Goal: Transaction & Acquisition: Purchase product/service

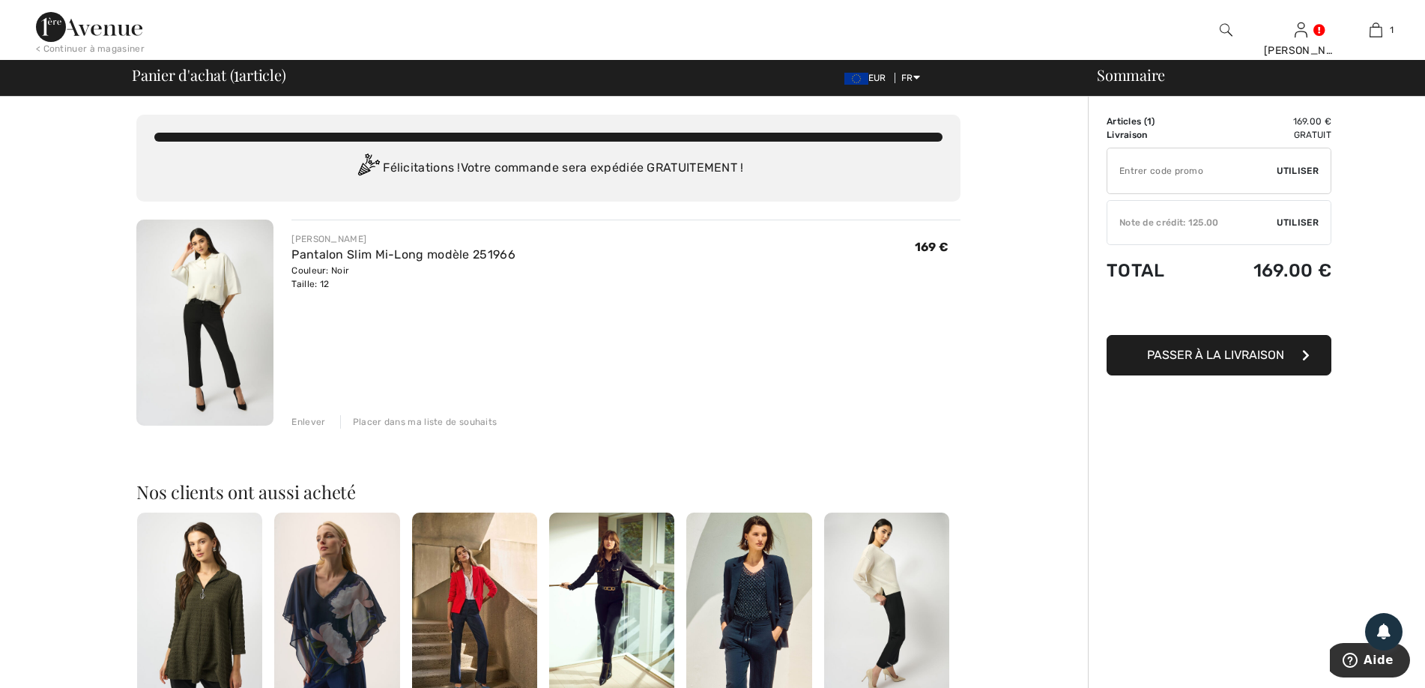
click at [210, 346] on img at bounding box center [204, 322] width 137 height 206
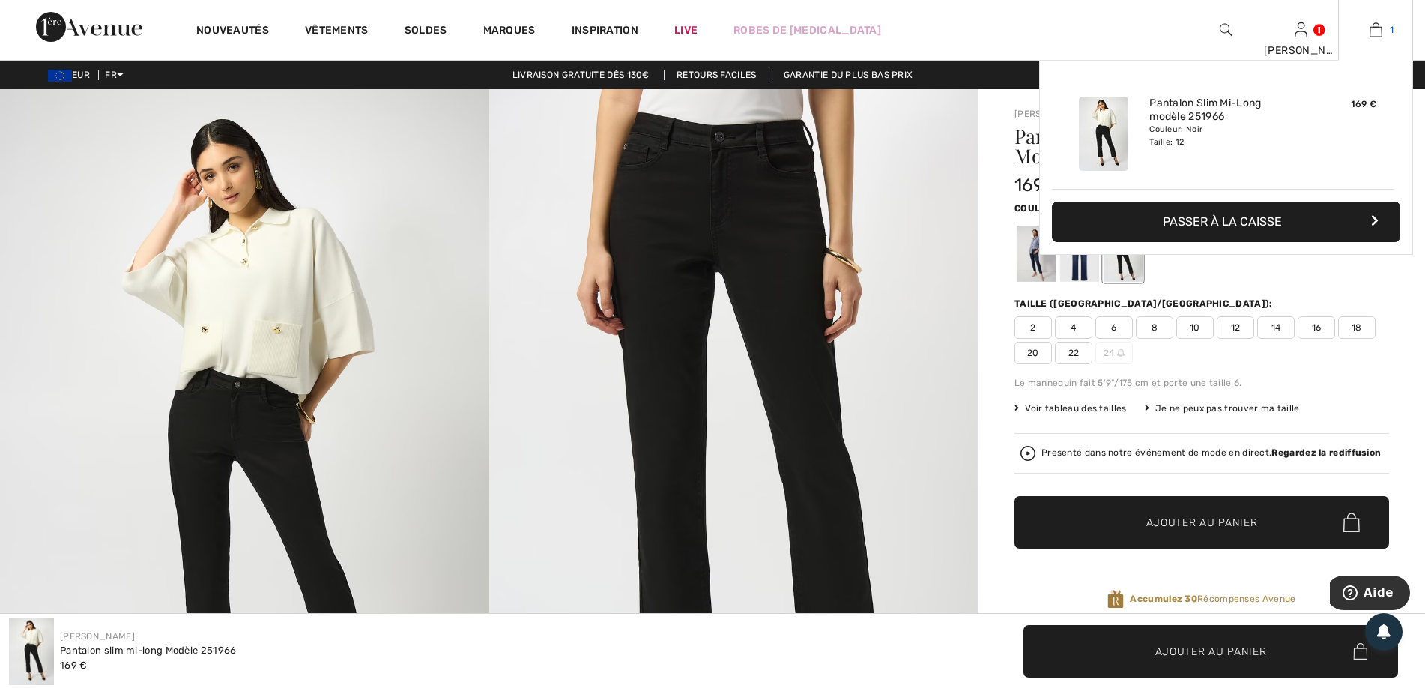
click at [1376, 35] on img at bounding box center [1375, 30] width 13 height 18
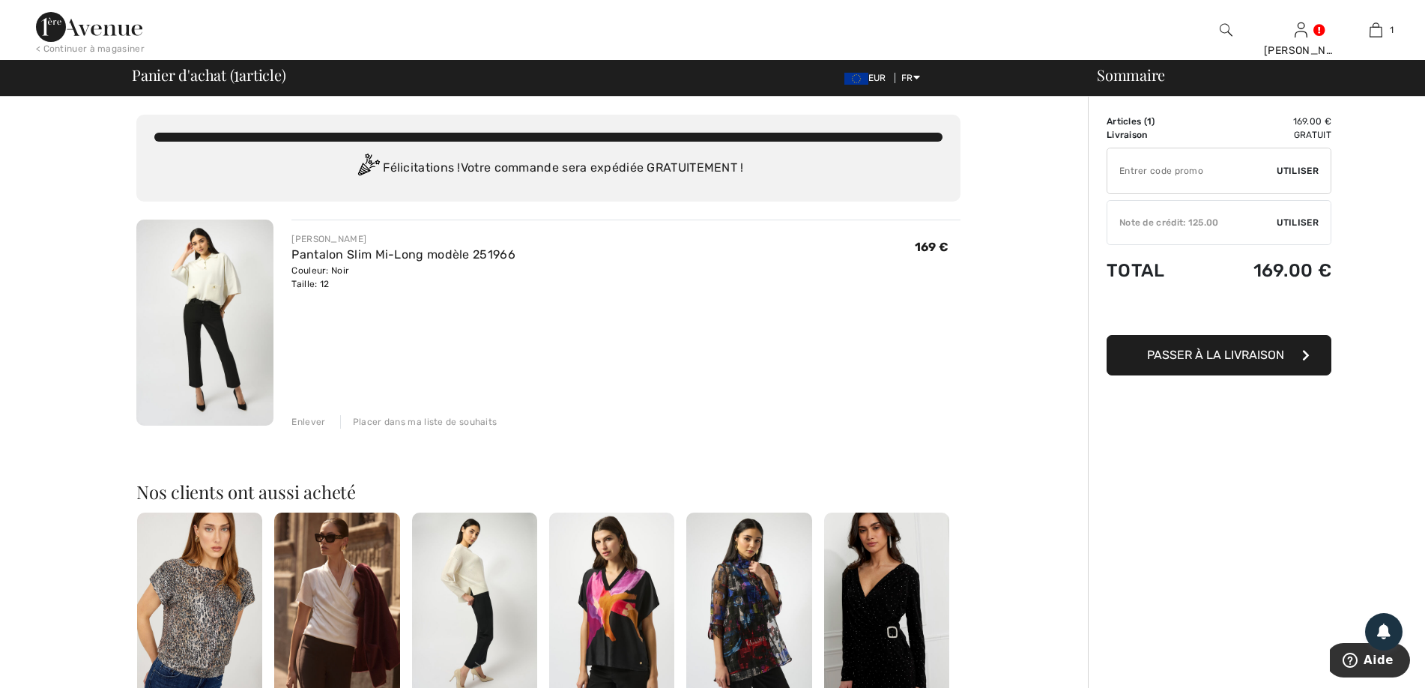
click at [1289, 226] on span "Utiliser" at bounding box center [1297, 222] width 42 height 13
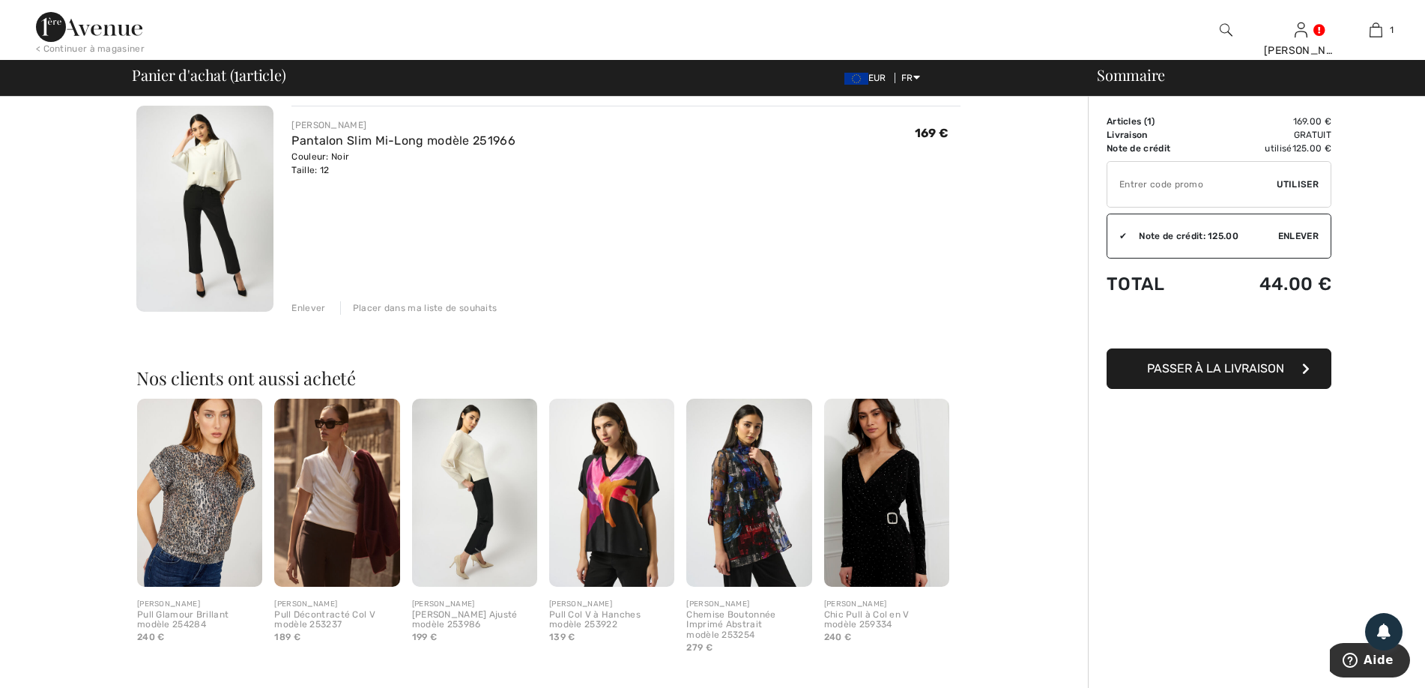
scroll to position [300, 0]
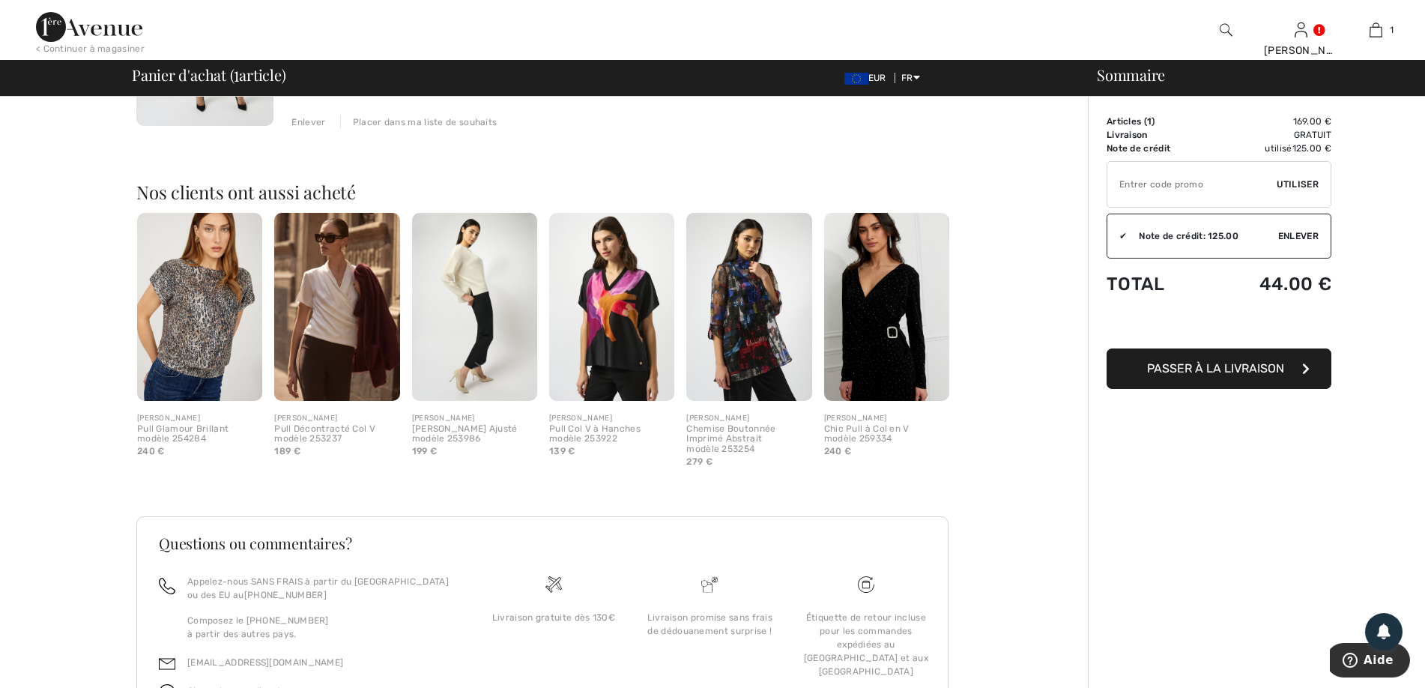
click at [1233, 375] on button "Passer à la livraison" at bounding box center [1218, 368] width 225 height 40
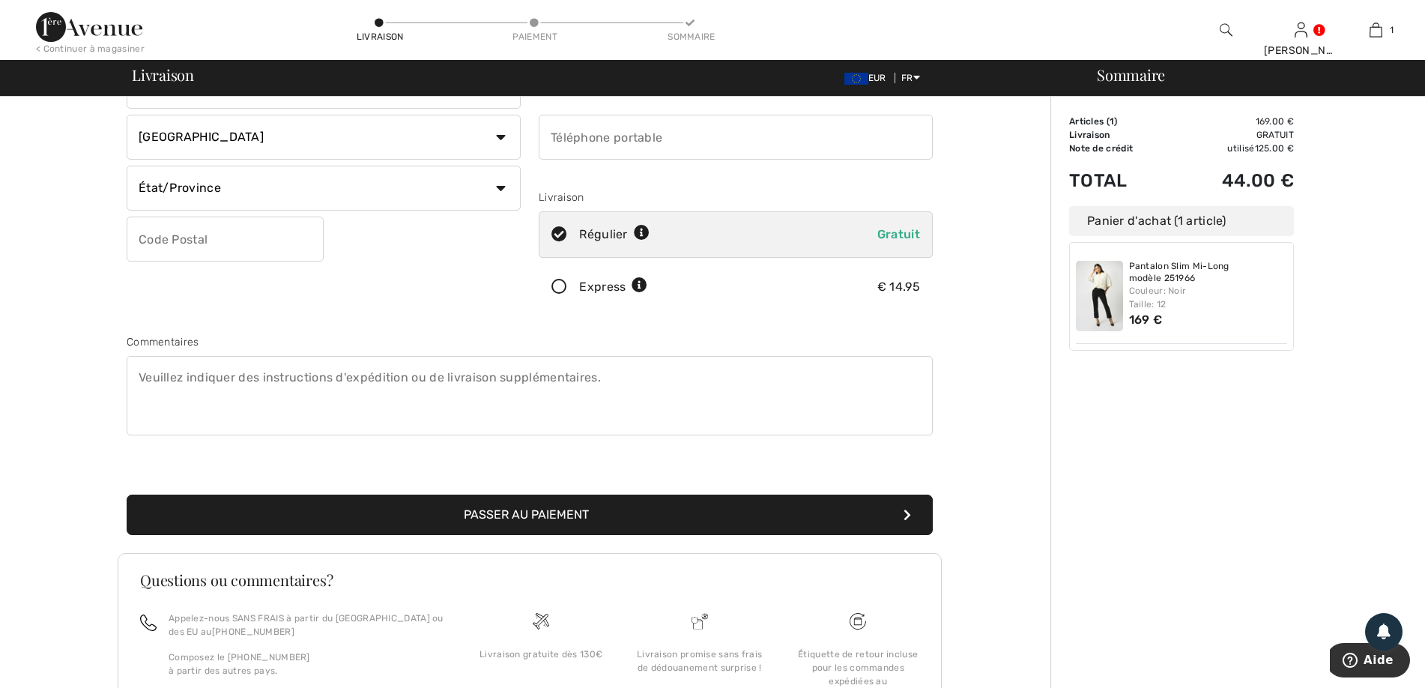
scroll to position [300, 0]
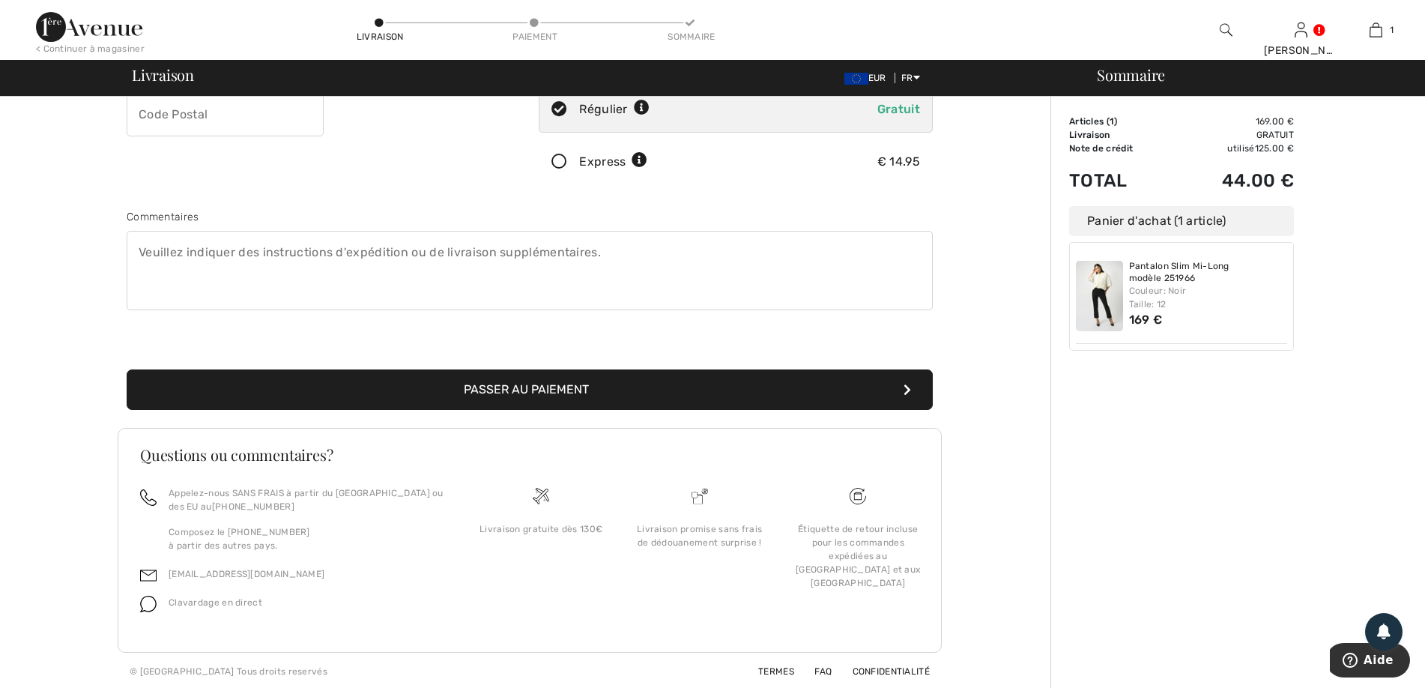
click at [508, 400] on button "Passer au paiement" at bounding box center [530, 389] width 806 height 40
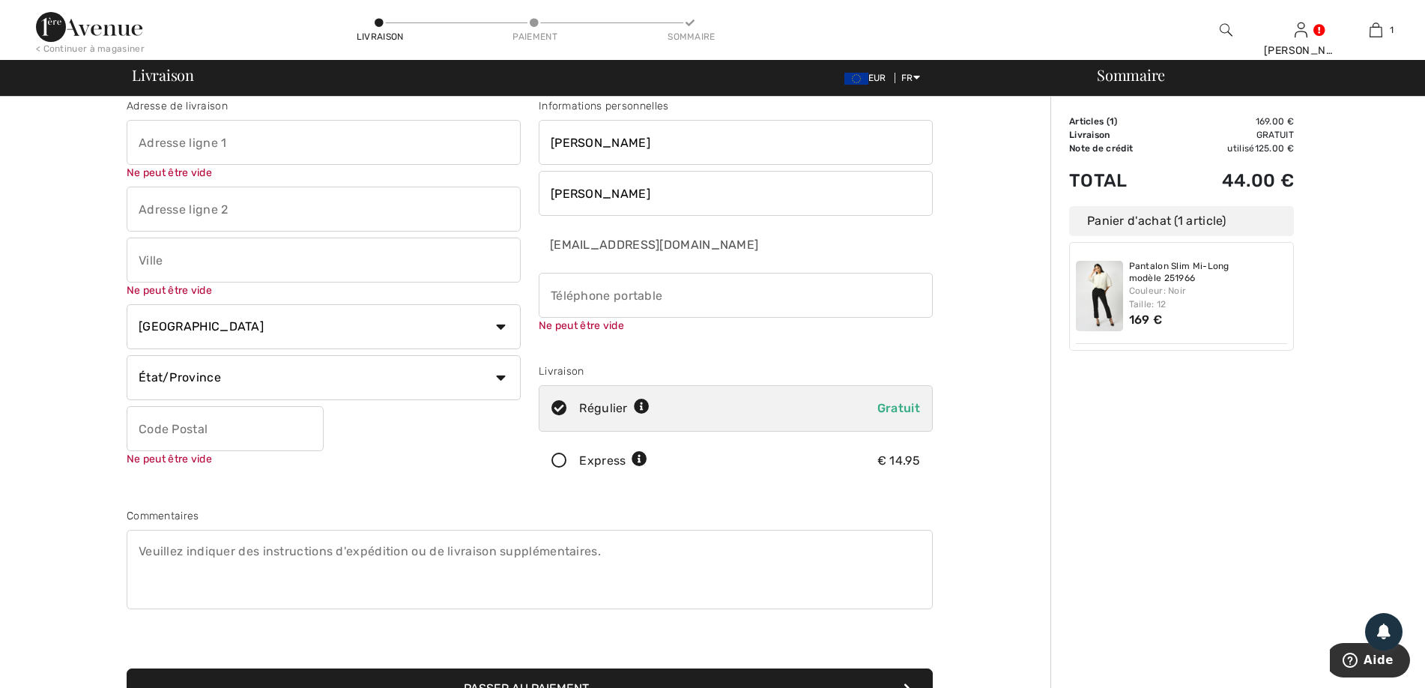
scroll to position [0, 0]
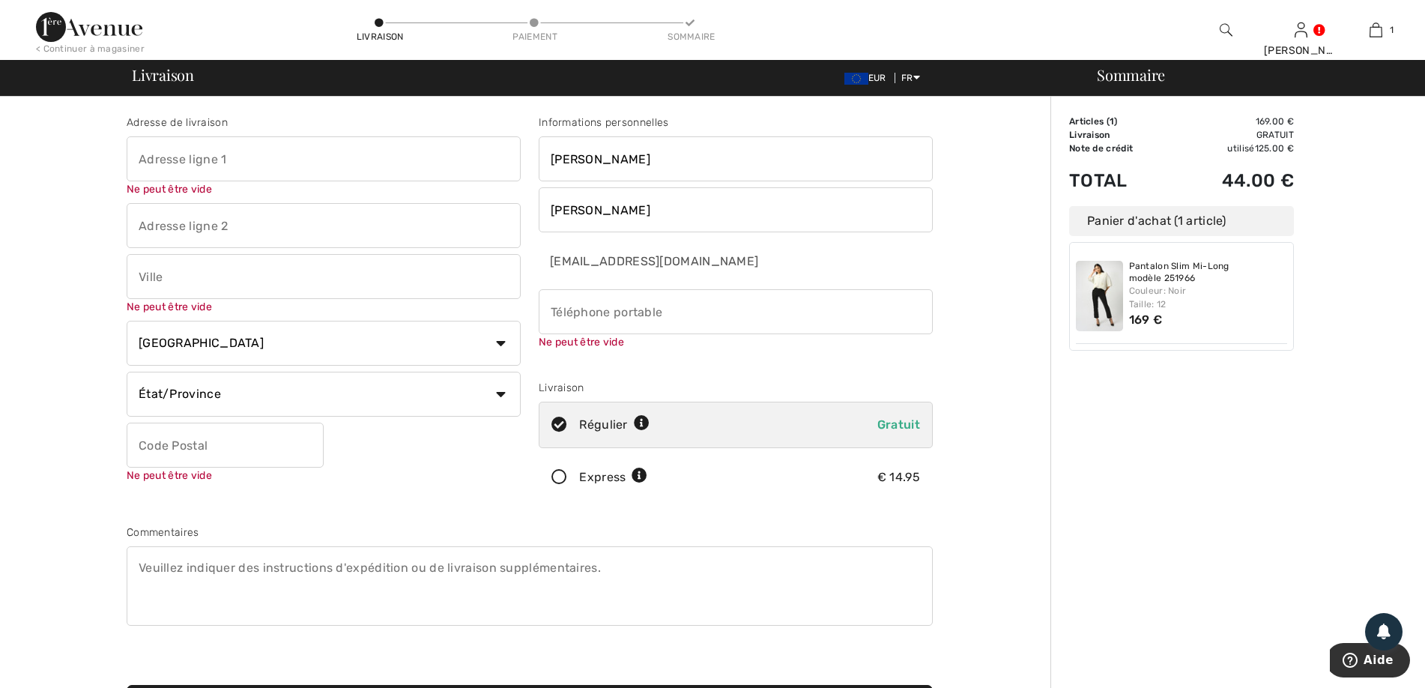
click at [238, 162] on input "text" at bounding box center [324, 158] width 394 height 45
type input "les poussinieres"
type input "perche en noce"
select select "FR"
type input "61340"
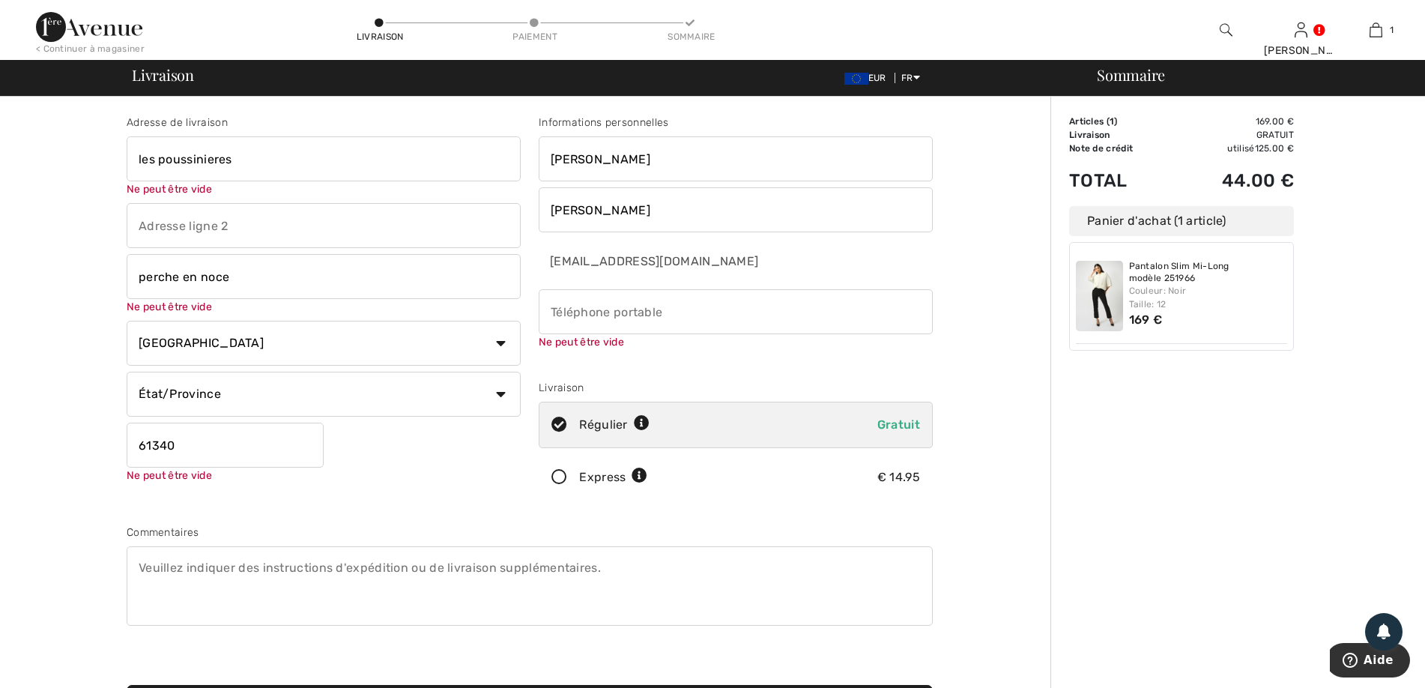
type input "0770736247"
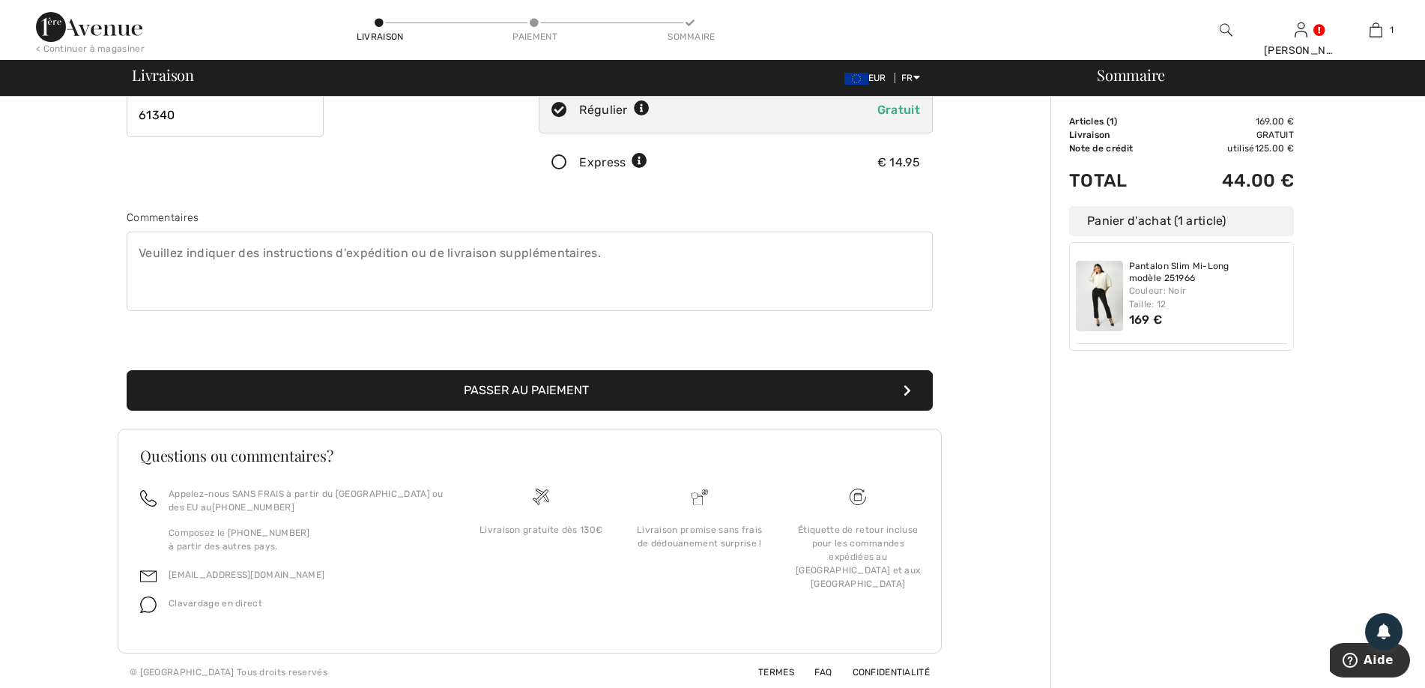
scroll to position [300, 0]
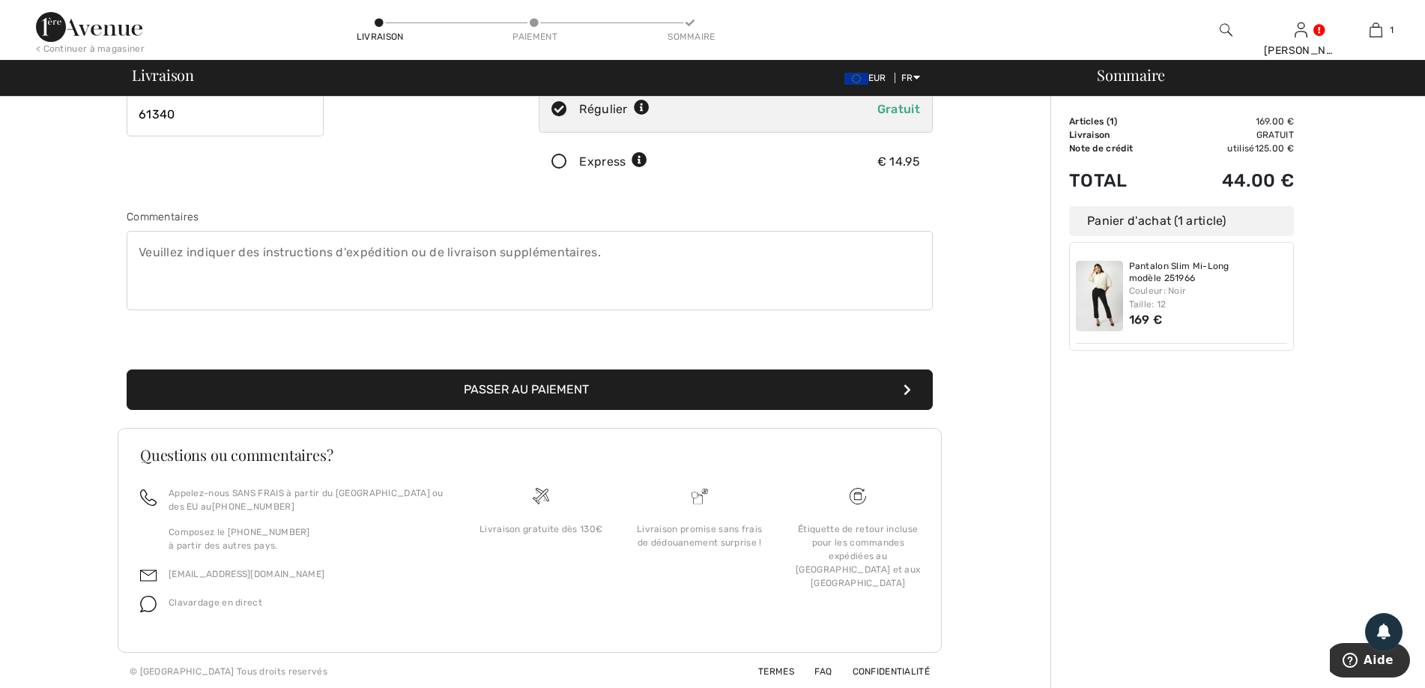
click at [544, 391] on button "Passer au paiement" at bounding box center [530, 389] width 806 height 40
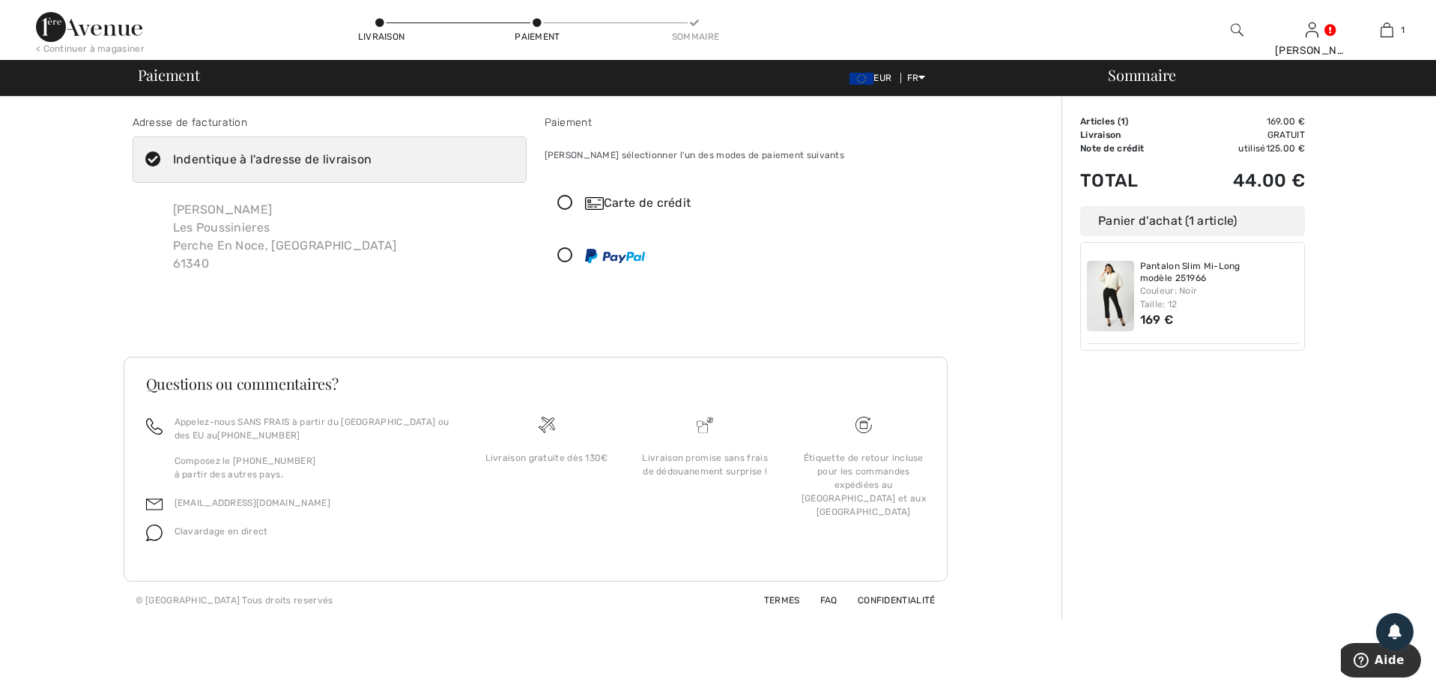
click at [563, 193] on div "Carte de crédit" at bounding box center [741, 203] width 392 height 45
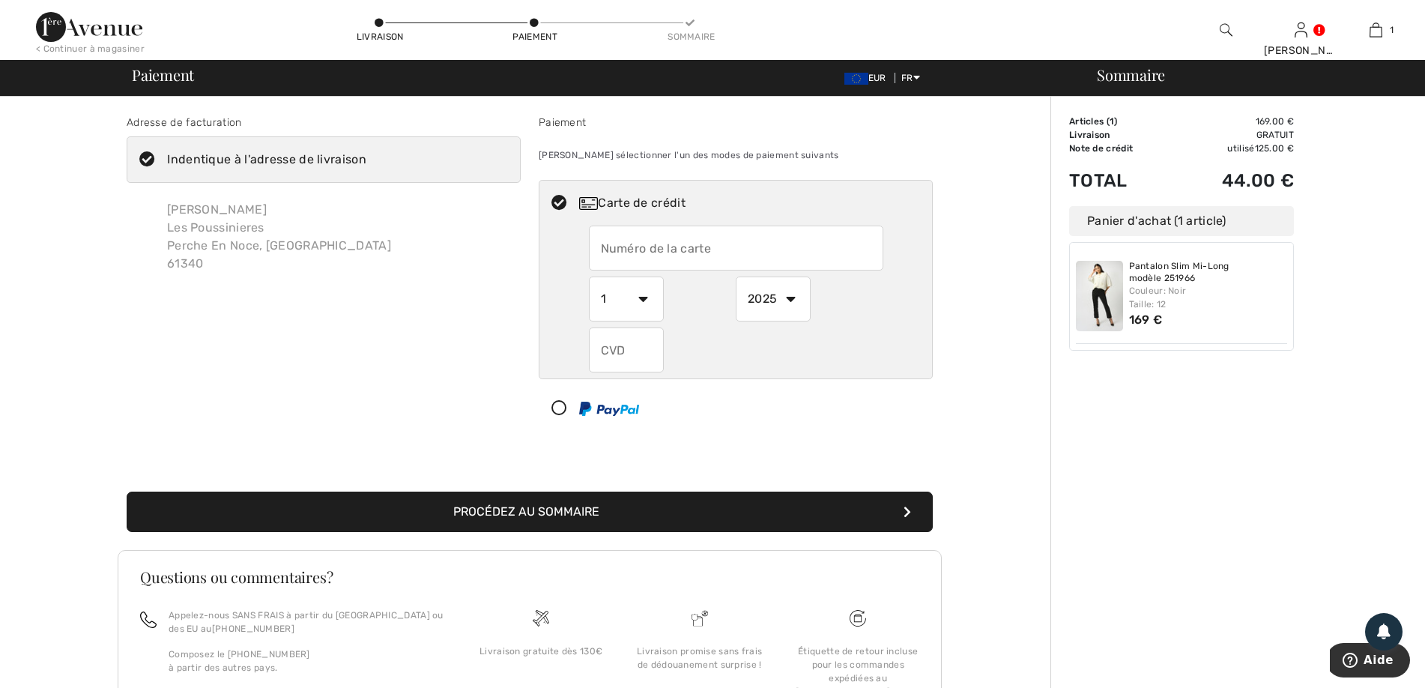
click at [572, 522] on button "Procédez au sommaire" at bounding box center [530, 511] width 806 height 40
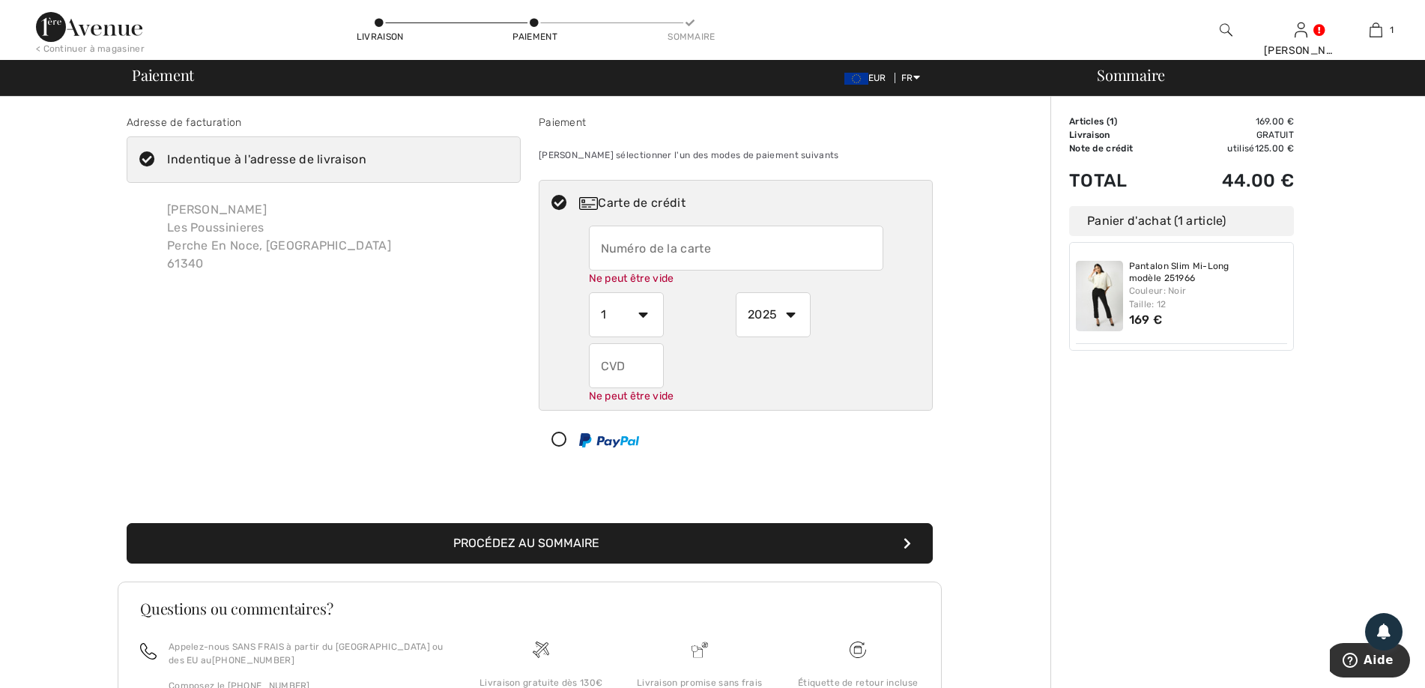
scroll to position [106, 0]
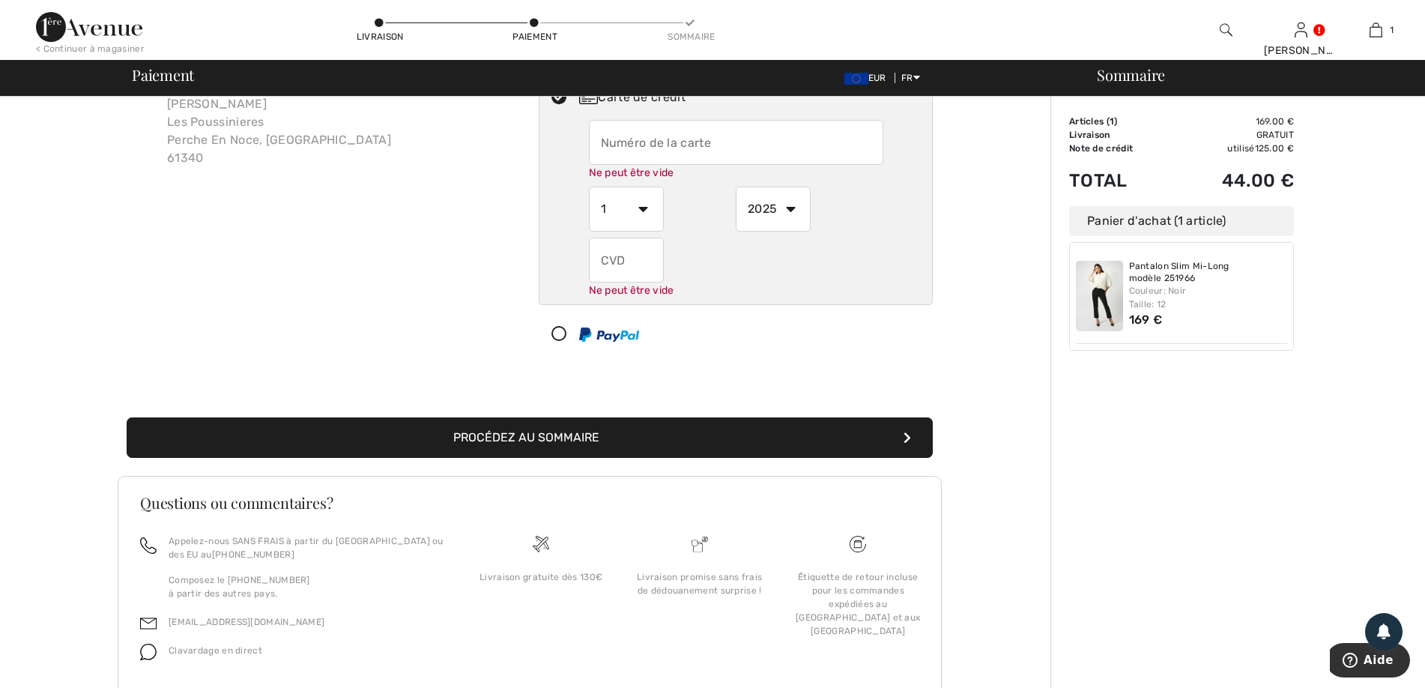
click at [720, 153] on input "text" at bounding box center [736, 142] width 294 height 45
type input "5137786602560111"
select select "9"
select select "2028"
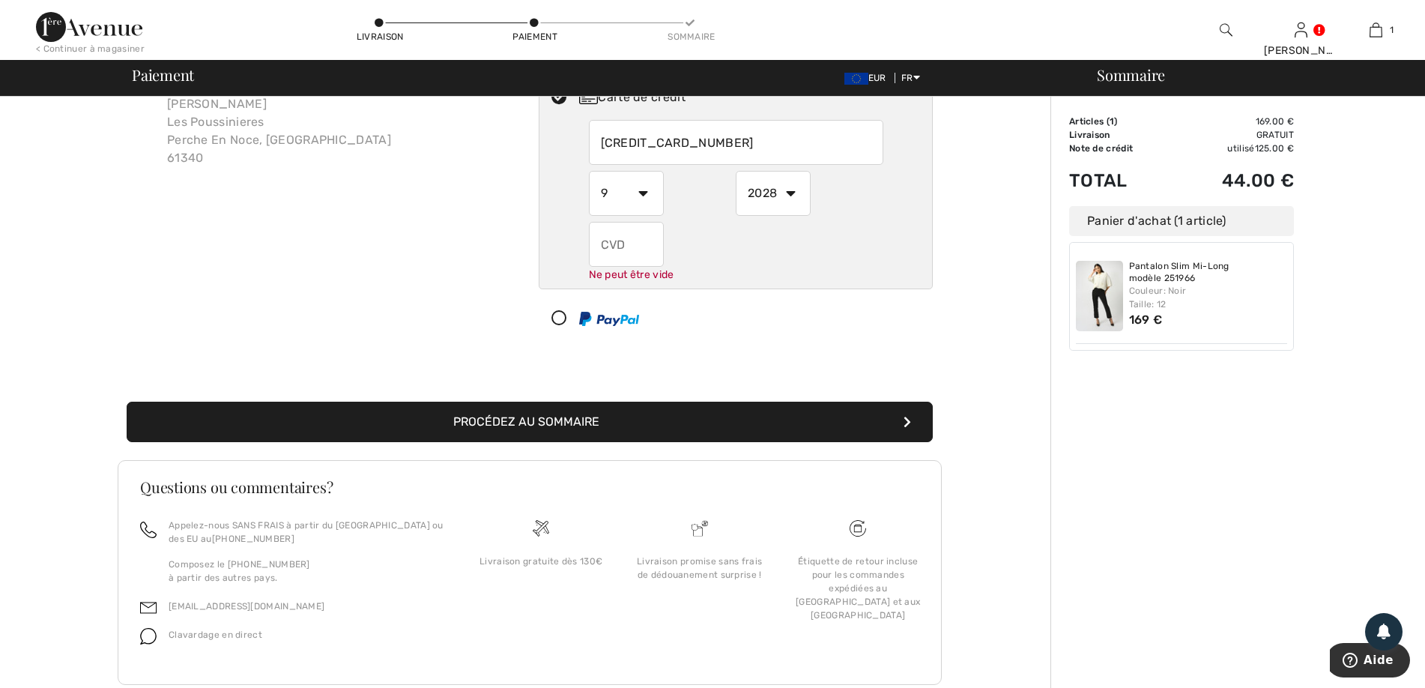
click at [632, 238] on input "text" at bounding box center [626, 244] width 75 height 45
type input "427"
click at [536, 423] on button "Procédez au sommaire" at bounding box center [530, 421] width 806 height 40
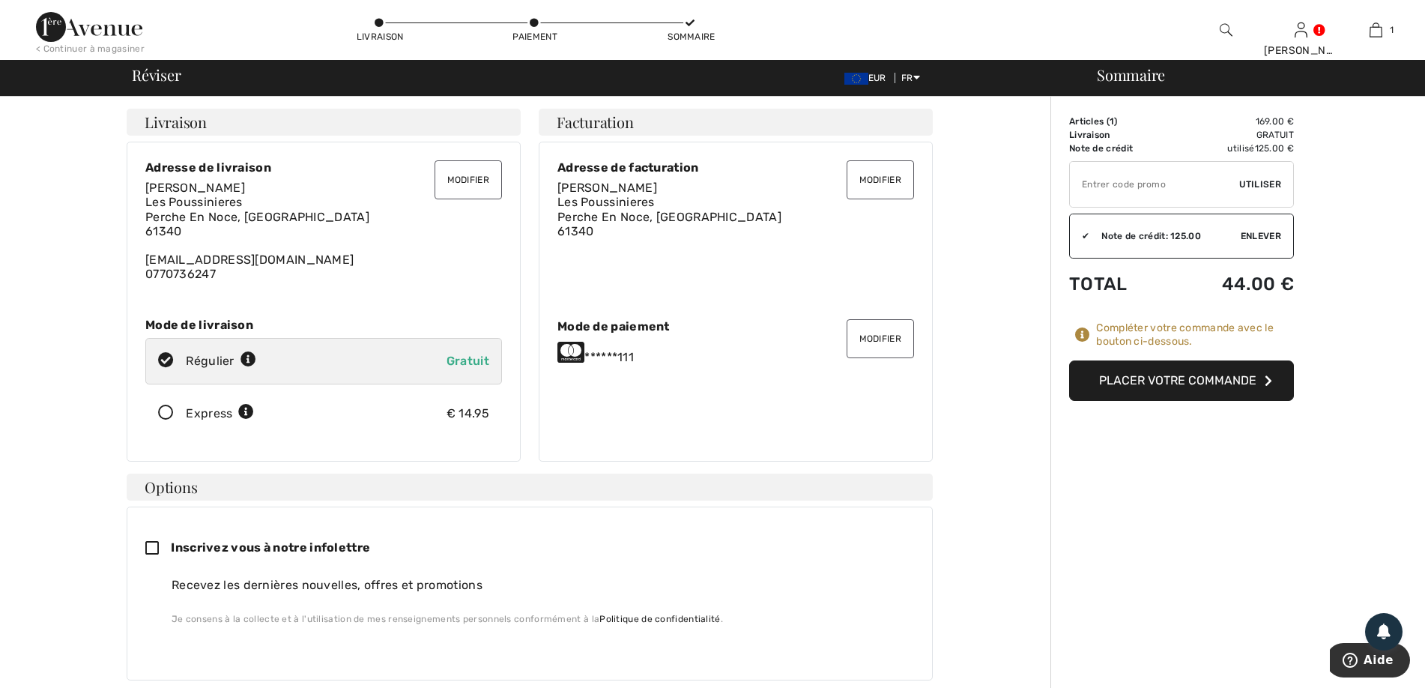
click at [1225, 387] on button "Placer votre commande" at bounding box center [1181, 380] width 225 height 40
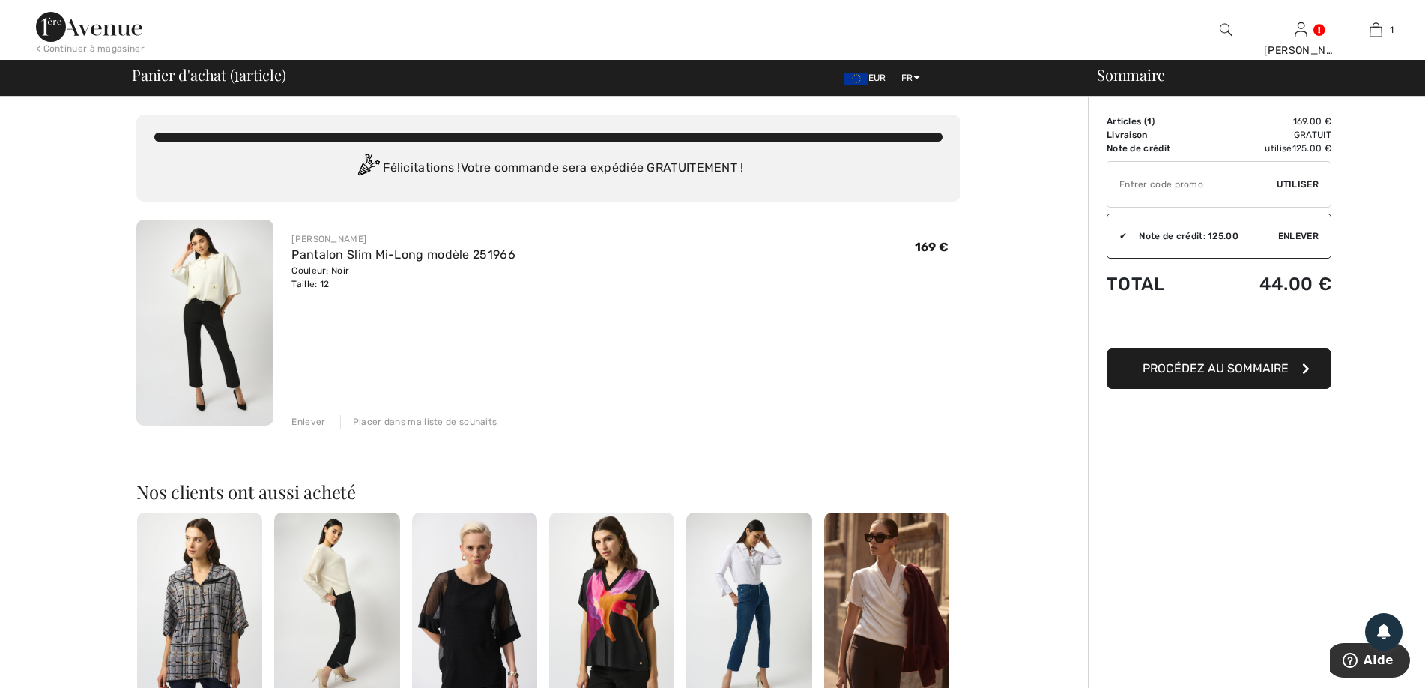
click at [1248, 376] on button "Procédez au sommaire" at bounding box center [1218, 368] width 225 height 40
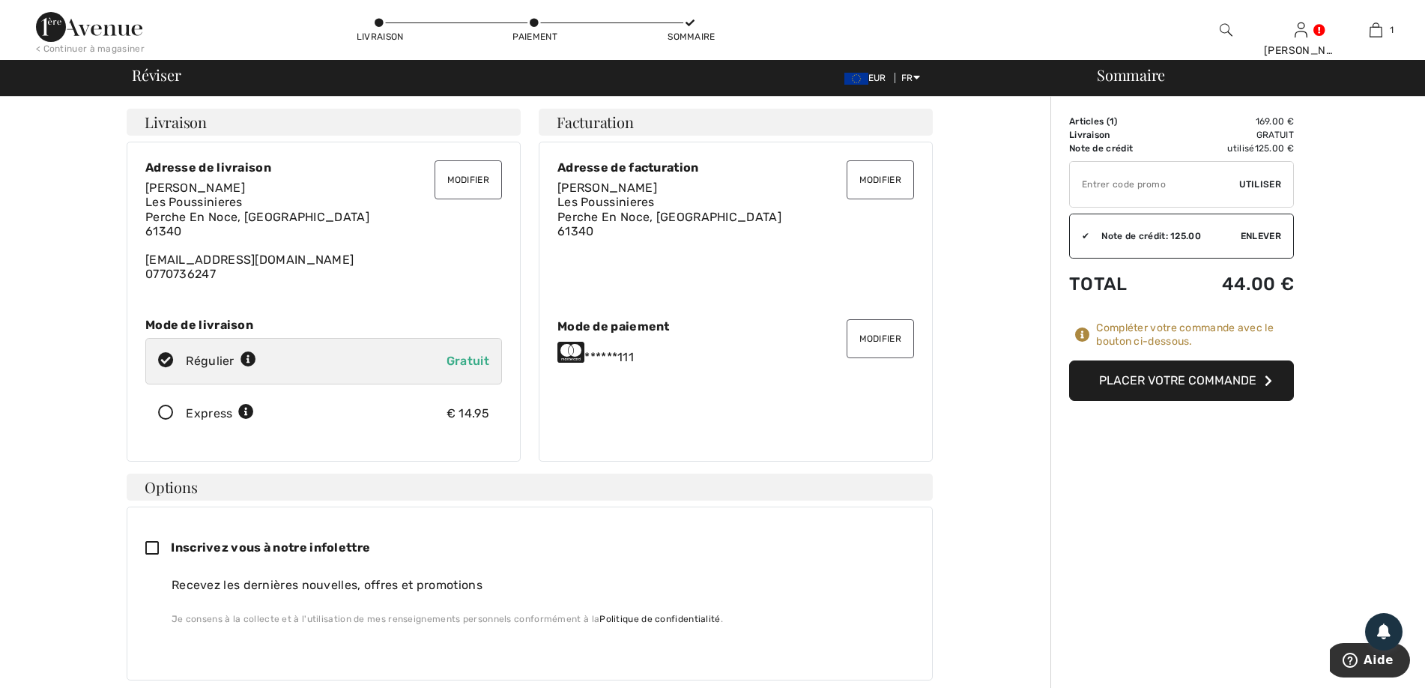
click at [1248, 376] on button "Placer votre commande" at bounding box center [1181, 380] width 225 height 40
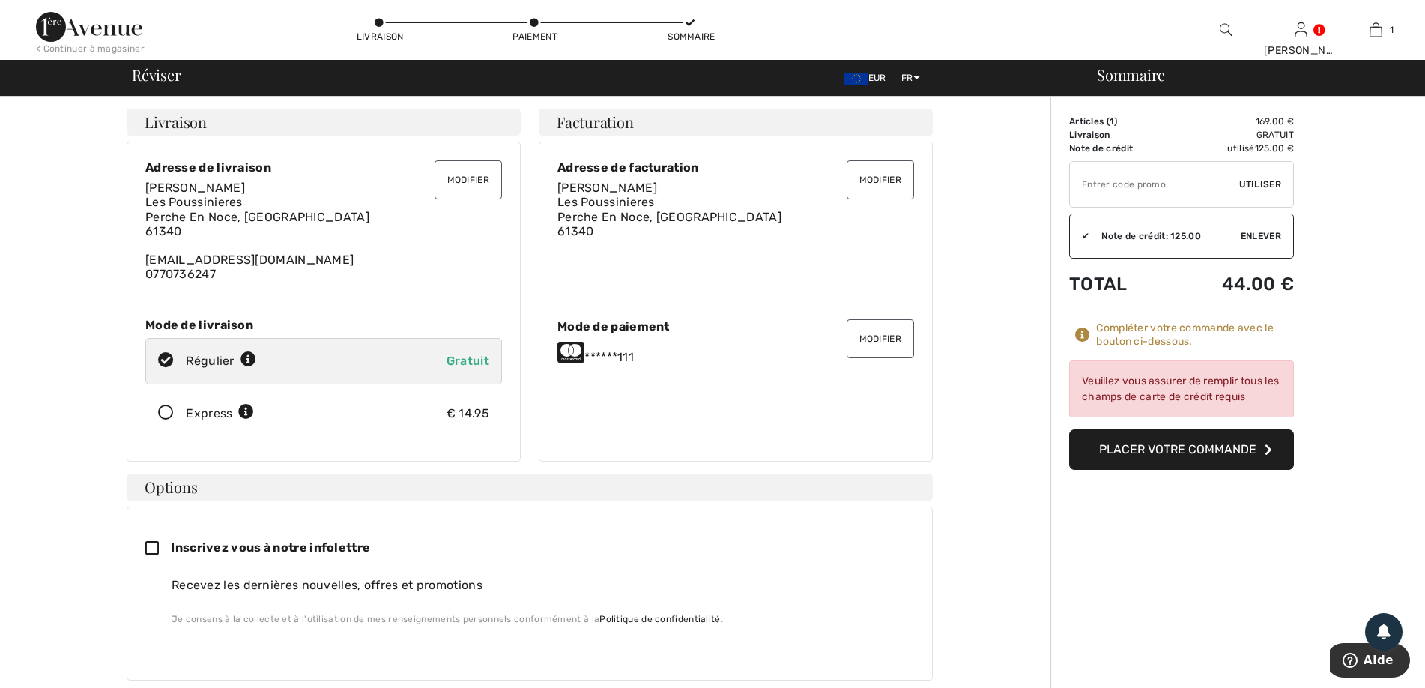
click at [1154, 451] on button "Placer votre commande" at bounding box center [1181, 449] width 225 height 40
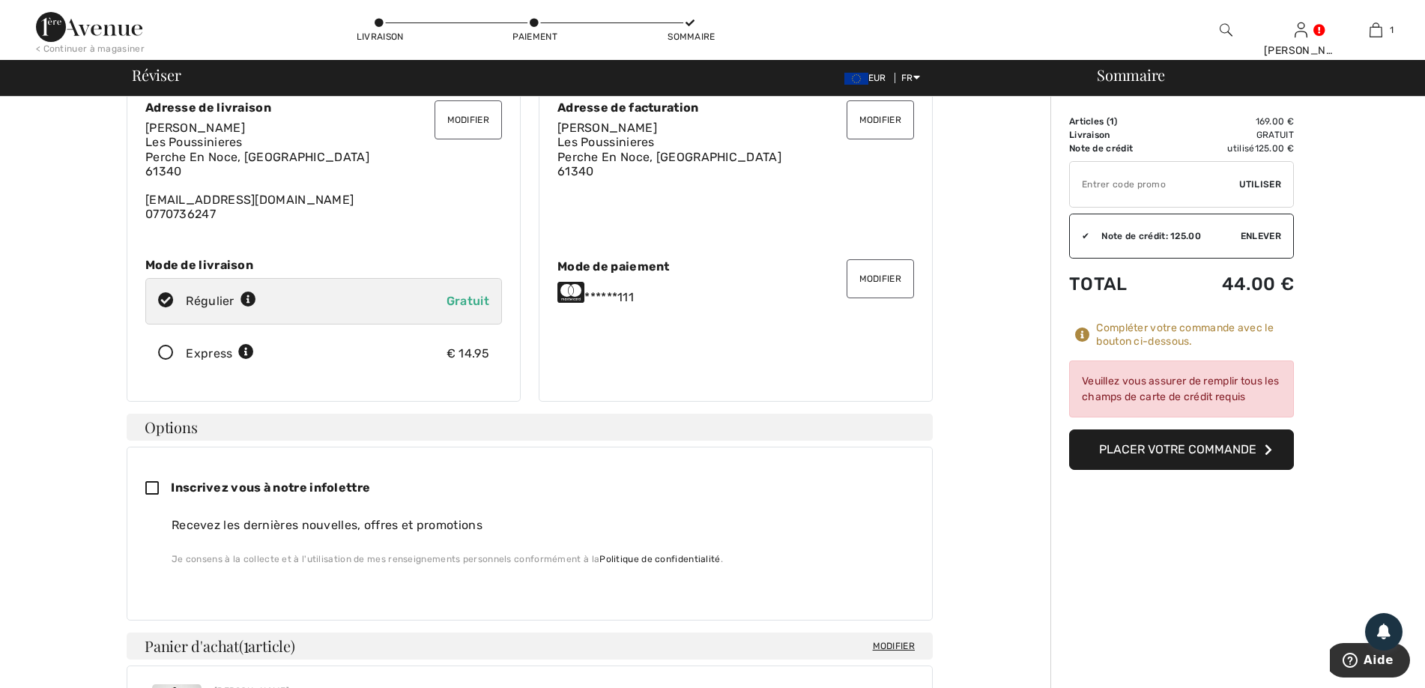
scroll to position [75, 0]
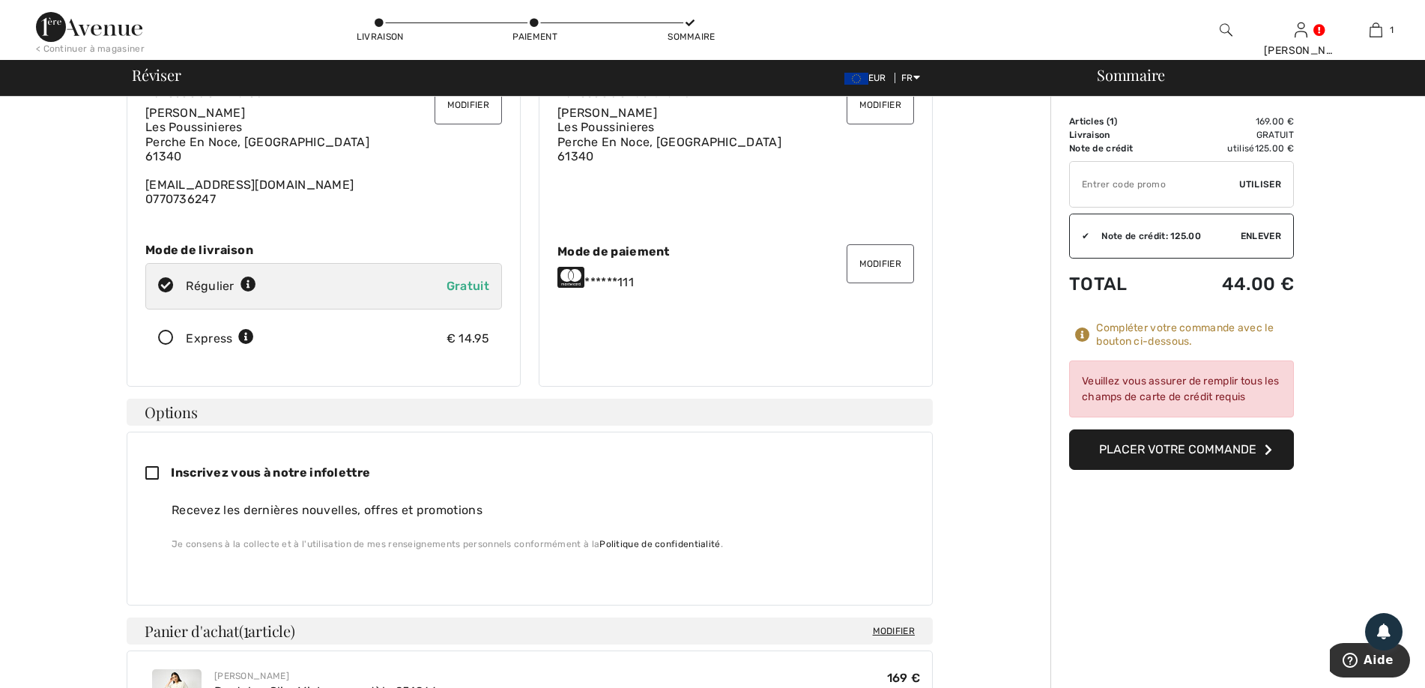
click at [890, 261] on button "Modifier" at bounding box center [879, 263] width 67 height 39
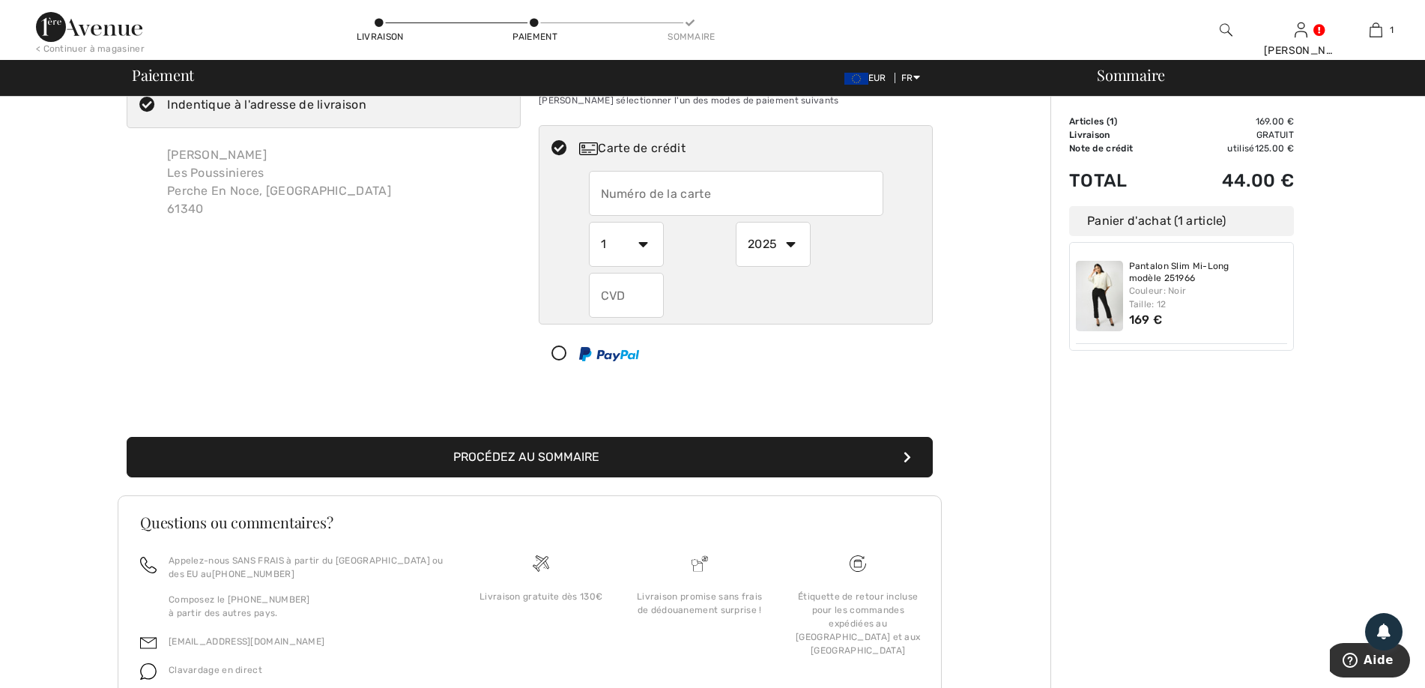
click at [720, 191] on input "text" at bounding box center [736, 193] width 294 height 45
radio input "true"
type input "[CREDIT_CARD_NUMBER]"
select select "9"
select select "2028"
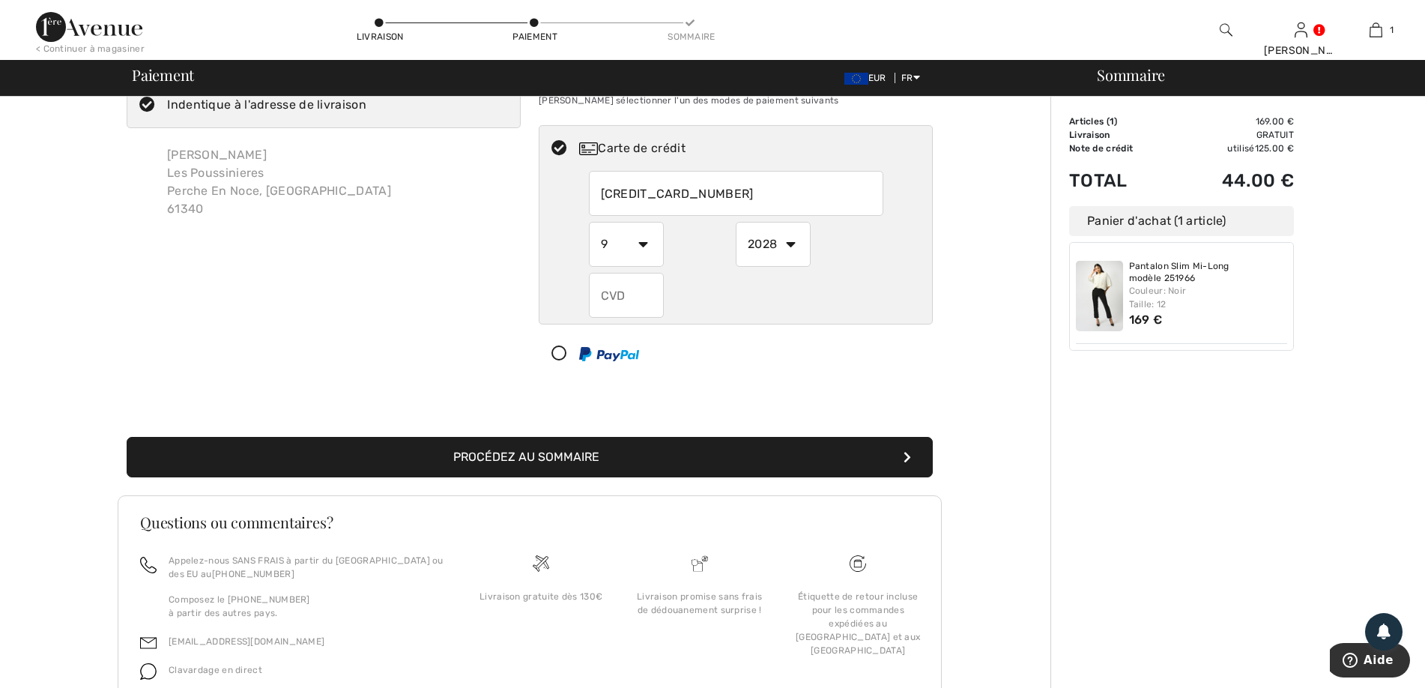
type input "[CREDIT_CARD_NUMBER]"
click at [644, 300] on input "text" at bounding box center [626, 295] width 75 height 45
radio input "true"
type input "427"
click at [541, 461] on button "Procédez au sommaire" at bounding box center [530, 457] width 806 height 40
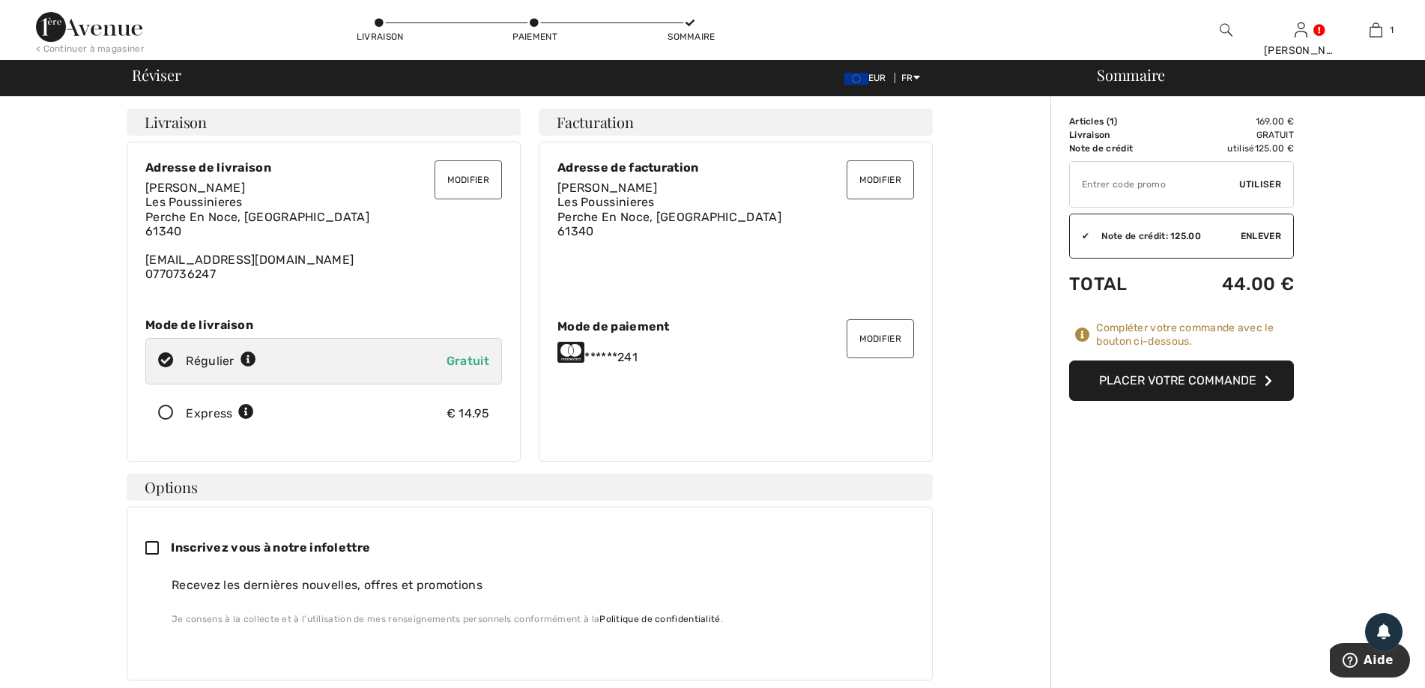
click at [1206, 391] on button "Placer votre commande" at bounding box center [1181, 380] width 225 height 40
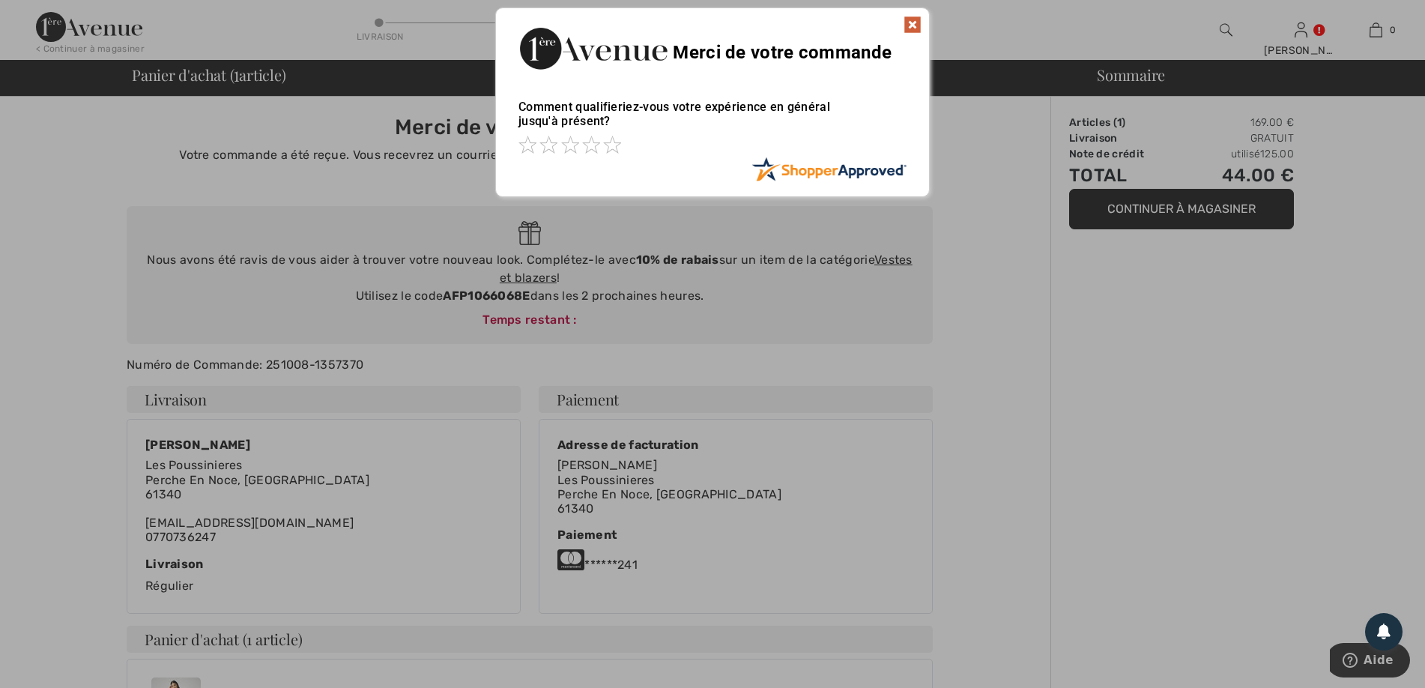
click at [912, 23] on img at bounding box center [912, 25] width 18 height 18
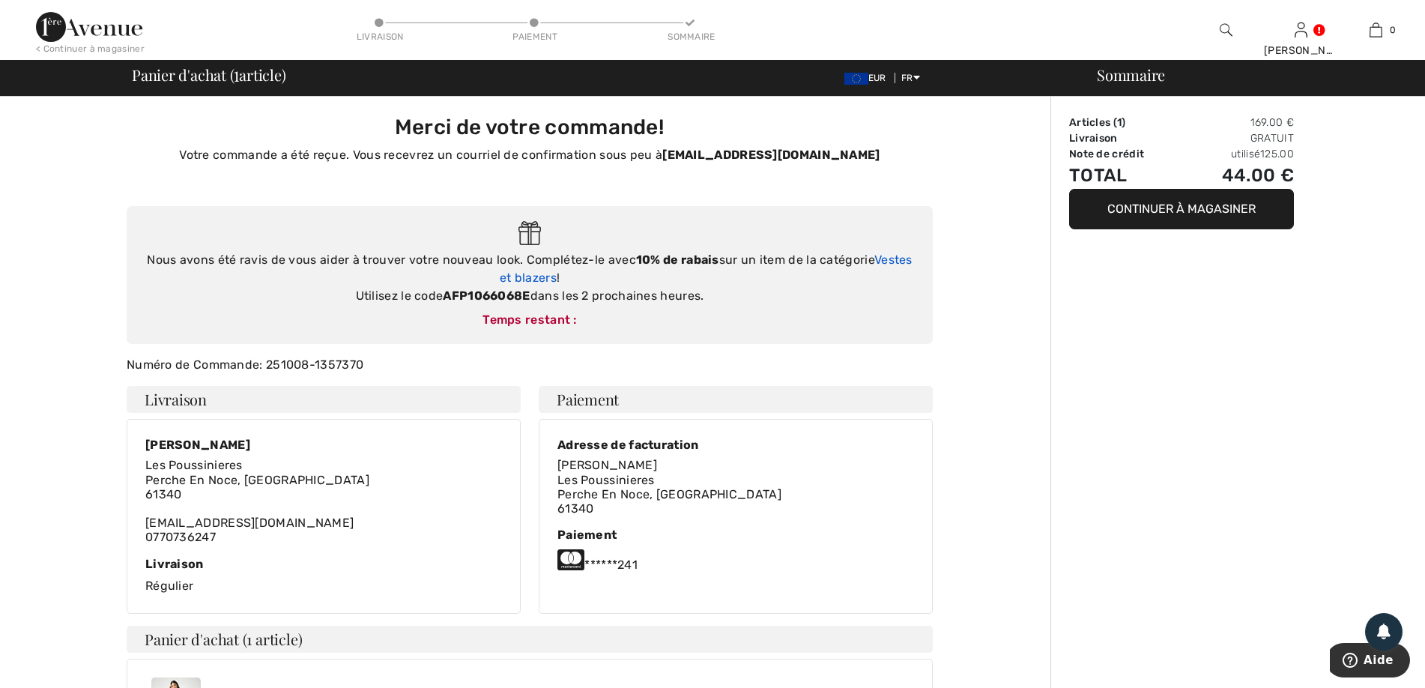
click at [898, 264] on link "Vestes et blazers" at bounding box center [706, 268] width 413 height 32
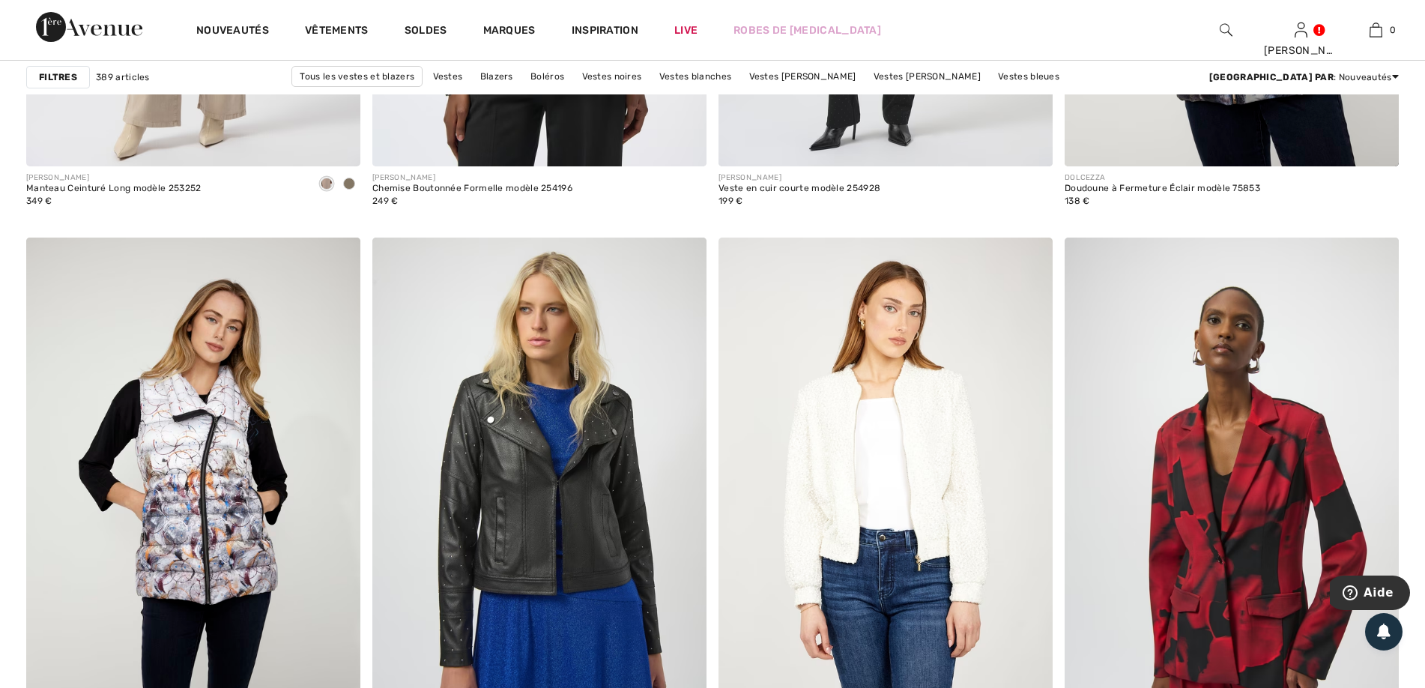
scroll to position [6367, 0]
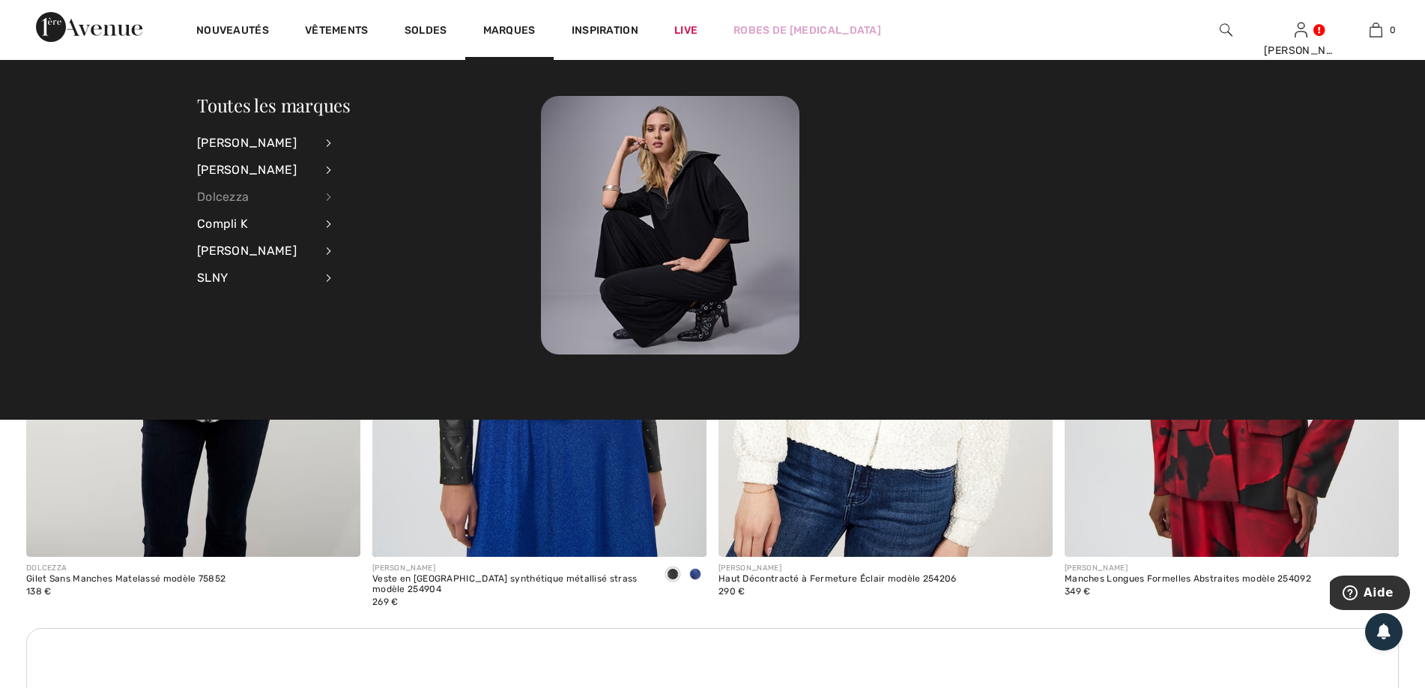
click at [204, 198] on div "Dolcezza" at bounding box center [256, 197] width 118 height 27
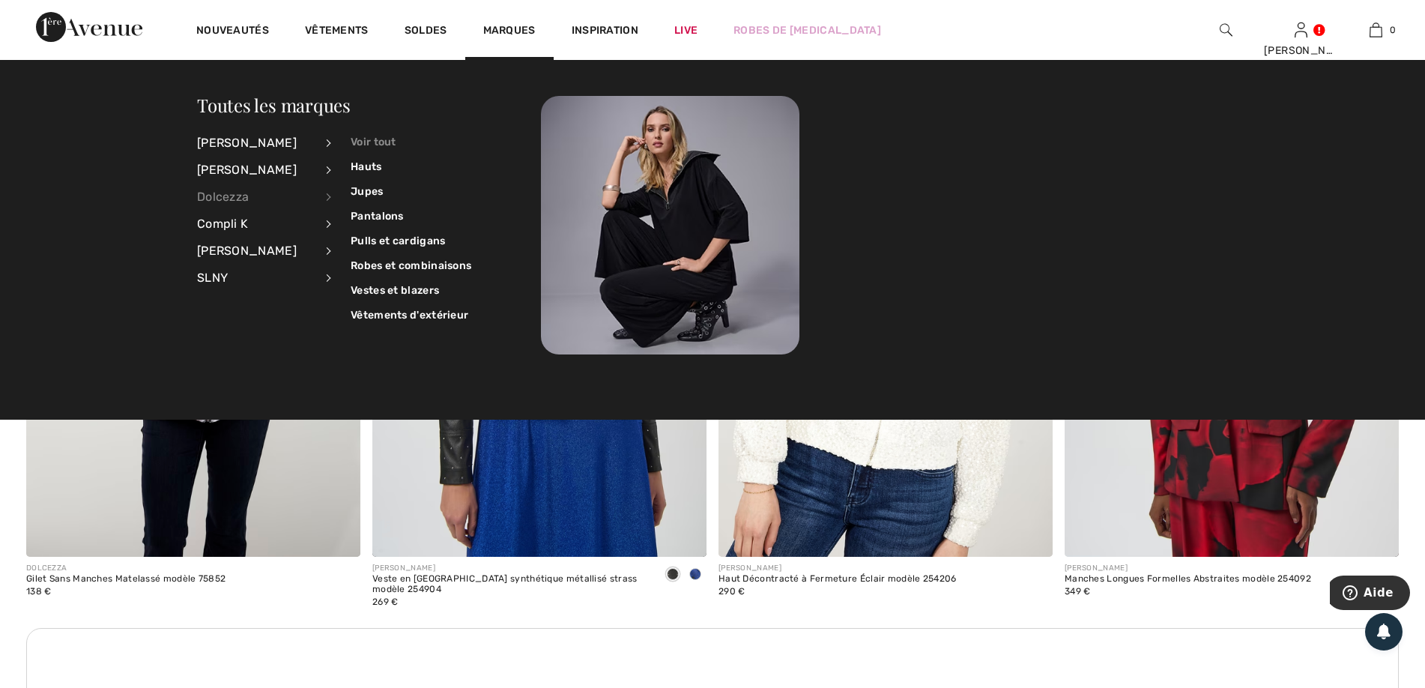
click at [367, 144] on link "Voir tout" at bounding box center [411, 142] width 121 height 25
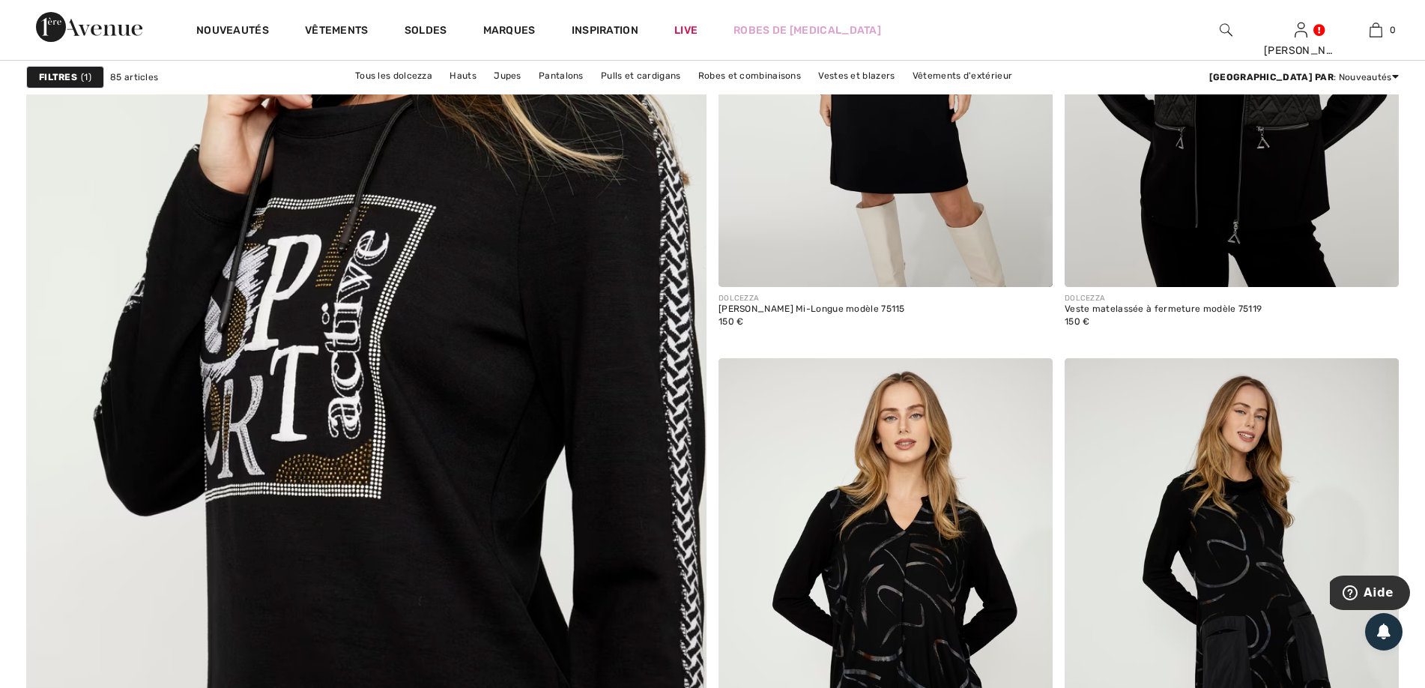
scroll to position [5468, 0]
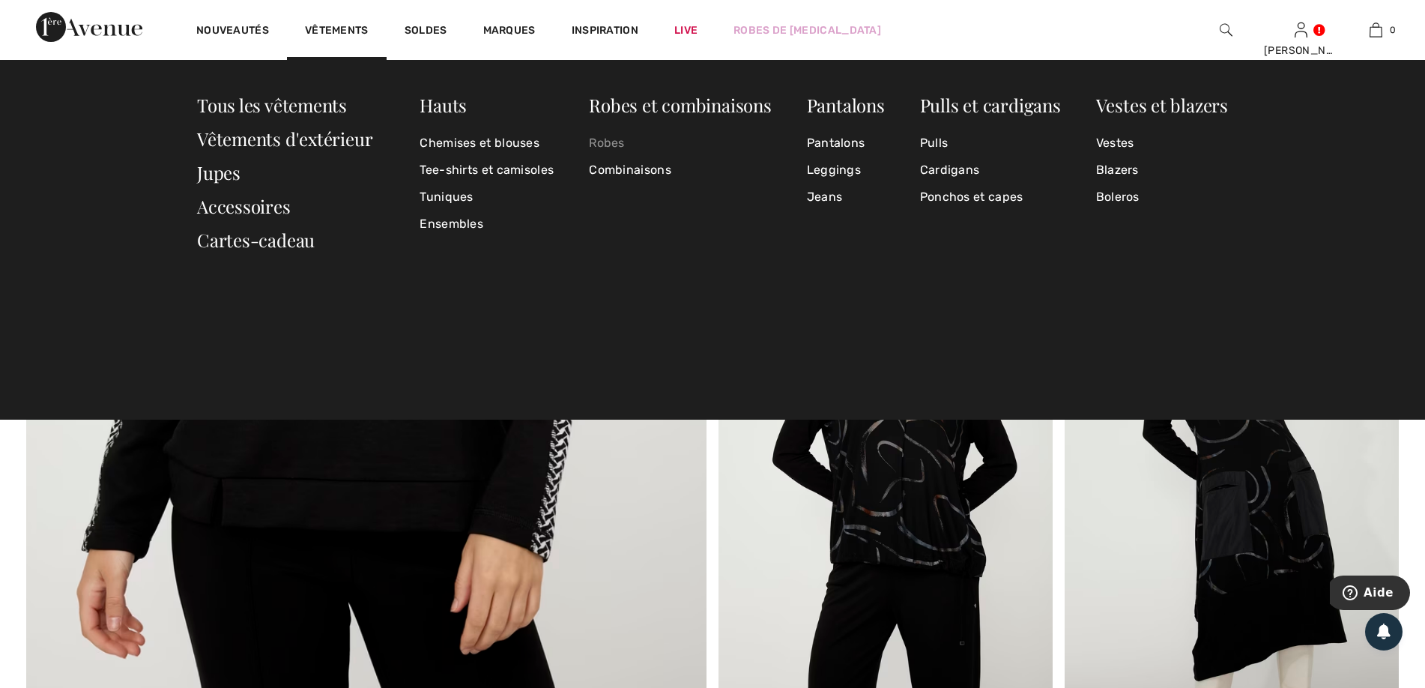
click at [604, 144] on link "Robes" at bounding box center [680, 143] width 182 height 27
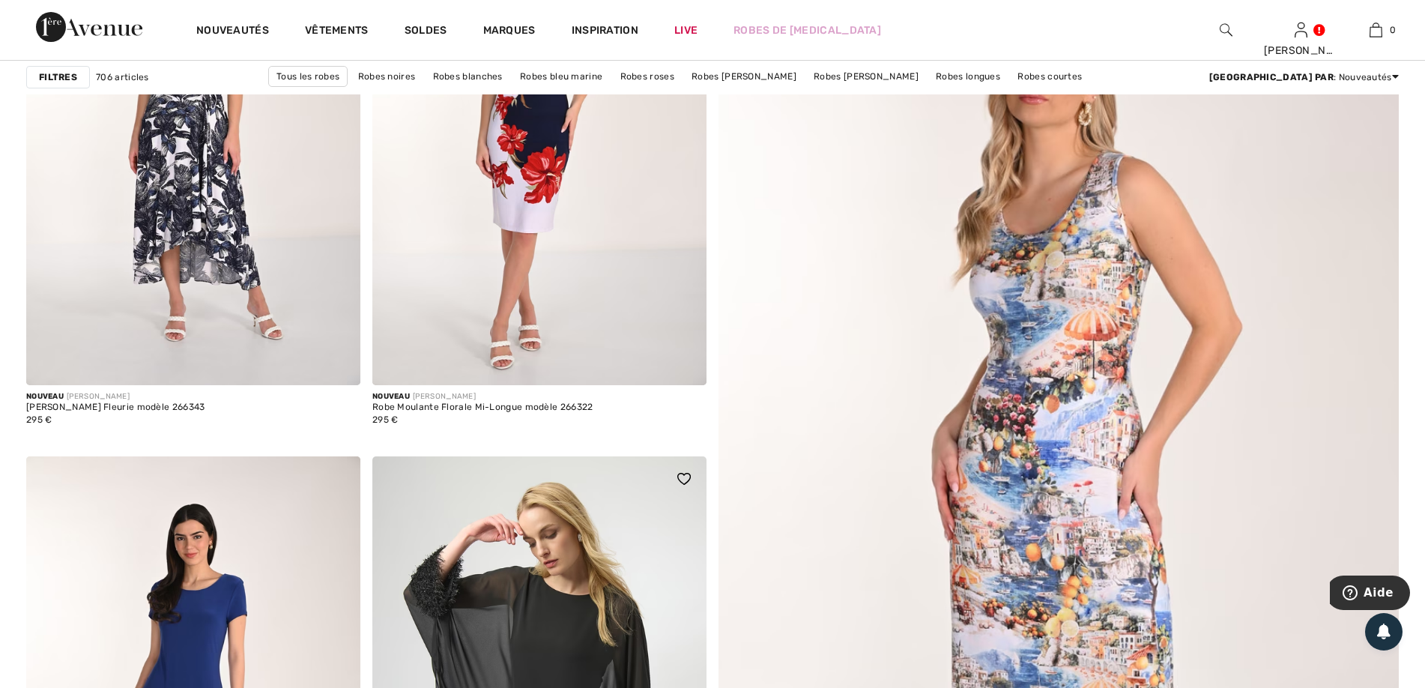
scroll to position [150, 0]
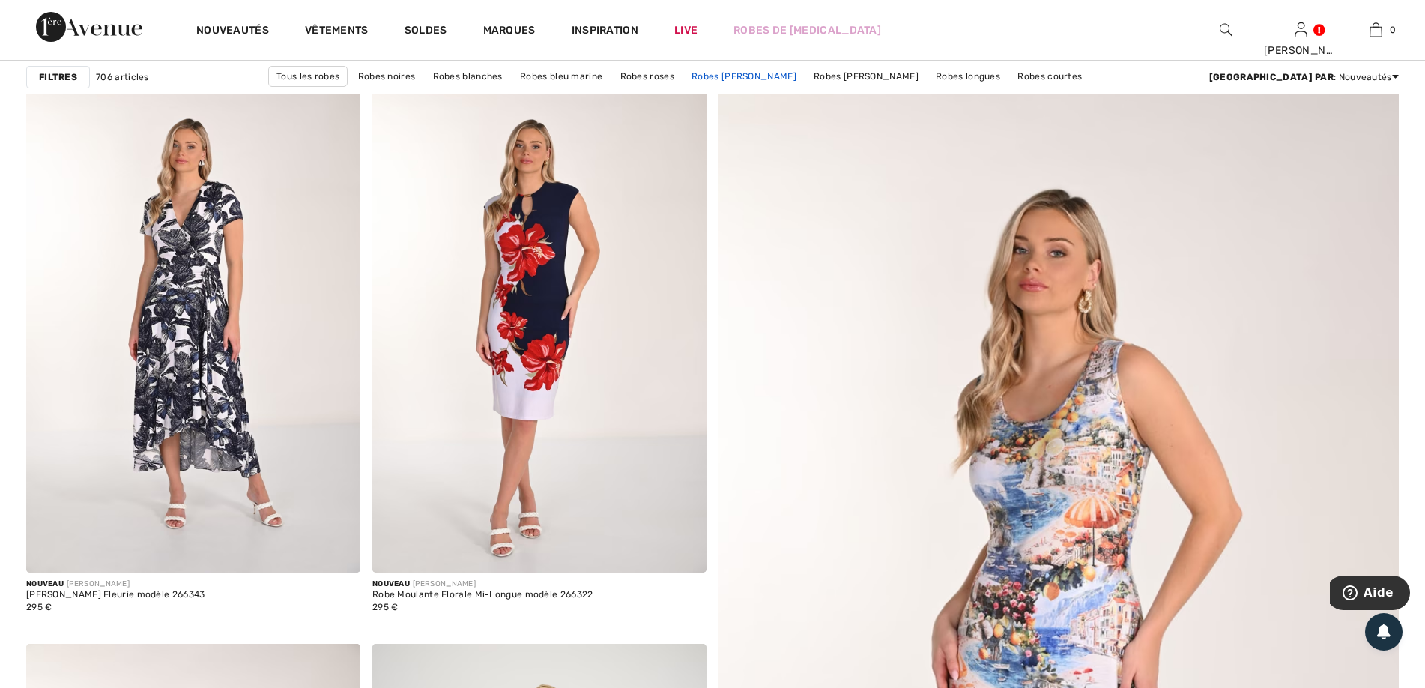
click at [784, 78] on link "Robes [PERSON_NAME]" at bounding box center [744, 76] width 120 height 19
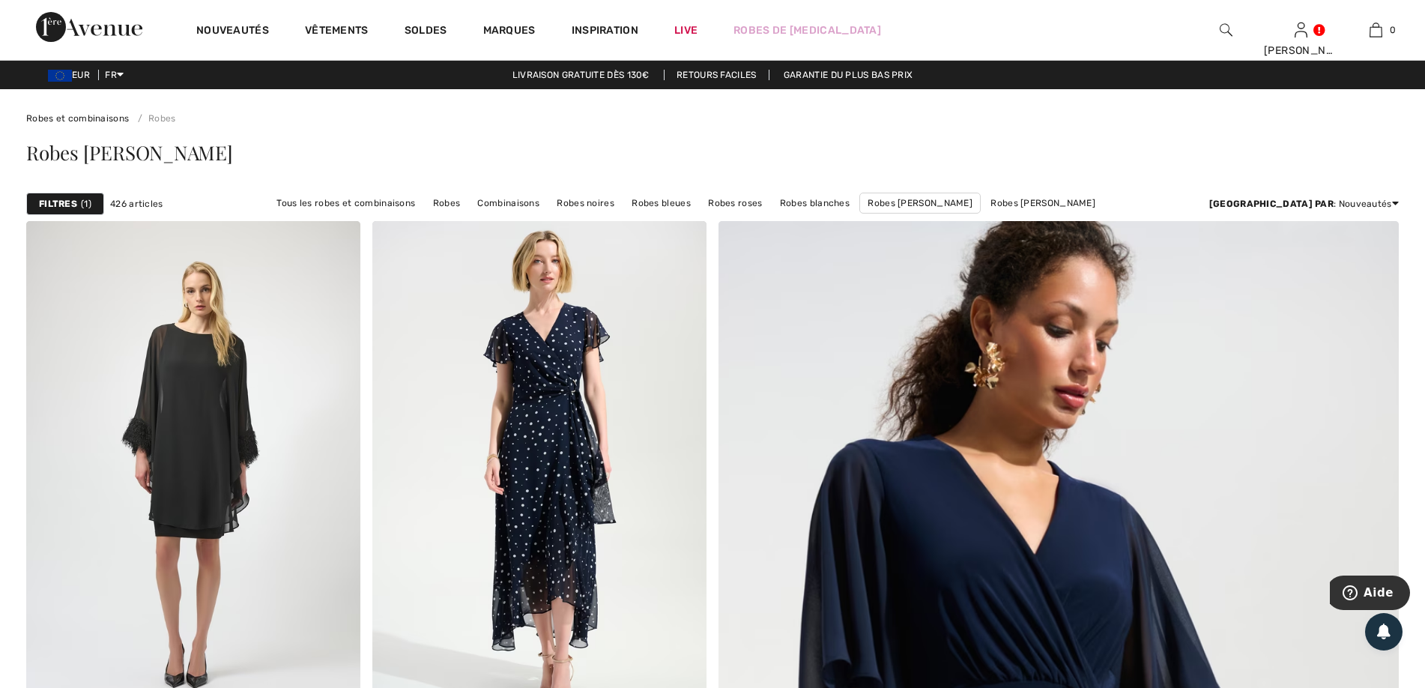
click at [79, 204] on div "Filtres 1" at bounding box center [65, 203] width 78 height 22
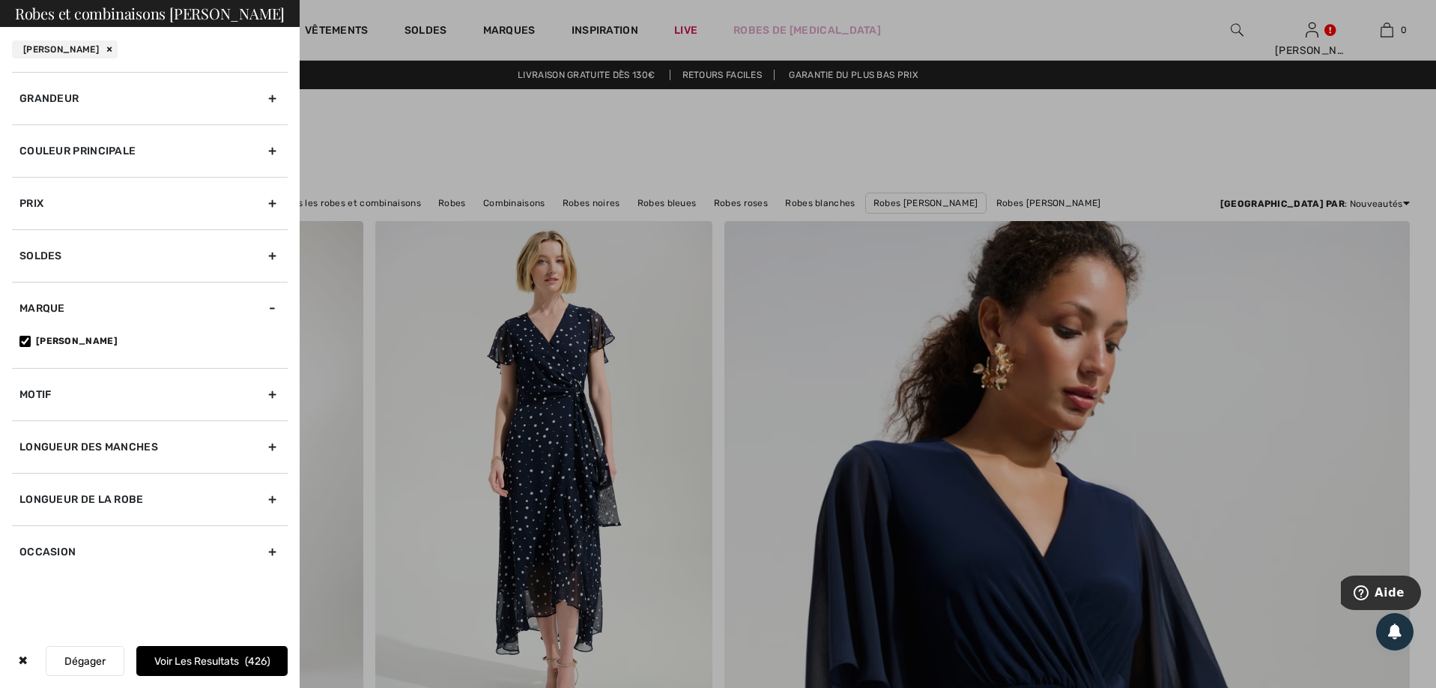
click at [276, 150] on div "Couleur Principale" at bounding box center [150, 150] width 276 height 52
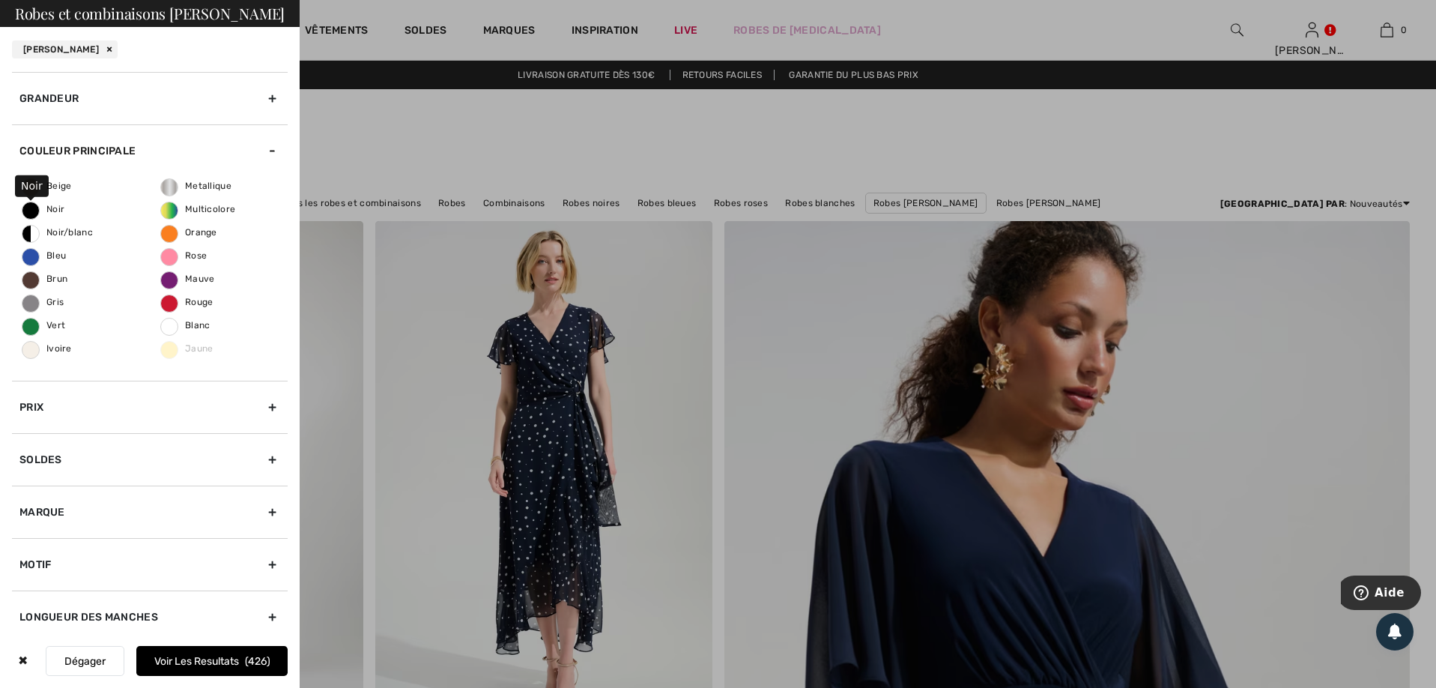
click at [34, 210] on span "Noir" at bounding box center [43, 209] width 42 height 10
click at [0, 0] on input "Noir" at bounding box center [0, 0] width 0 height 0
click at [188, 663] on button "Voir les resultats 149" at bounding box center [211, 661] width 151 height 30
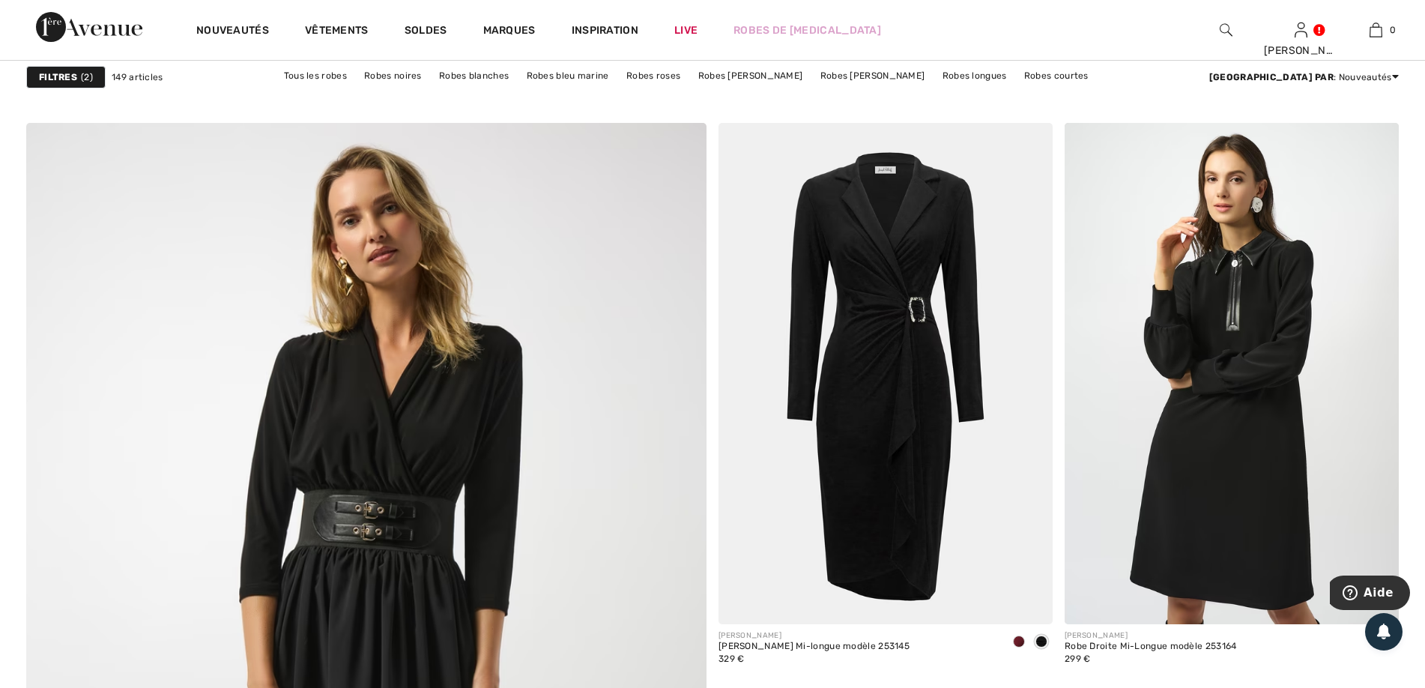
scroll to position [4644, 0]
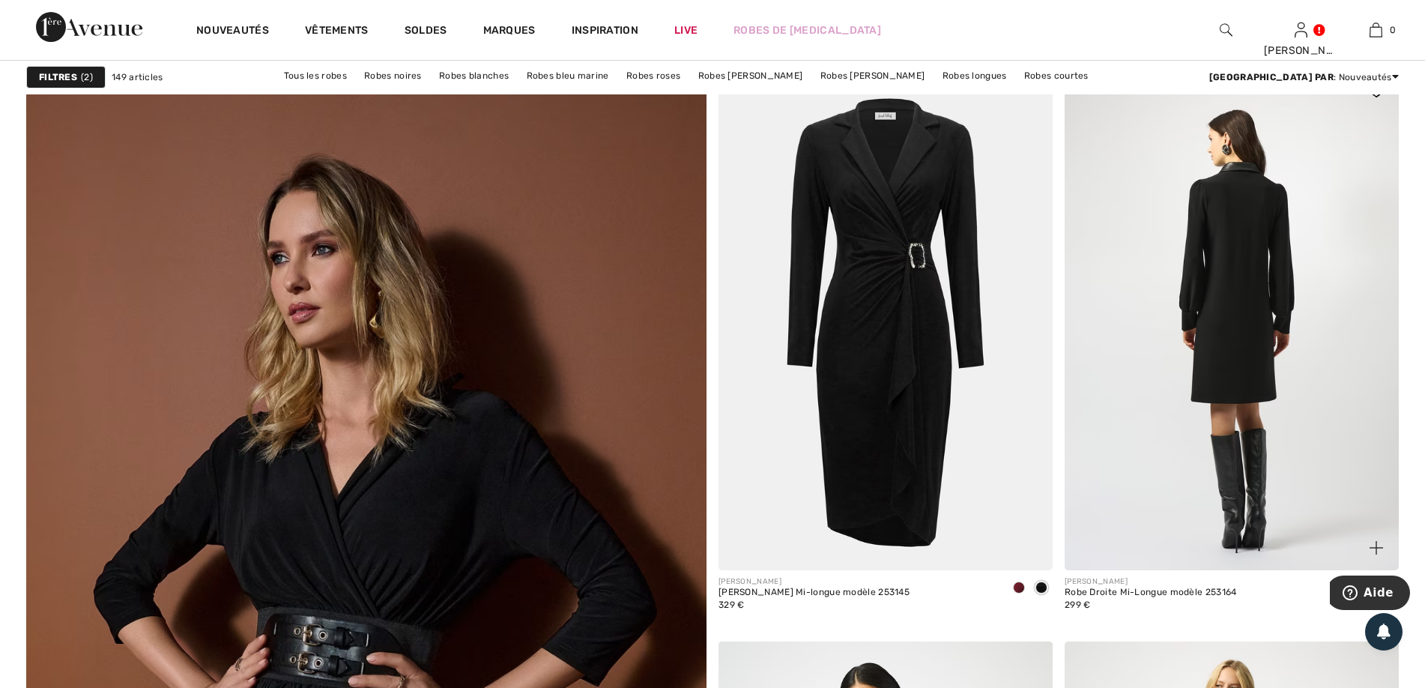
click at [1246, 346] on img at bounding box center [1231, 319] width 334 height 501
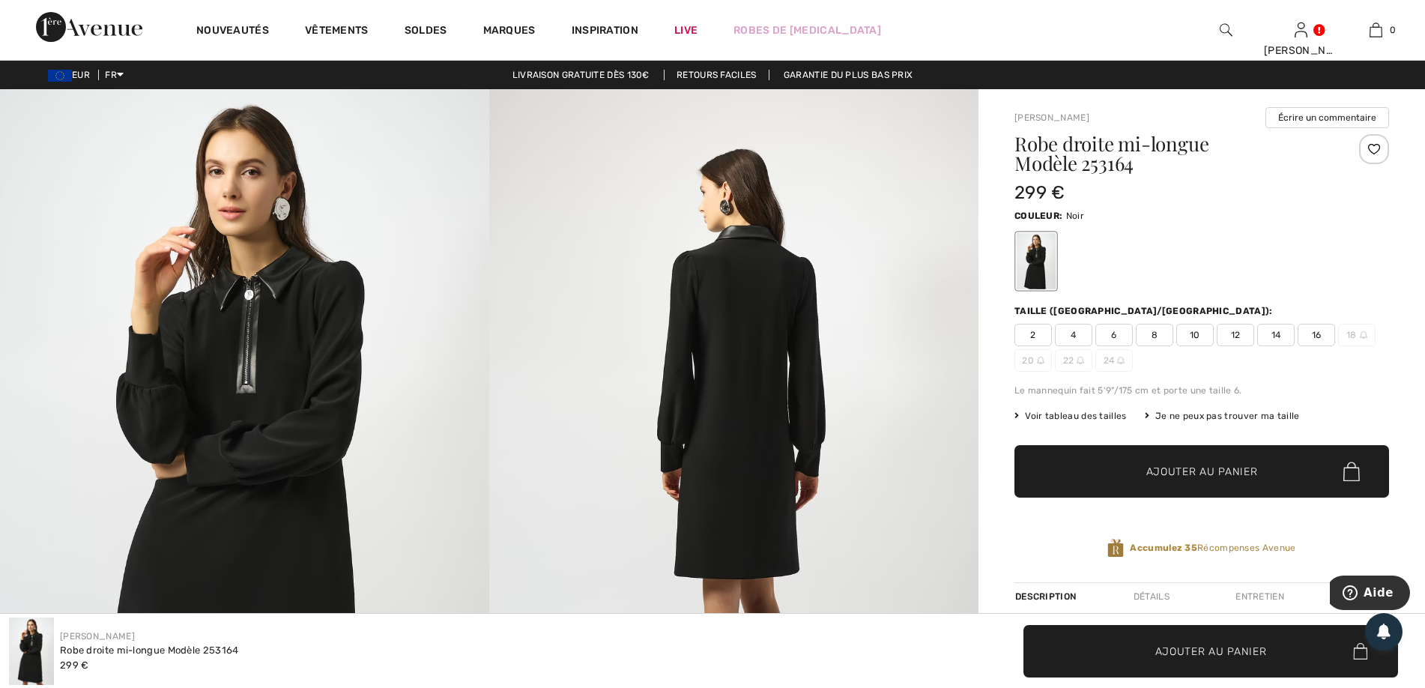
click at [249, 308] on img at bounding box center [244, 455] width 489 height 733
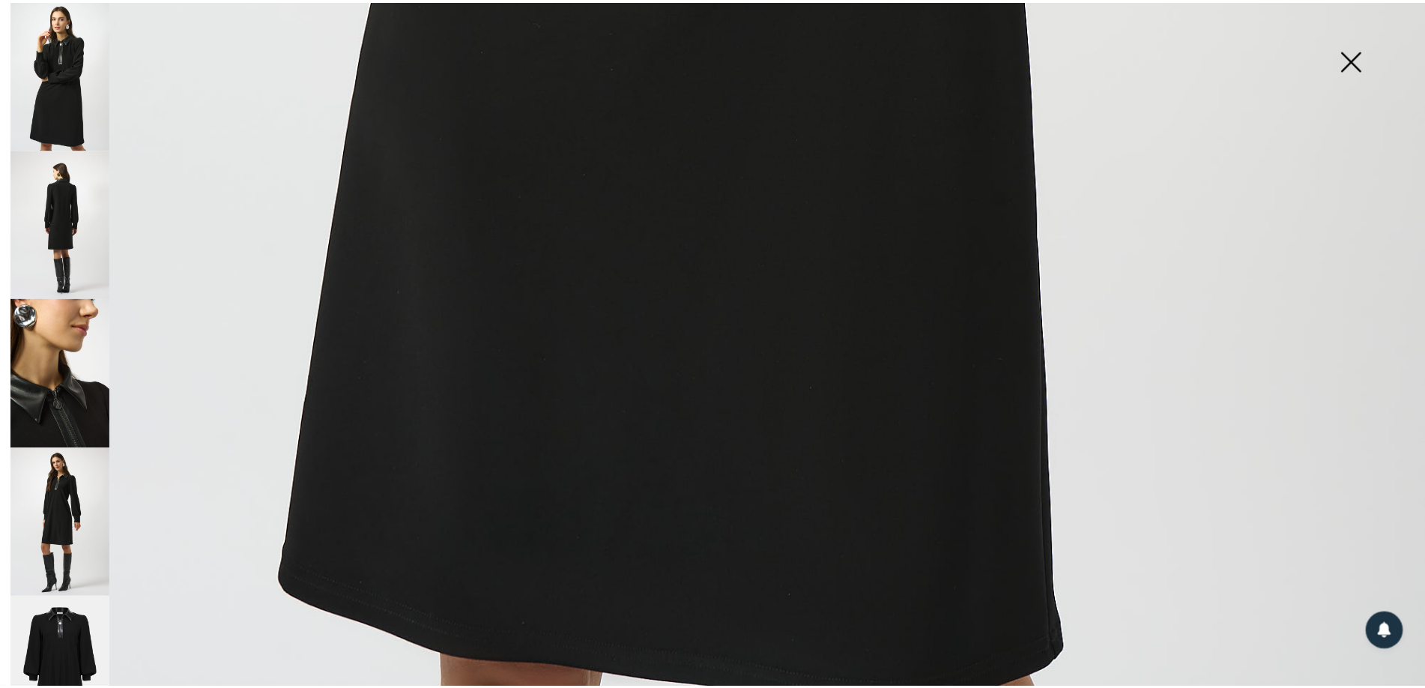
scroll to position [1372, 0]
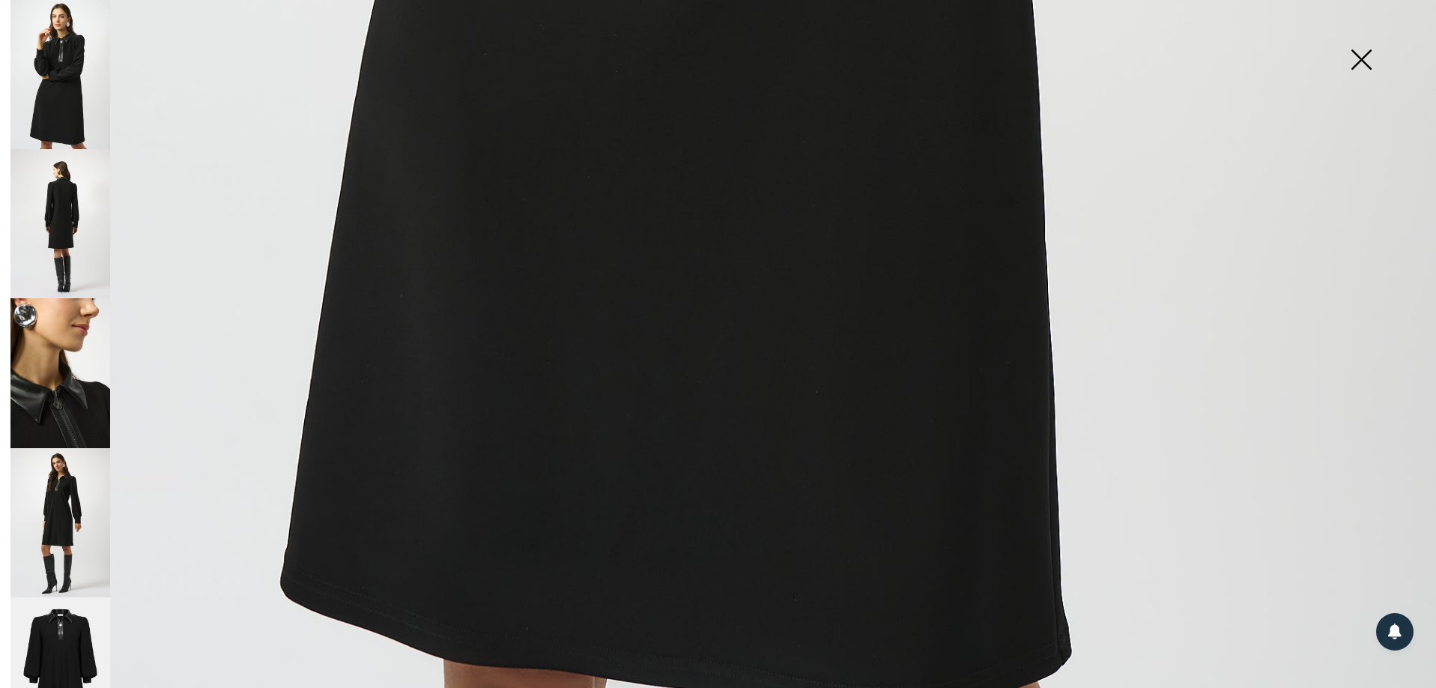
click at [1356, 63] on img at bounding box center [1361, 60] width 75 height 77
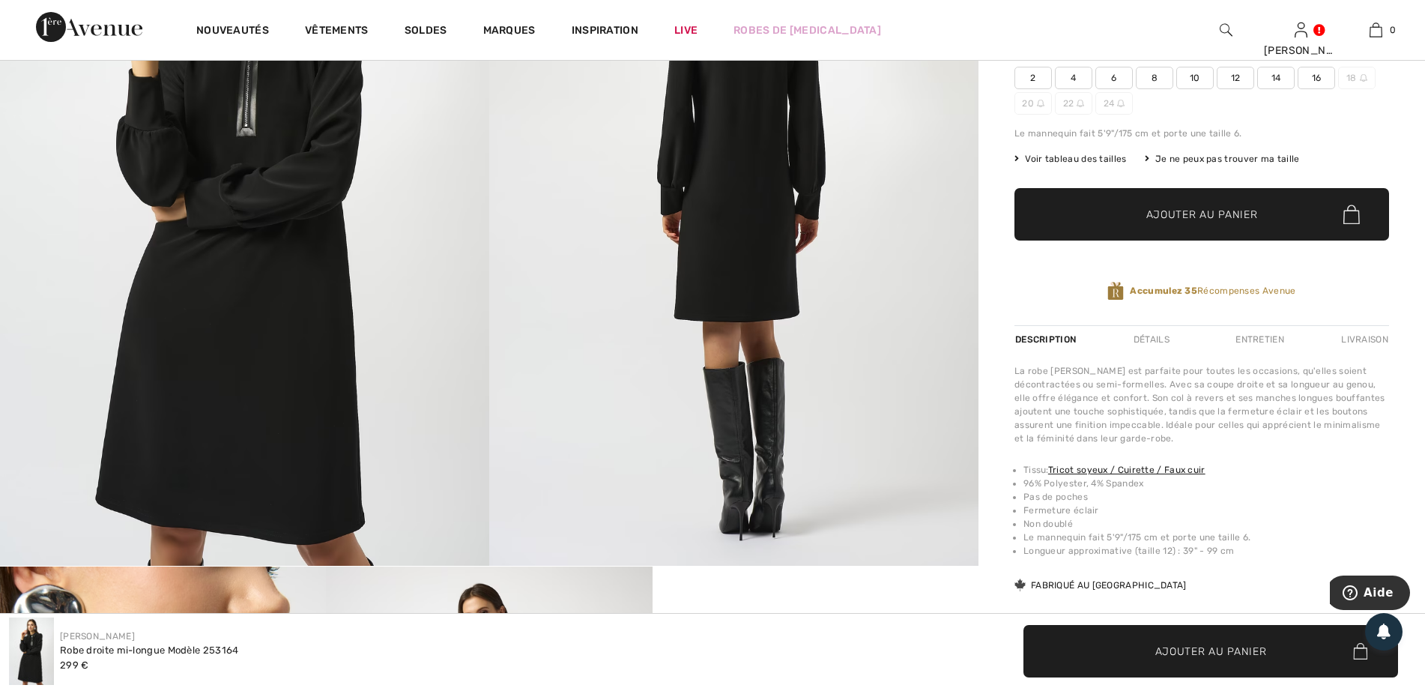
scroll to position [75, 0]
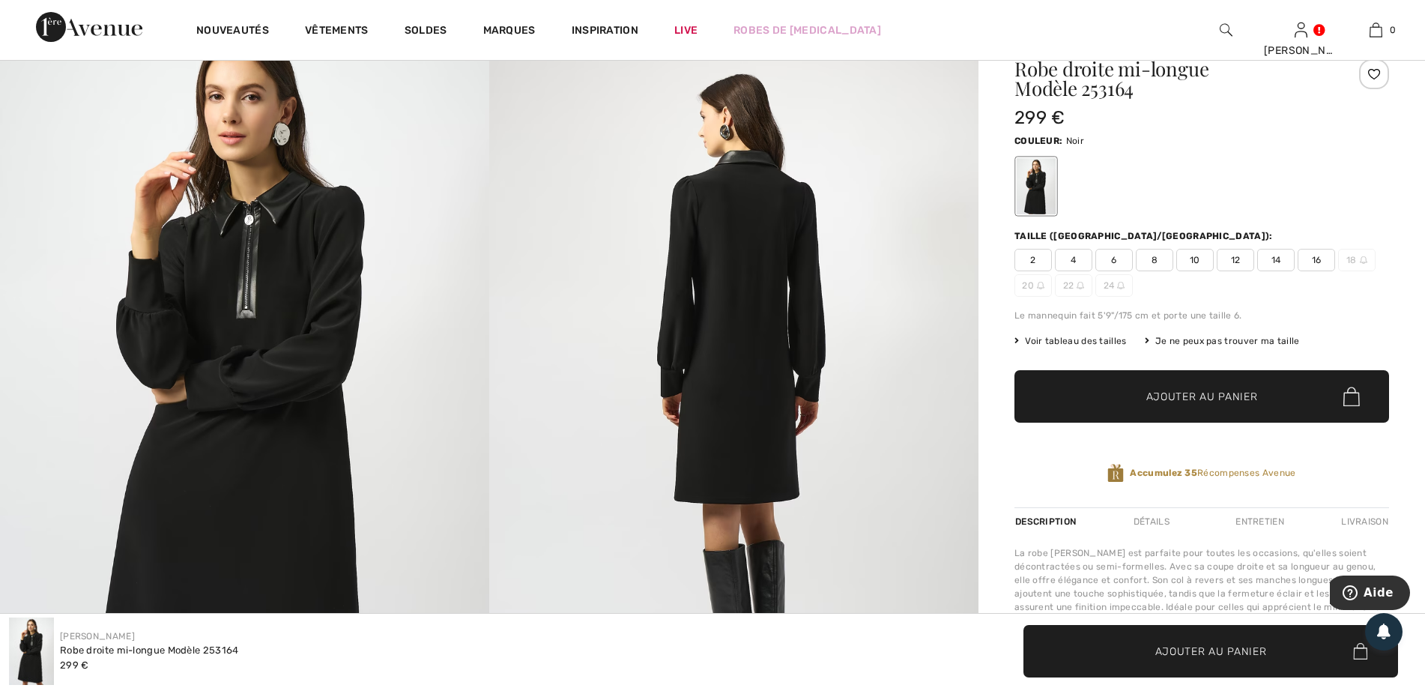
click at [1282, 264] on span "14" at bounding box center [1275, 260] width 37 height 22
click at [1223, 339] on div "Je ne peux pas trouver ma taille" at bounding box center [1221, 340] width 155 height 13
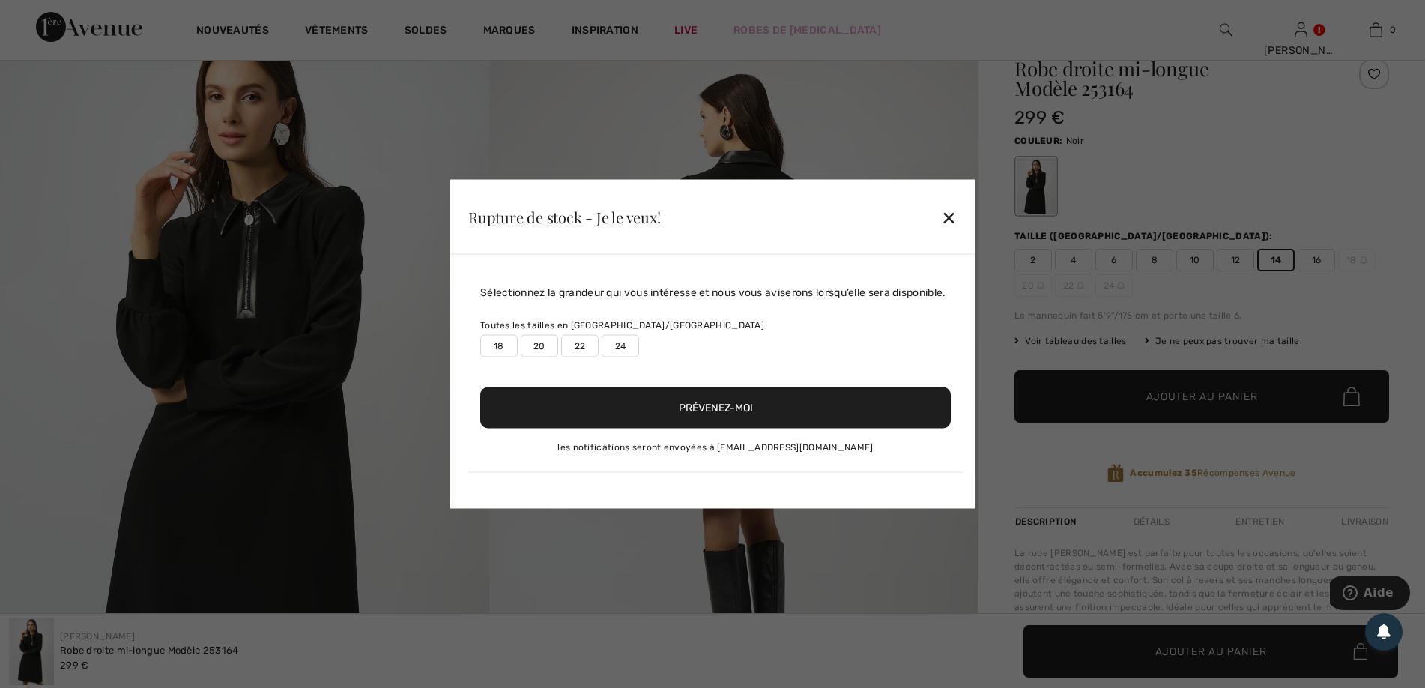
click at [1046, 334] on div at bounding box center [712, 344] width 1425 height 688
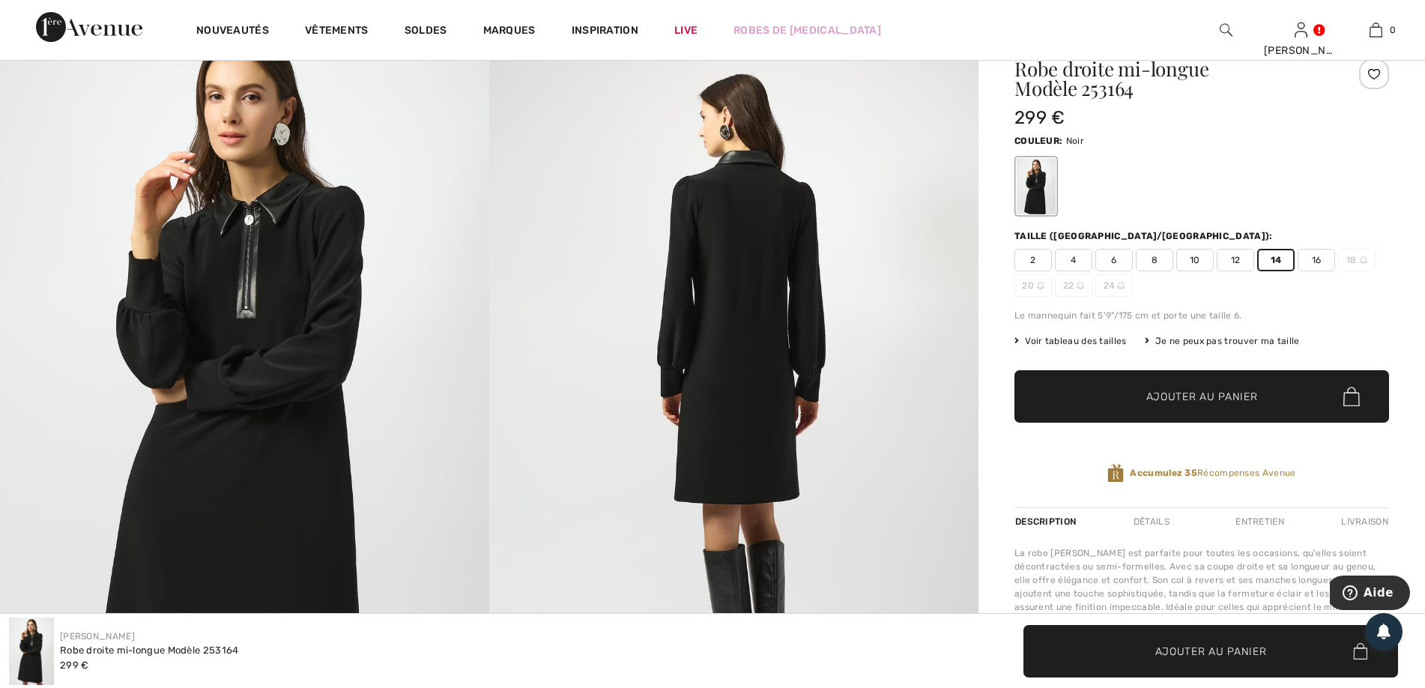
click at [1046, 339] on span "Voir tableau des tailles" at bounding box center [1070, 340] width 112 height 13
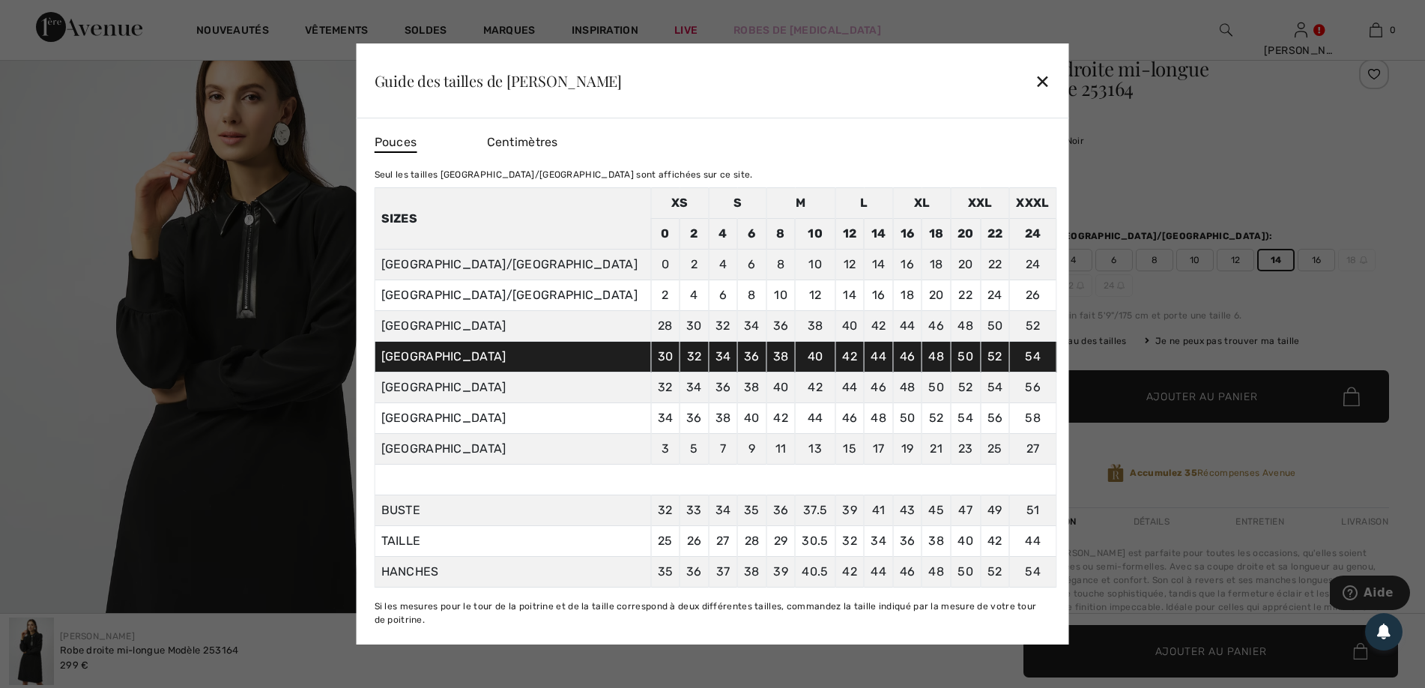
click at [1041, 83] on div "✕" at bounding box center [1042, 80] width 16 height 31
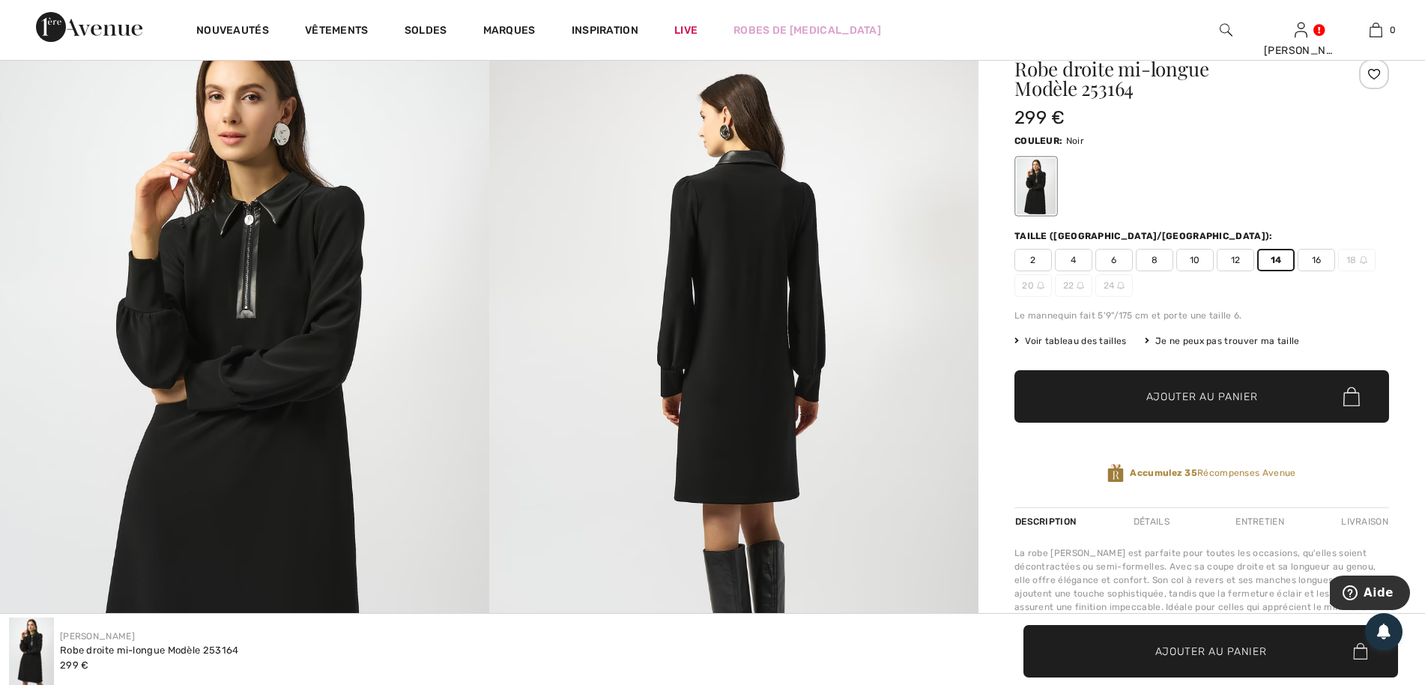
click at [1207, 399] on span "Ajouter au panier" at bounding box center [1202, 397] width 112 height 16
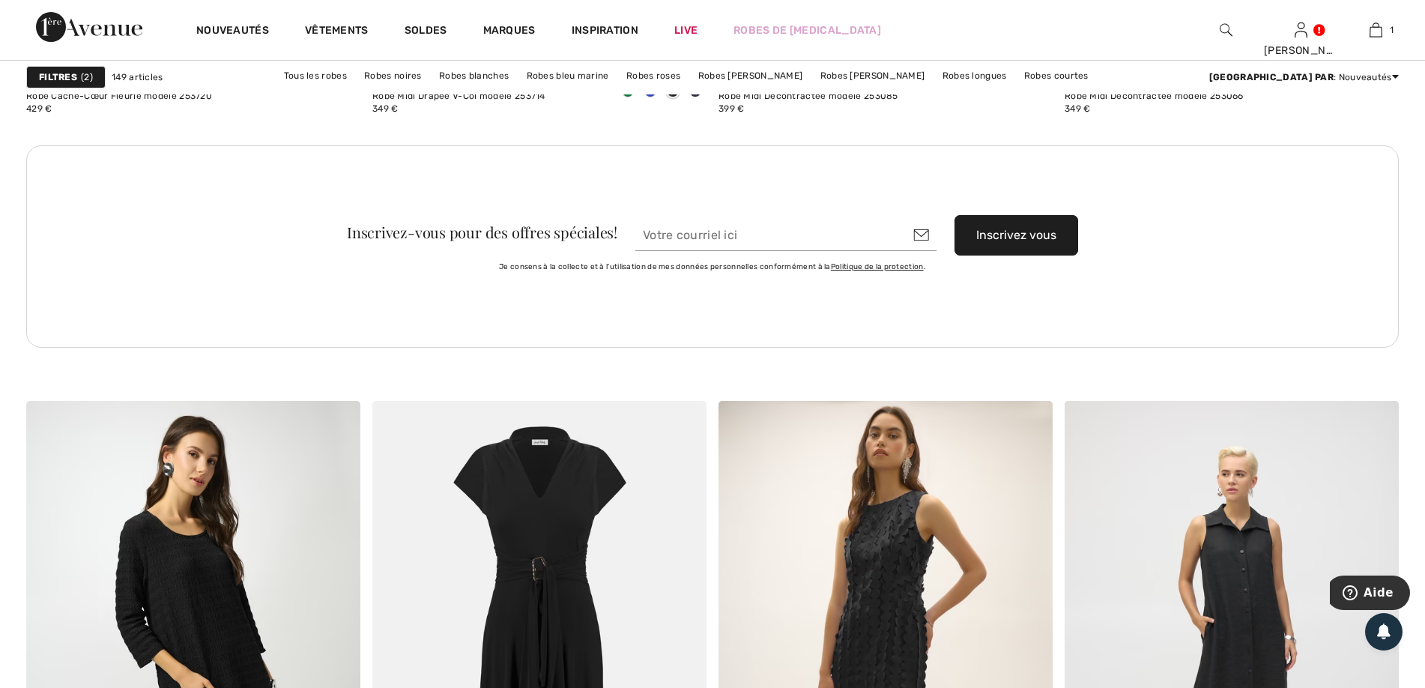
scroll to position [7116, 0]
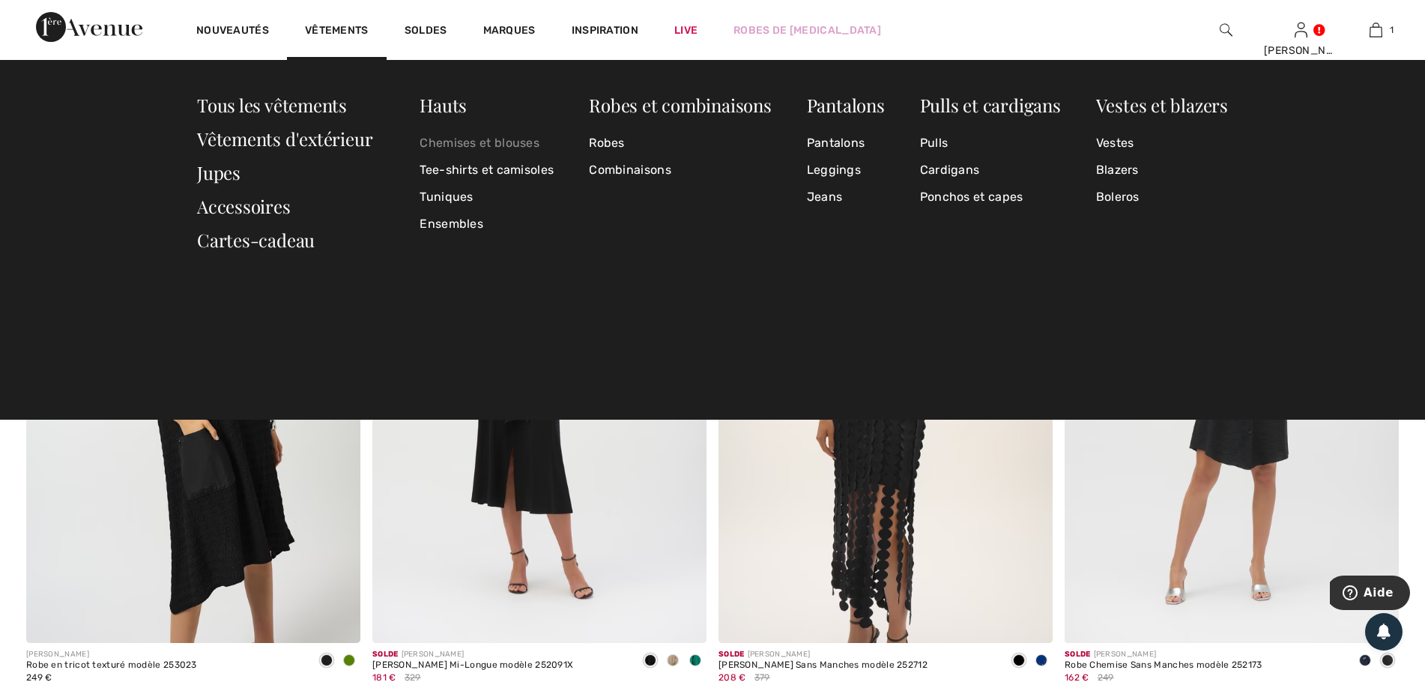
click at [456, 146] on link "Chemises et blouses" at bounding box center [486, 143] width 134 height 27
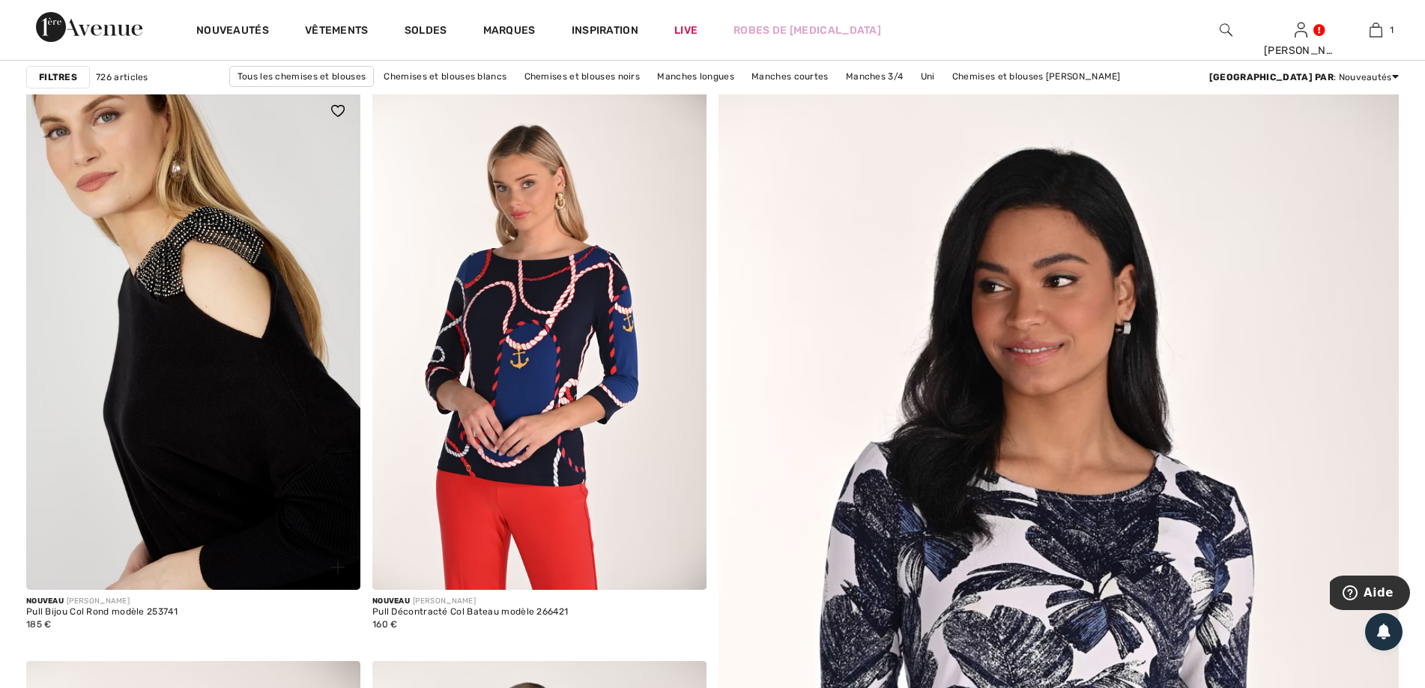
scroll to position [300, 0]
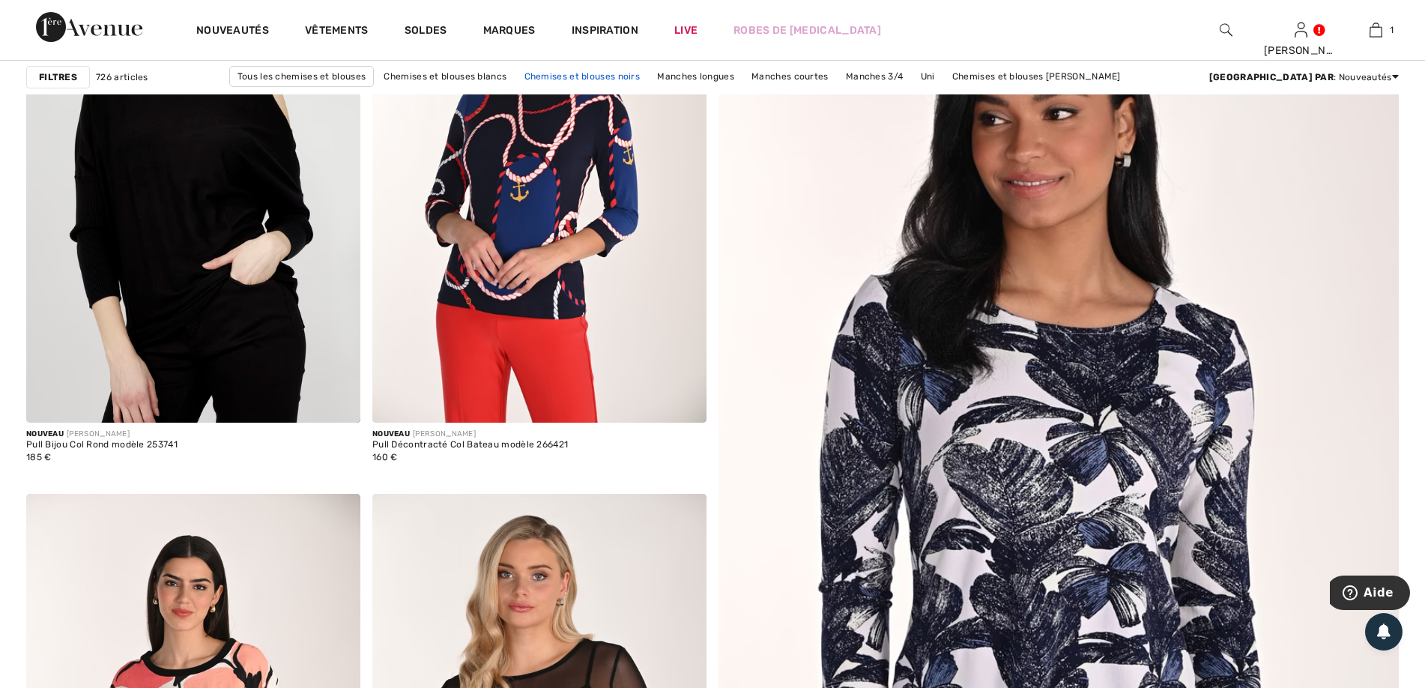
click at [562, 79] on link "Chemises et blouses noirs" at bounding box center [582, 76] width 131 height 19
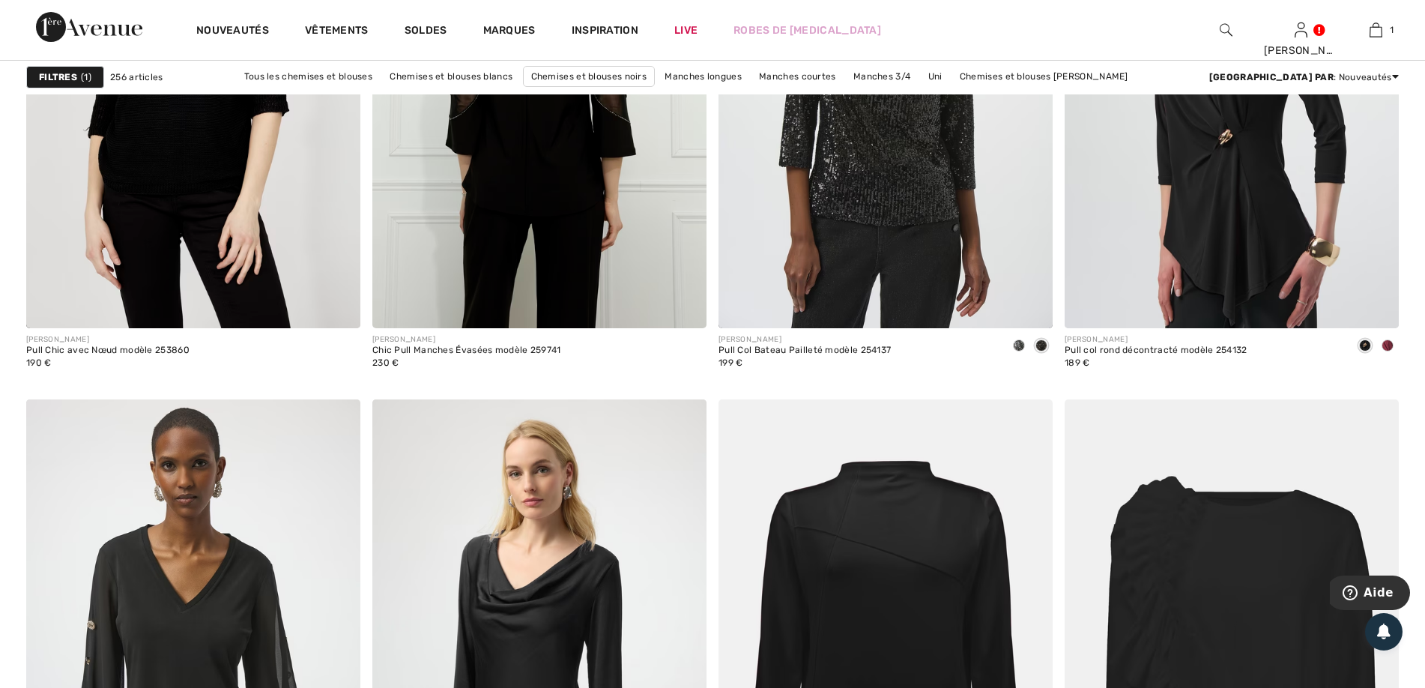
scroll to position [7715, 0]
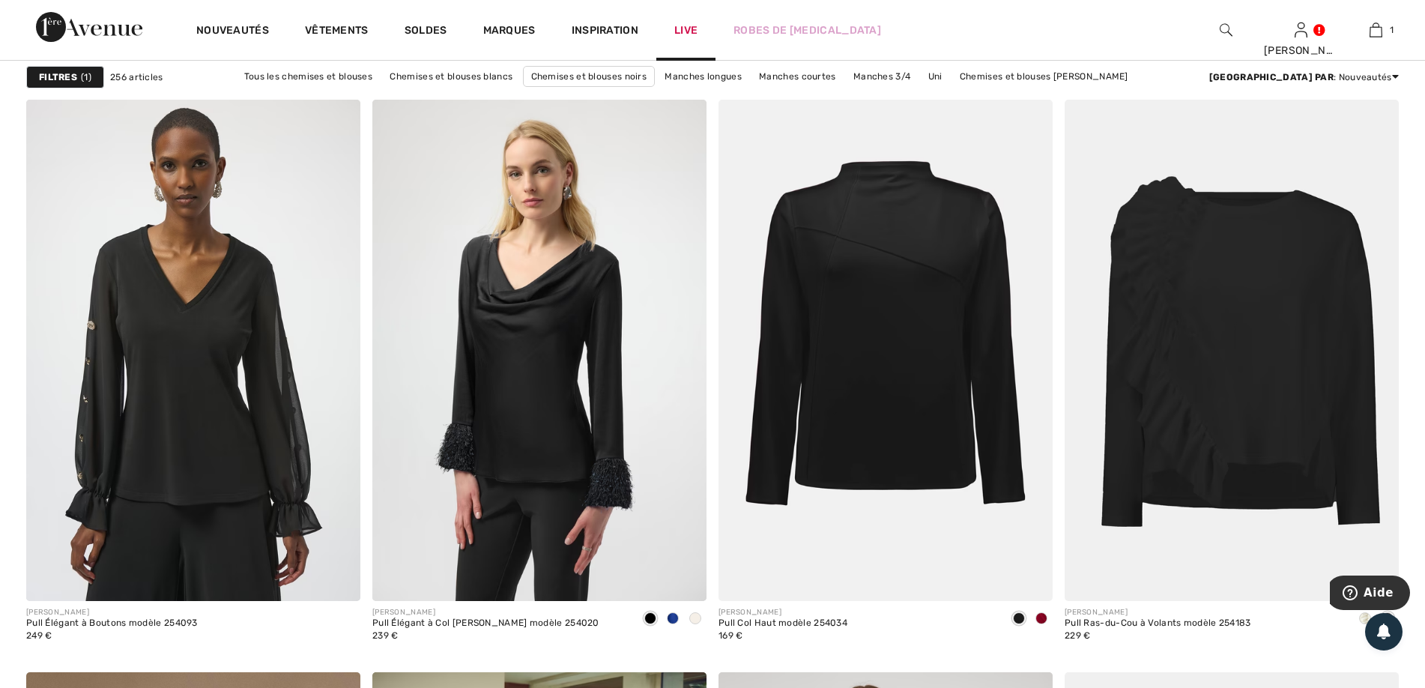
click at [676, 32] on link "Live" at bounding box center [685, 30] width 23 height 16
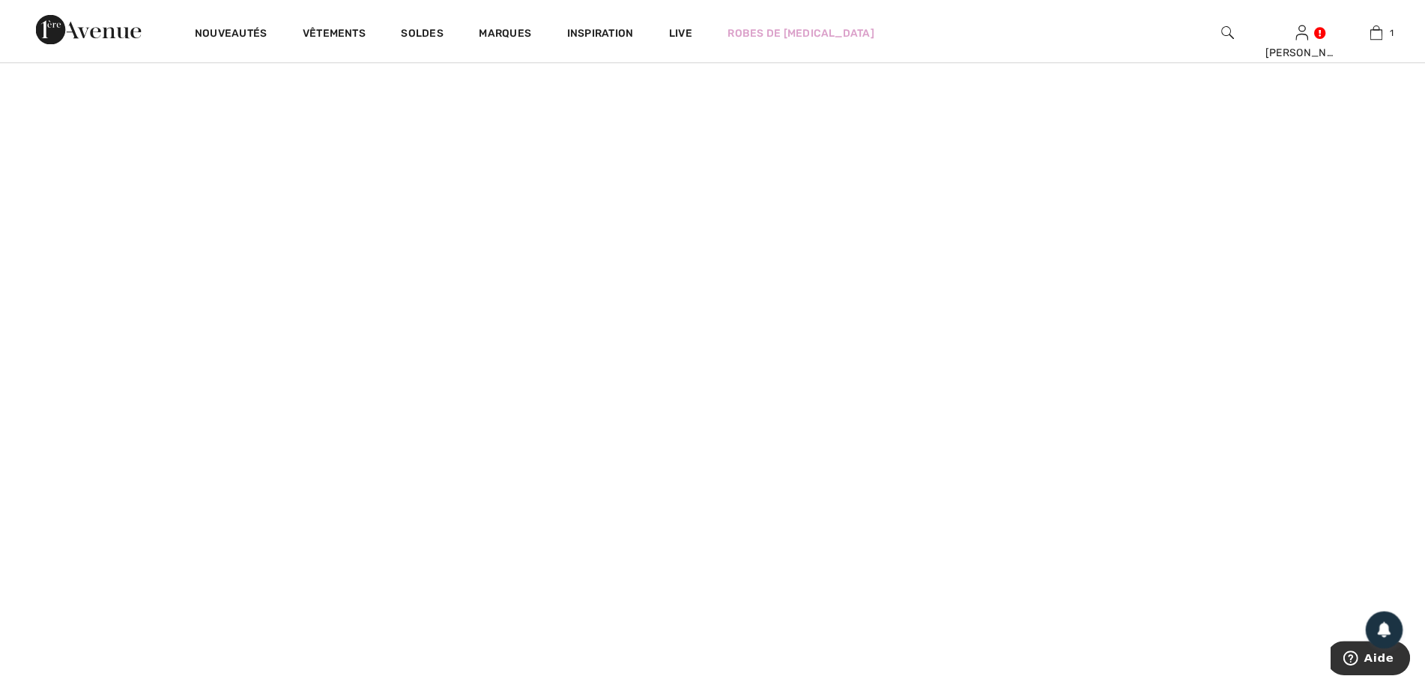
scroll to position [1348, 0]
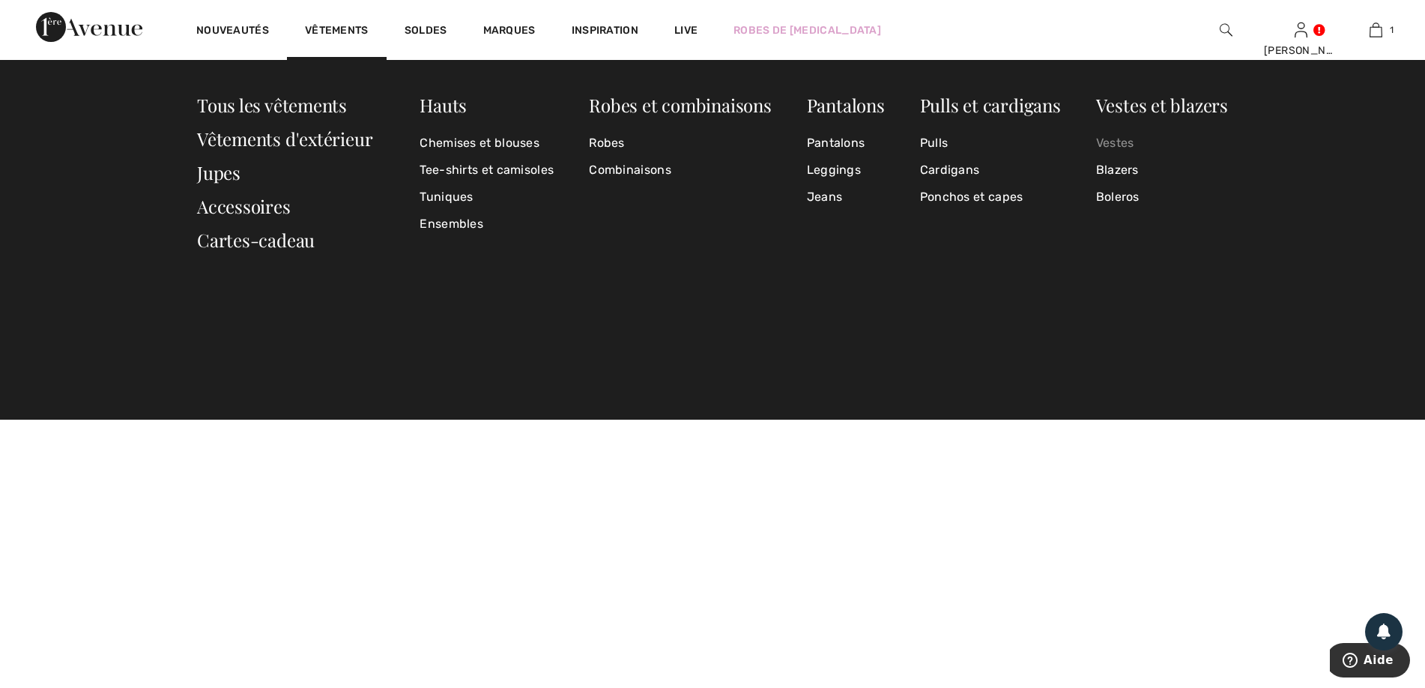
click at [1114, 141] on link "Vestes" at bounding box center [1162, 143] width 132 height 27
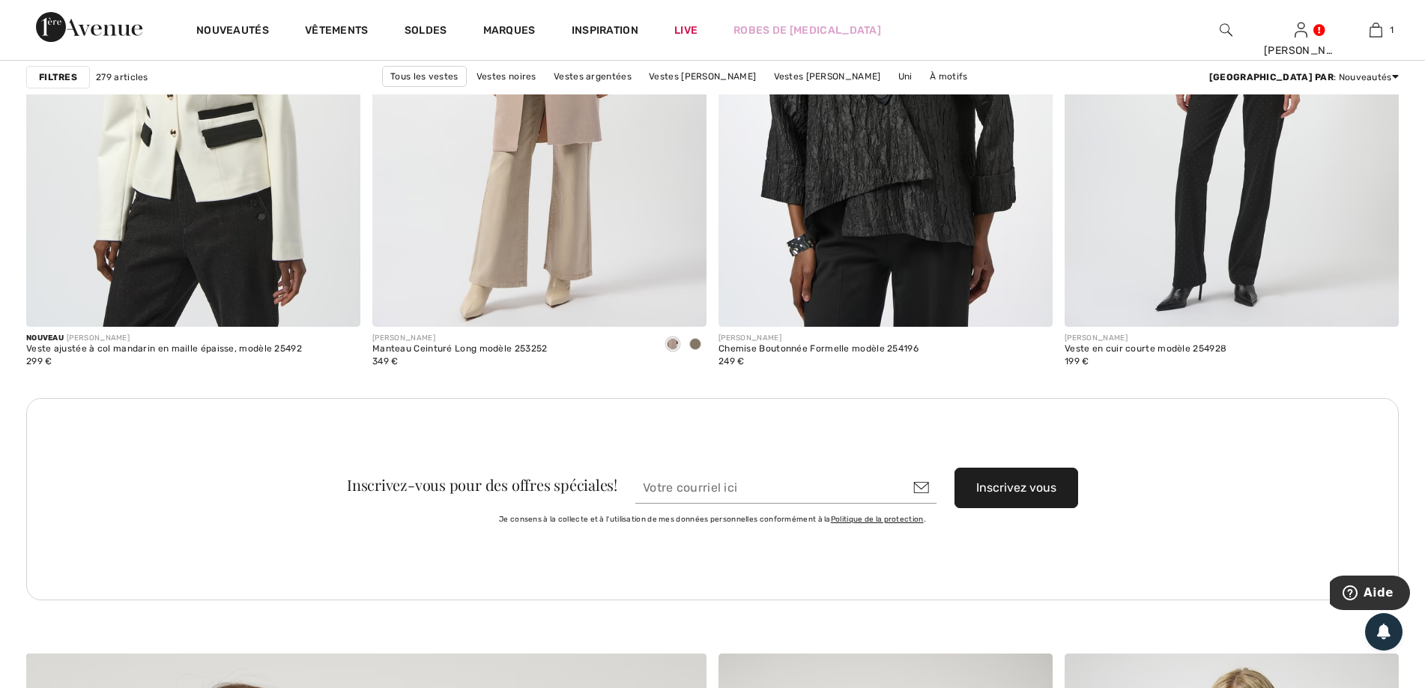
scroll to position [3670, 0]
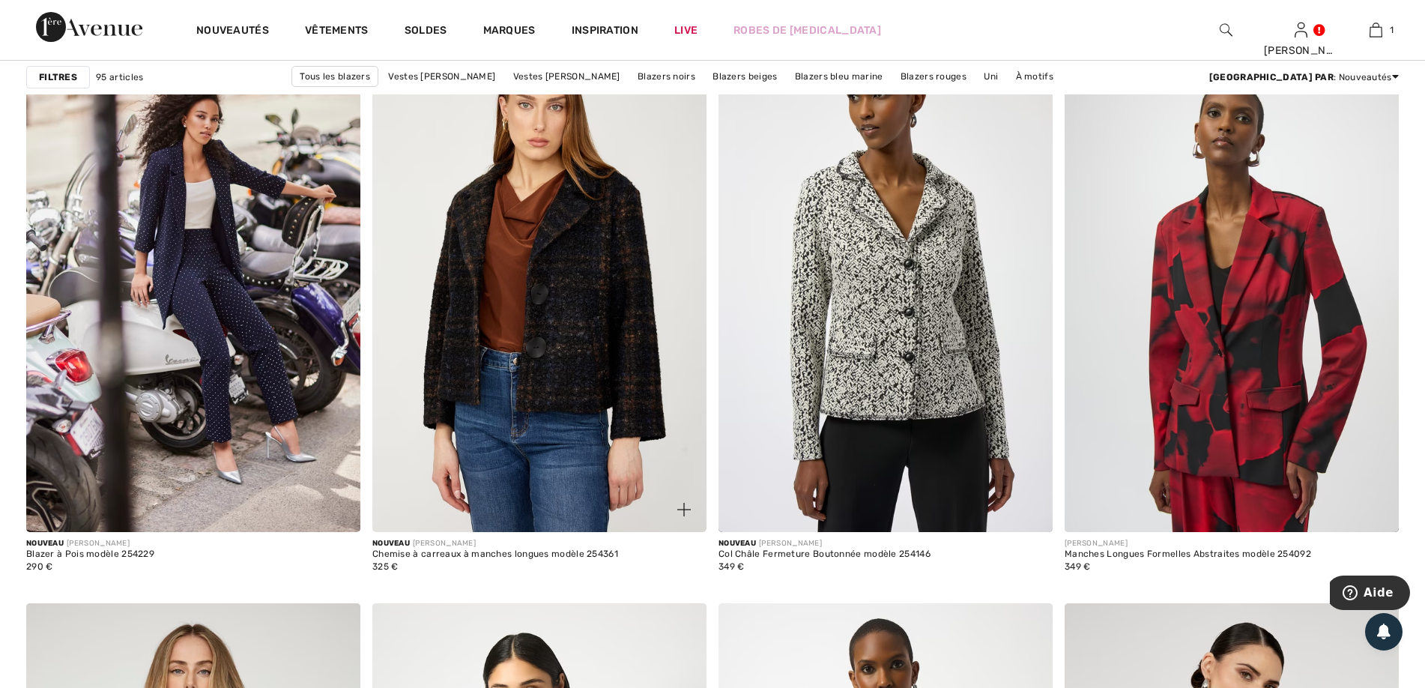
scroll to position [1423, 0]
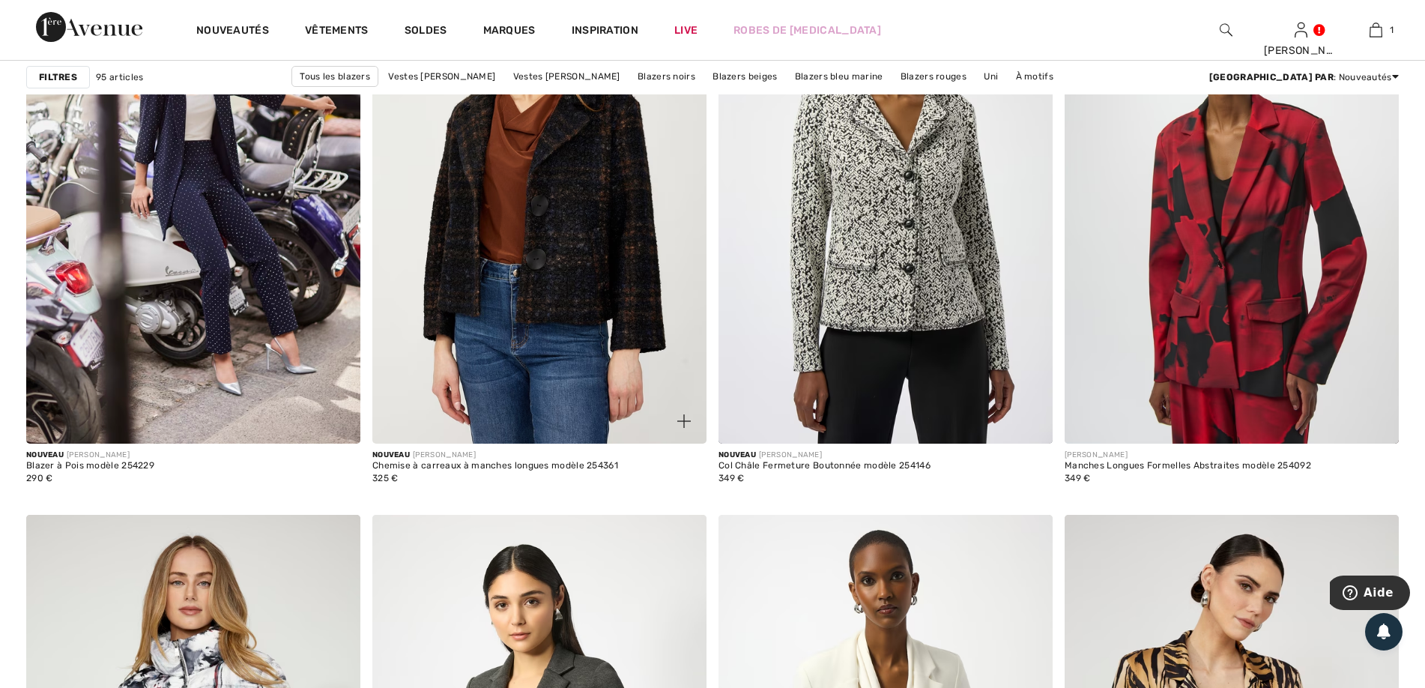
click at [571, 279] on img at bounding box center [539, 192] width 334 height 501
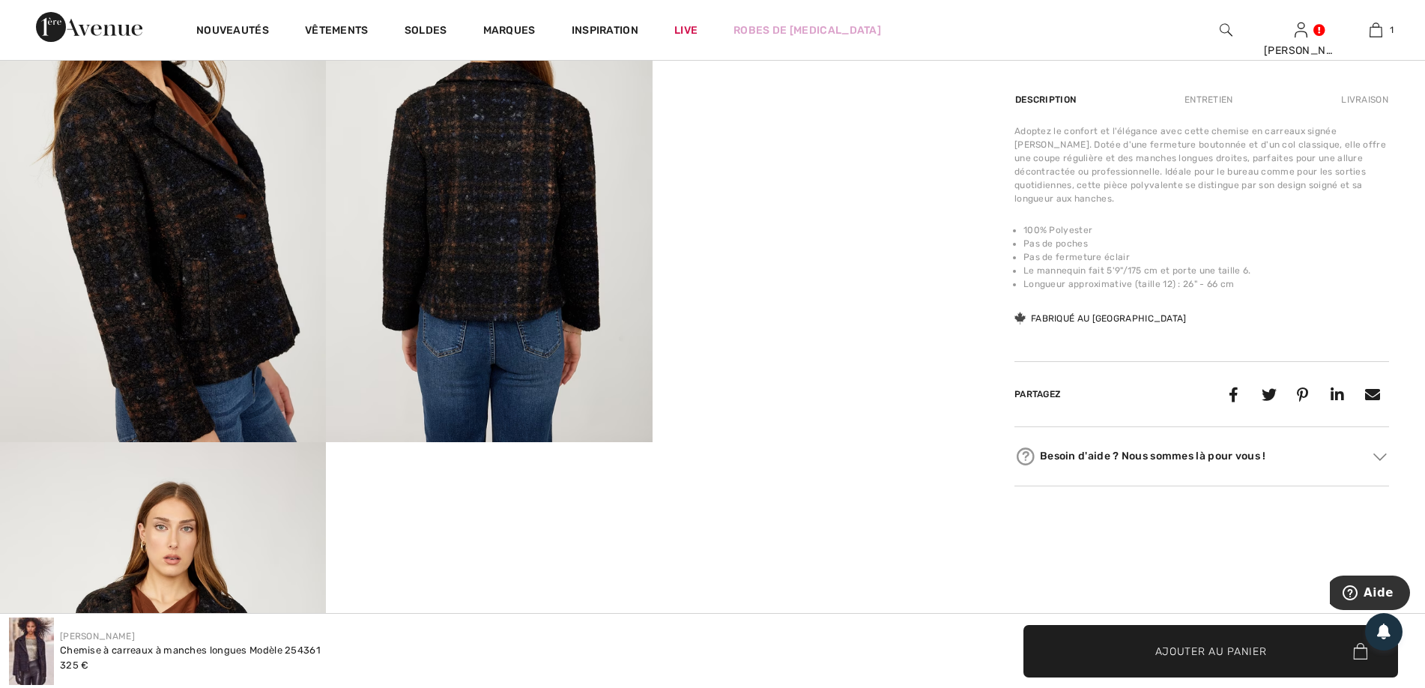
scroll to position [674, 0]
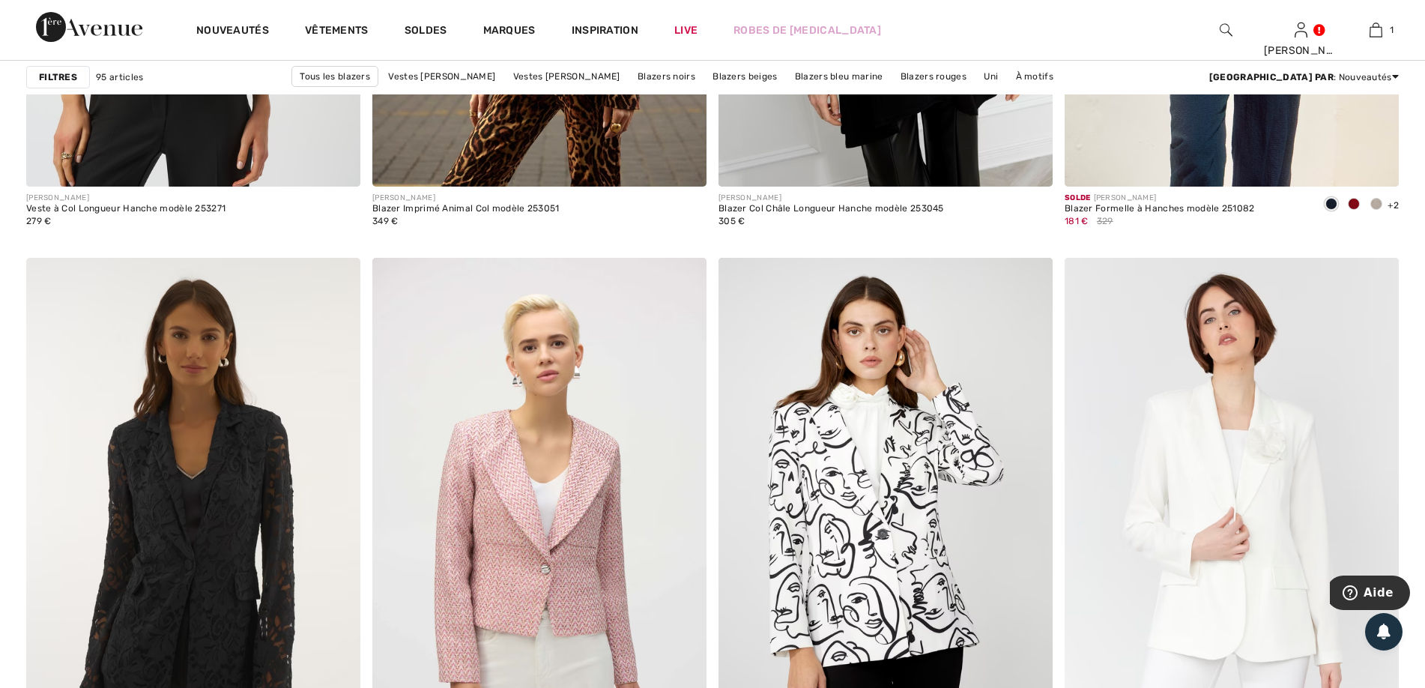
scroll to position [6292, 0]
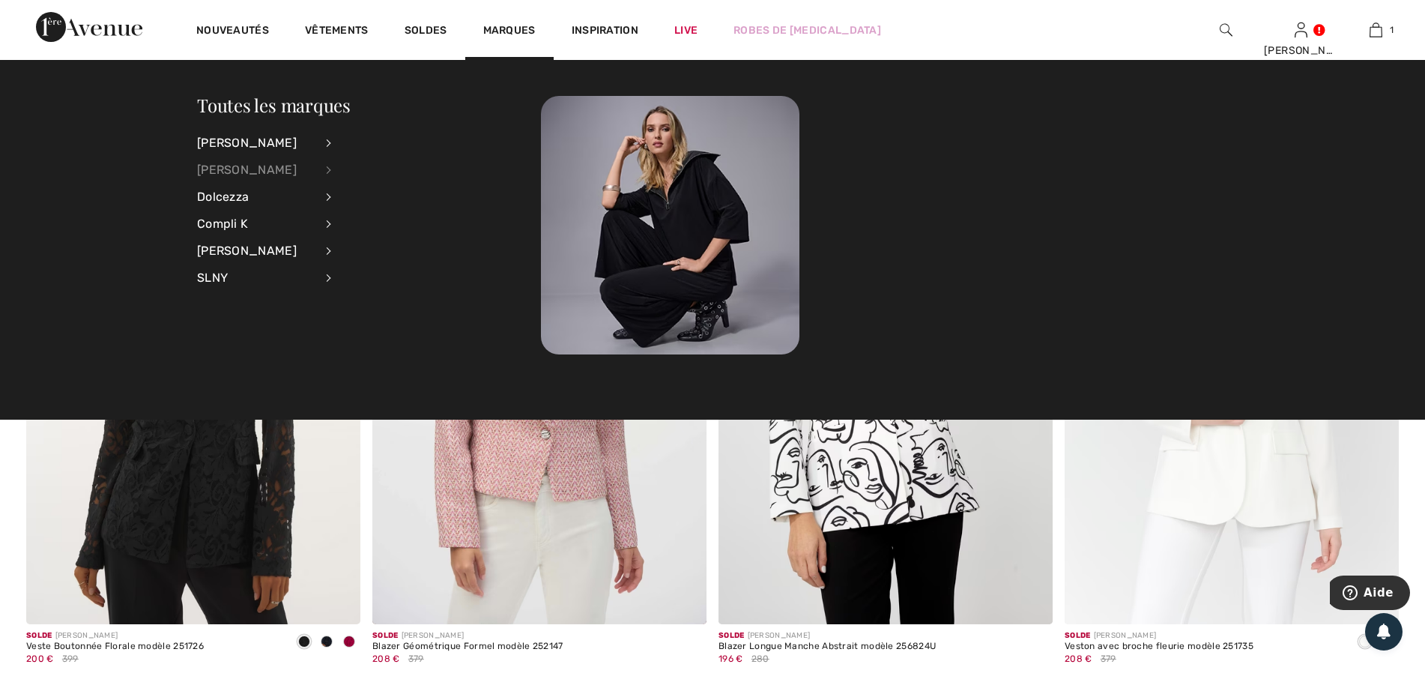
click at [218, 173] on div "[PERSON_NAME]" at bounding box center [256, 170] width 118 height 27
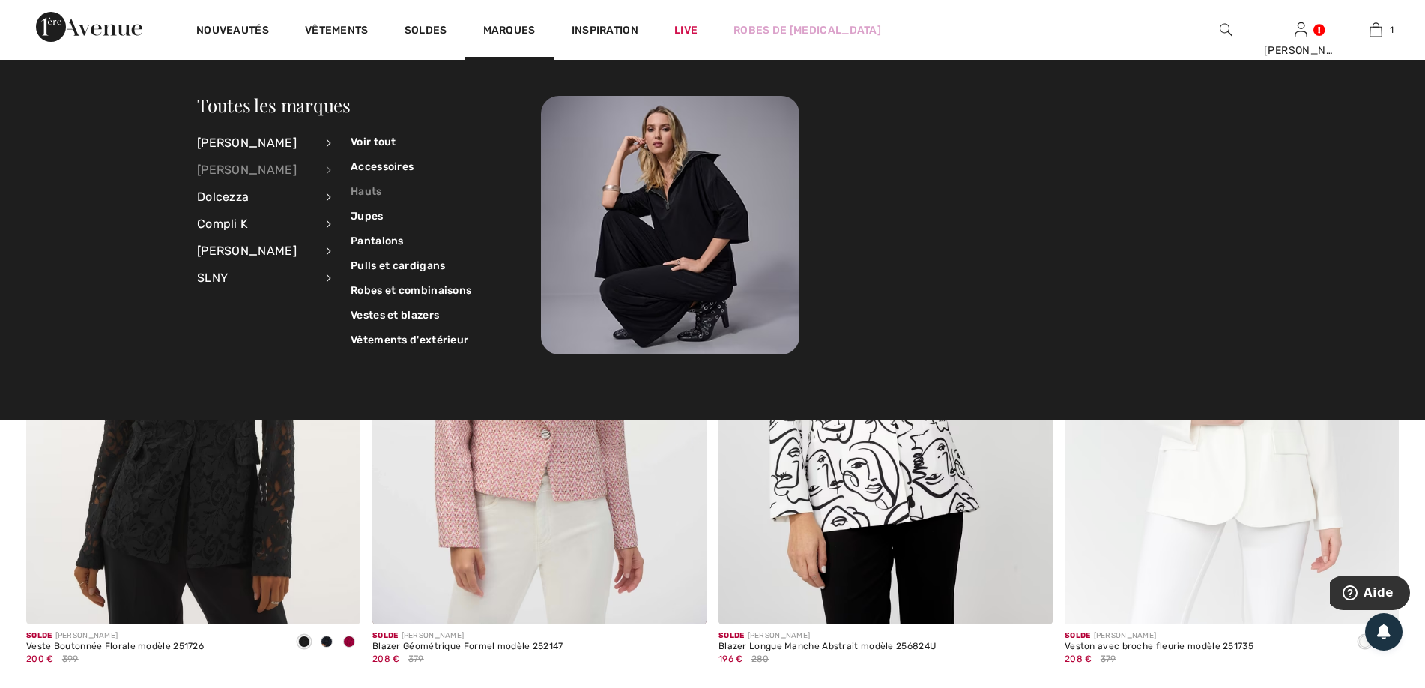
click at [363, 193] on link "Hauts" at bounding box center [411, 191] width 121 height 25
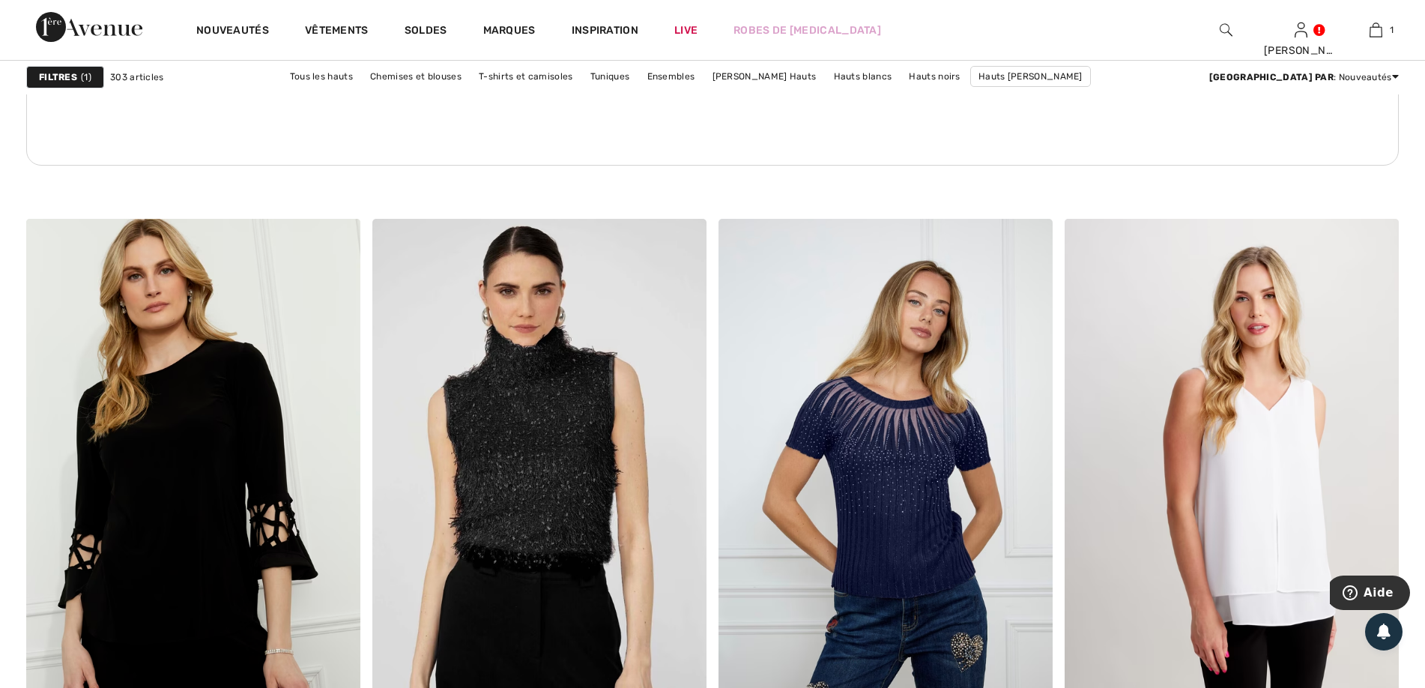
scroll to position [7191, 0]
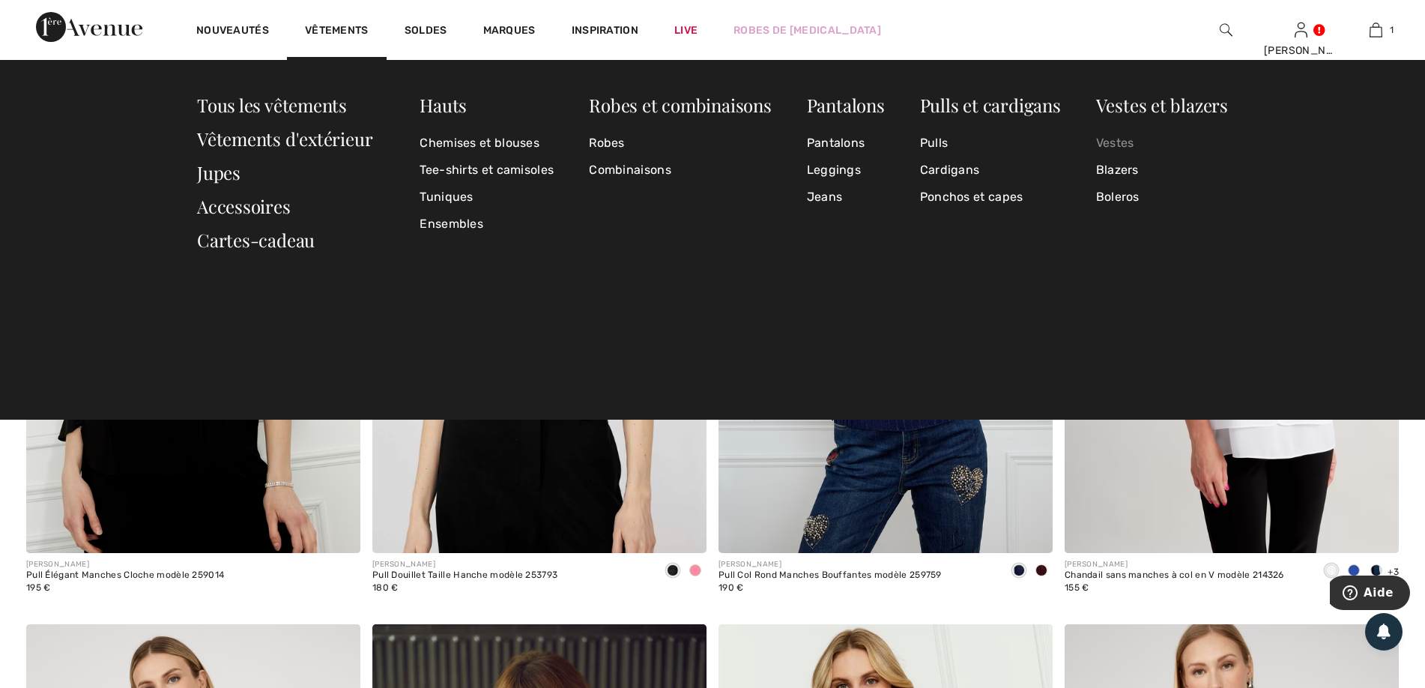
click at [1122, 148] on link "Vestes" at bounding box center [1162, 143] width 132 height 27
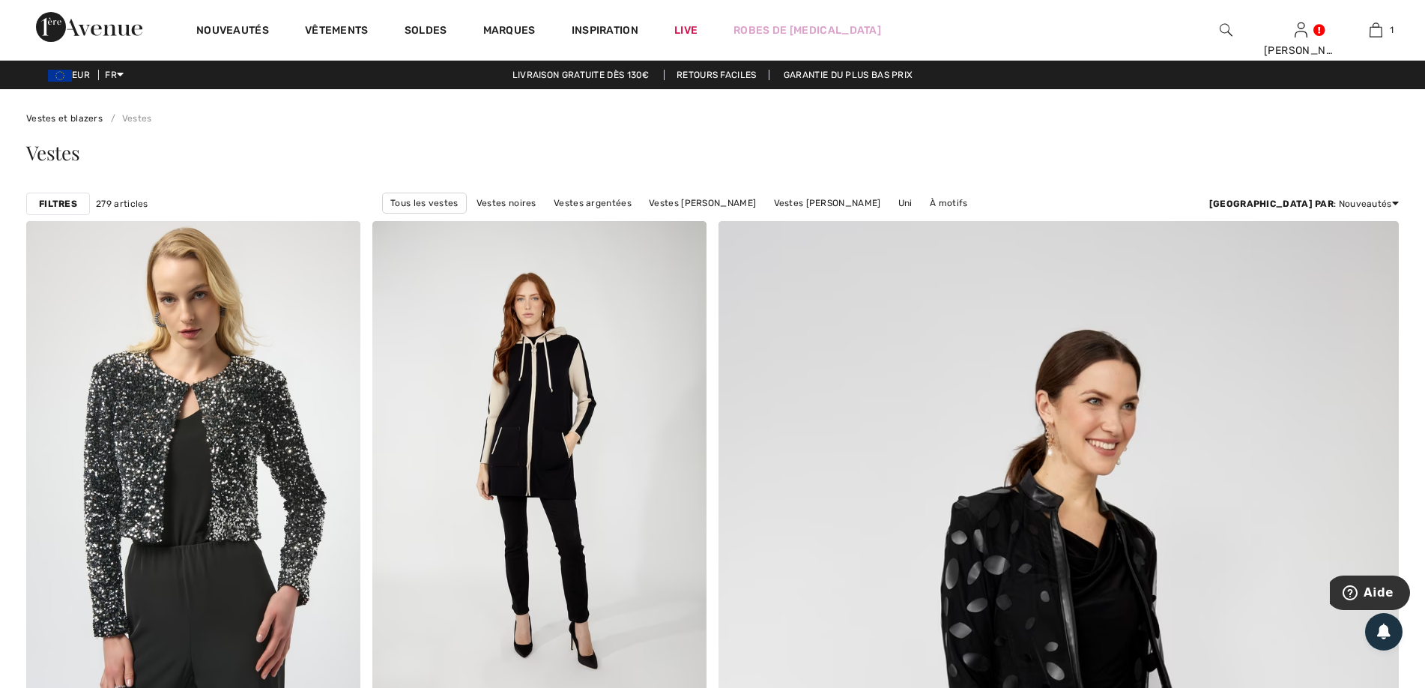
click at [44, 210] on div "Filtres" at bounding box center [58, 203] width 64 height 22
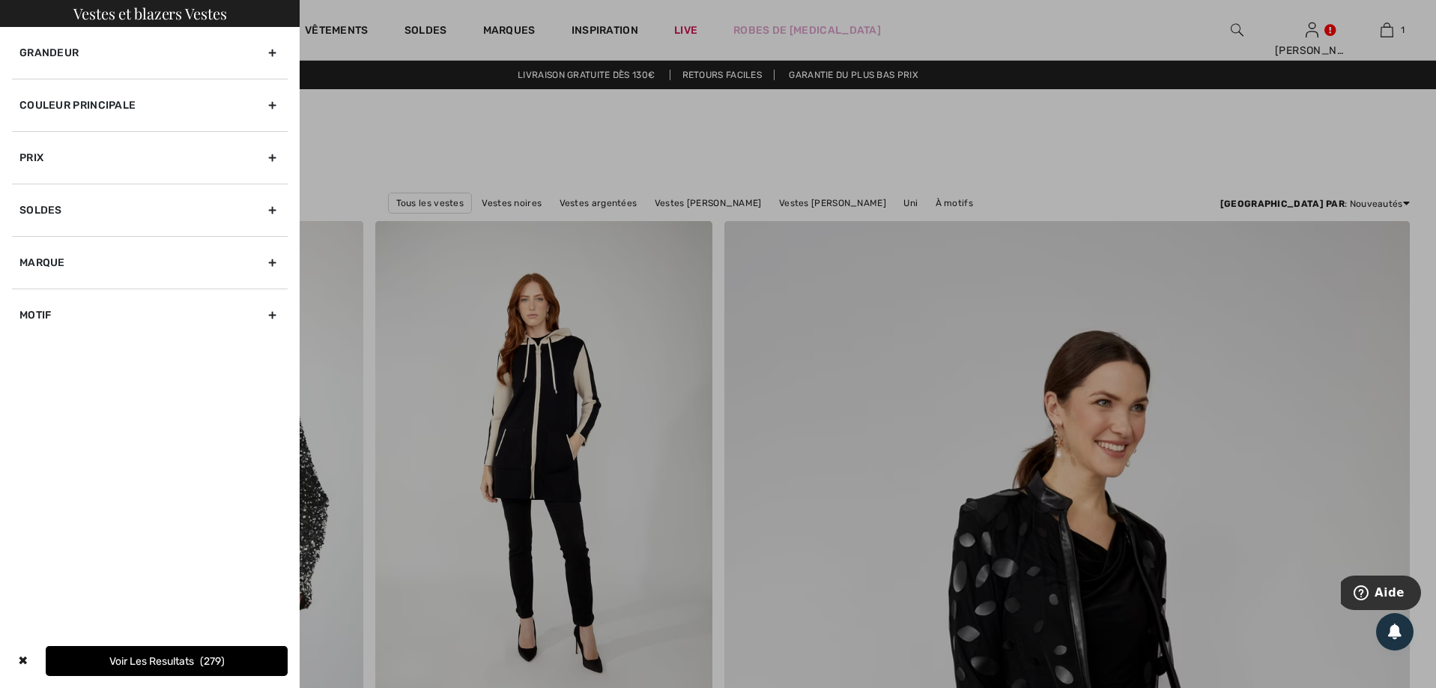
click at [273, 265] on div "Marque" at bounding box center [150, 262] width 276 height 52
click at [79, 312] on label "[PERSON_NAME]" at bounding box center [153, 310] width 268 height 13
click at [31, 312] on input"] "[PERSON_NAME]" at bounding box center [24, 311] width 11 height 11
checkbox input"] "true"
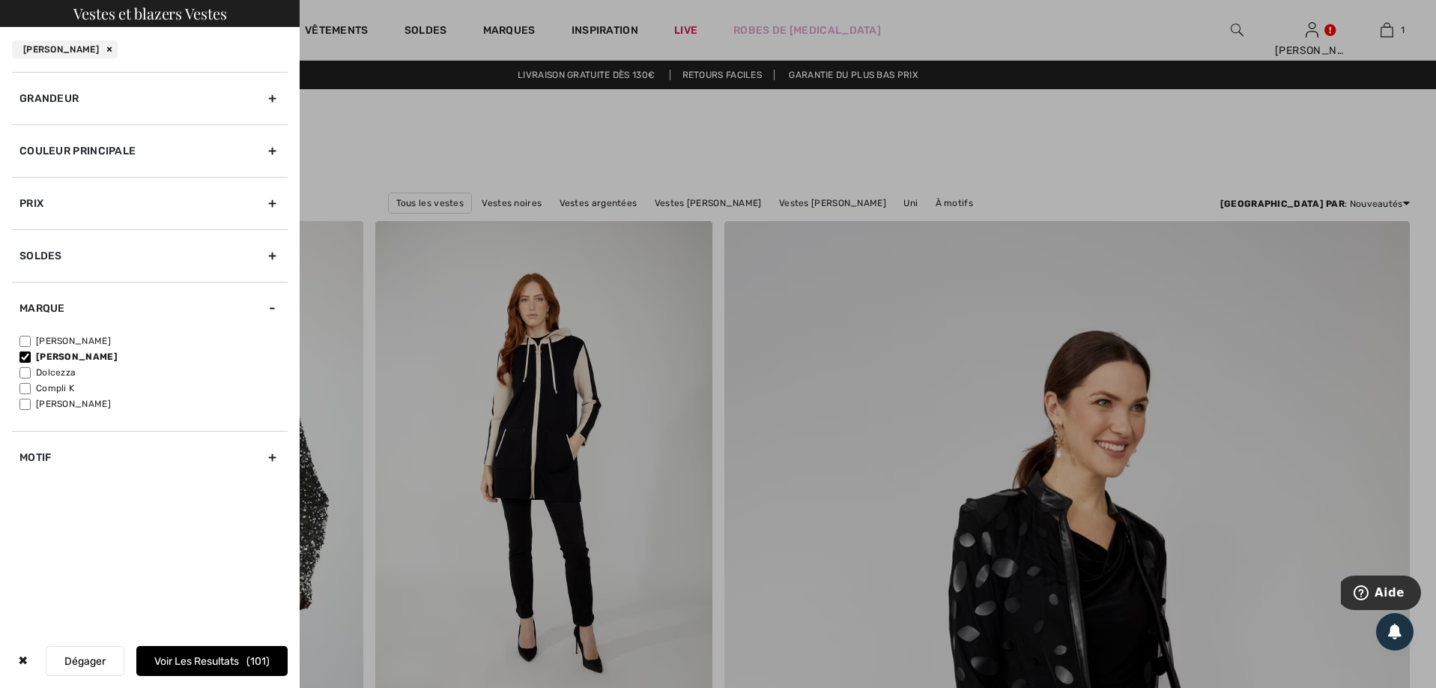
click at [203, 663] on button "Voir les resultats 101" at bounding box center [211, 661] width 151 height 30
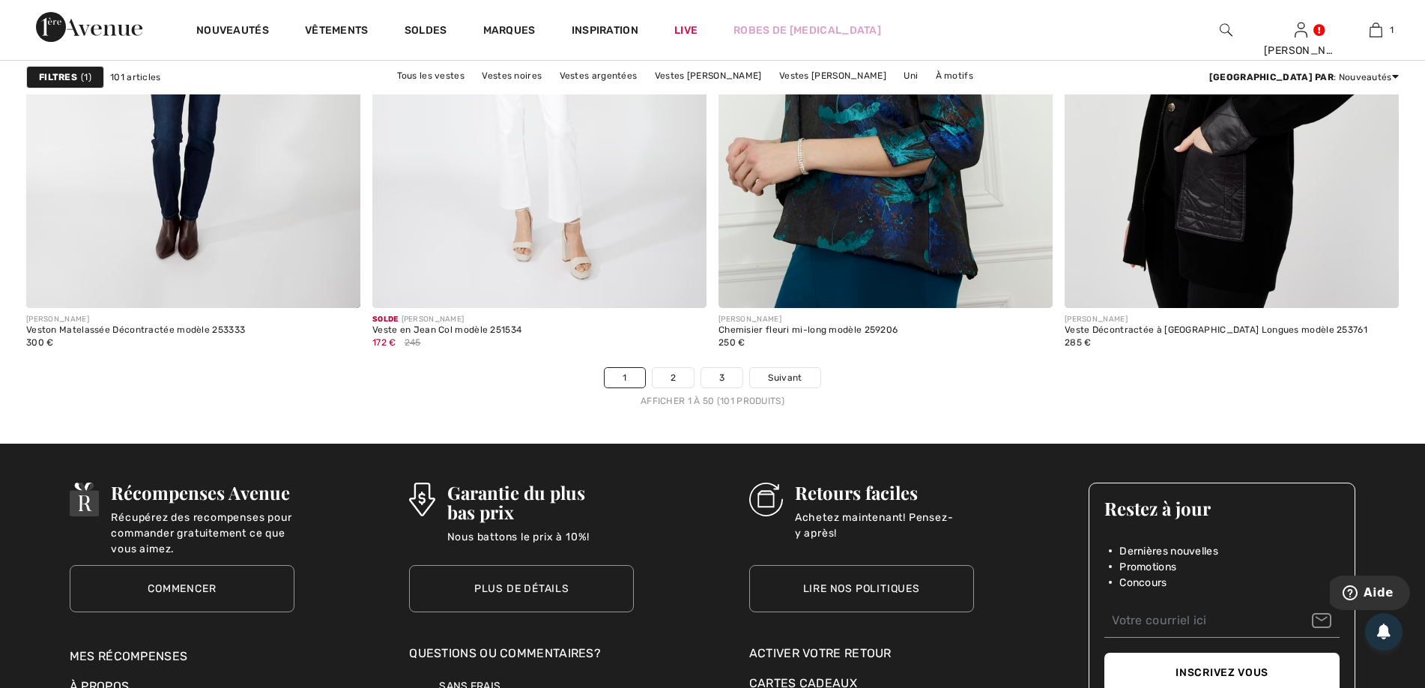
scroll to position [8689, 0]
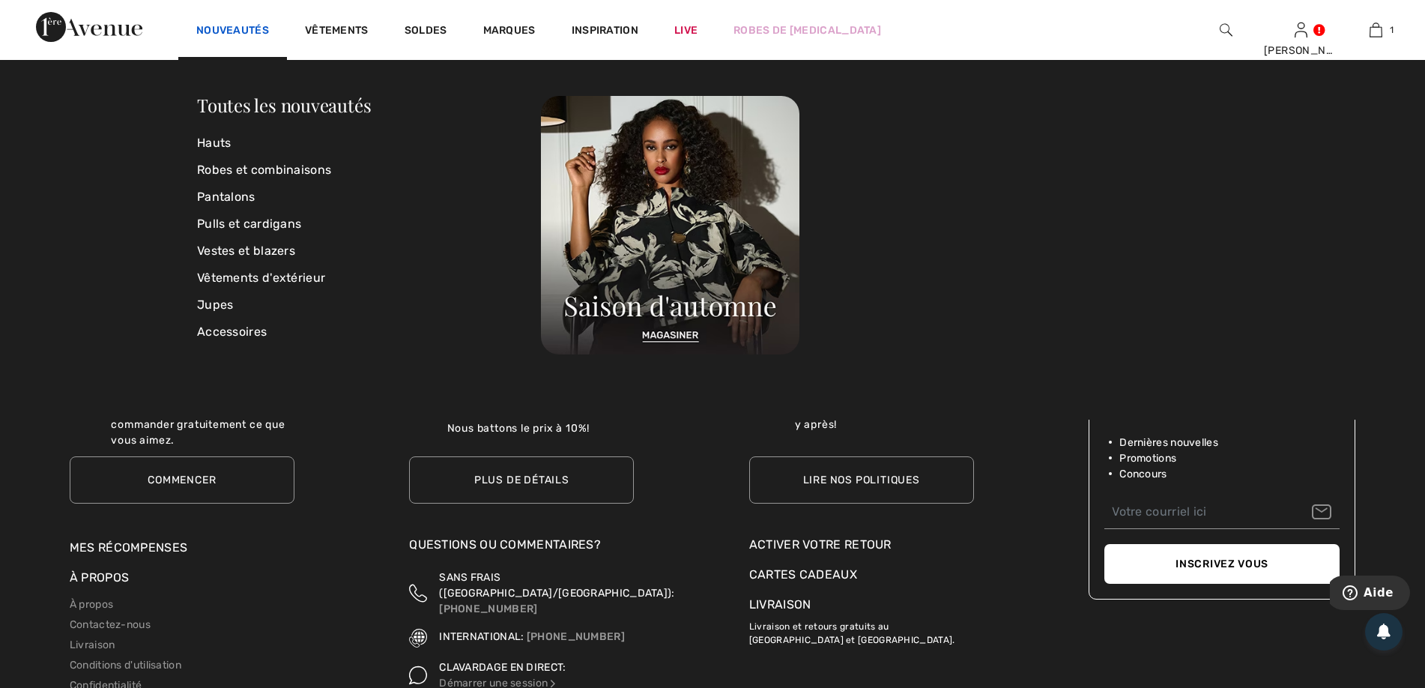
click at [234, 28] on link "Nouveautés" at bounding box center [232, 32] width 73 height 16
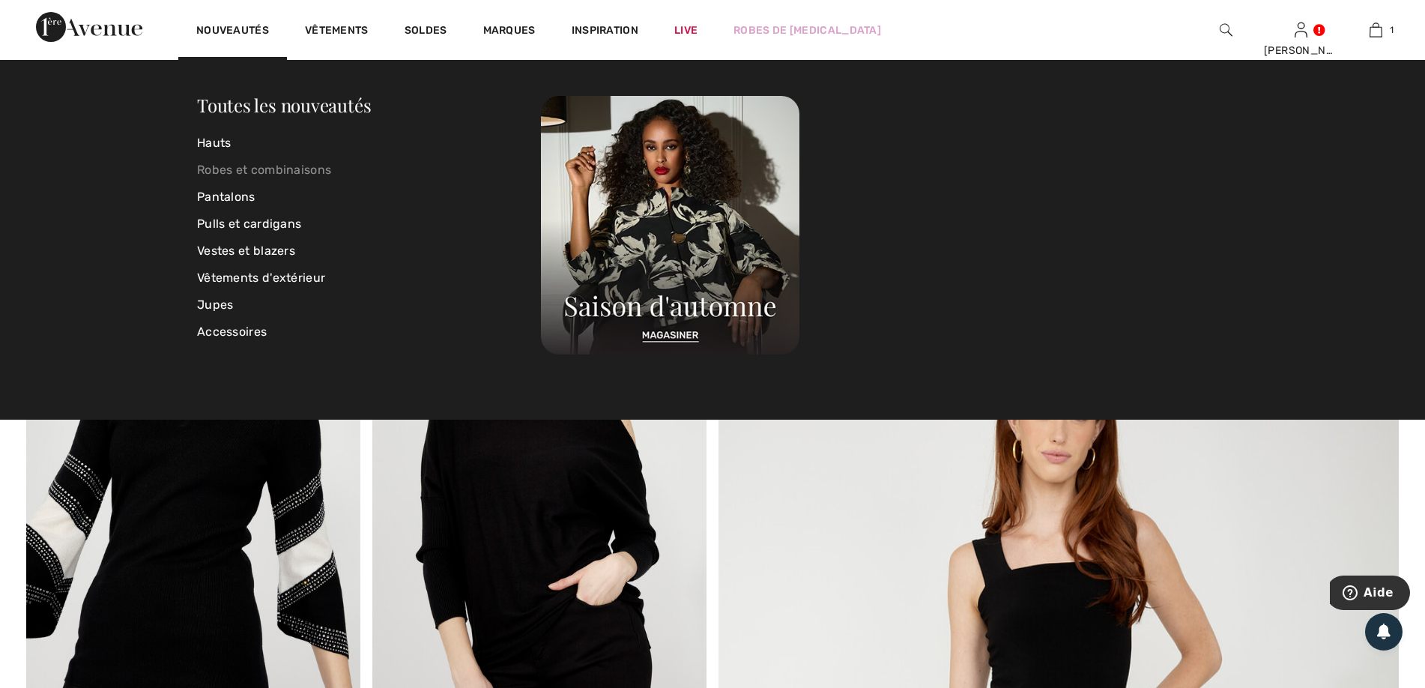
click at [235, 173] on link "Robes et combinaisons" at bounding box center [369, 170] width 344 height 27
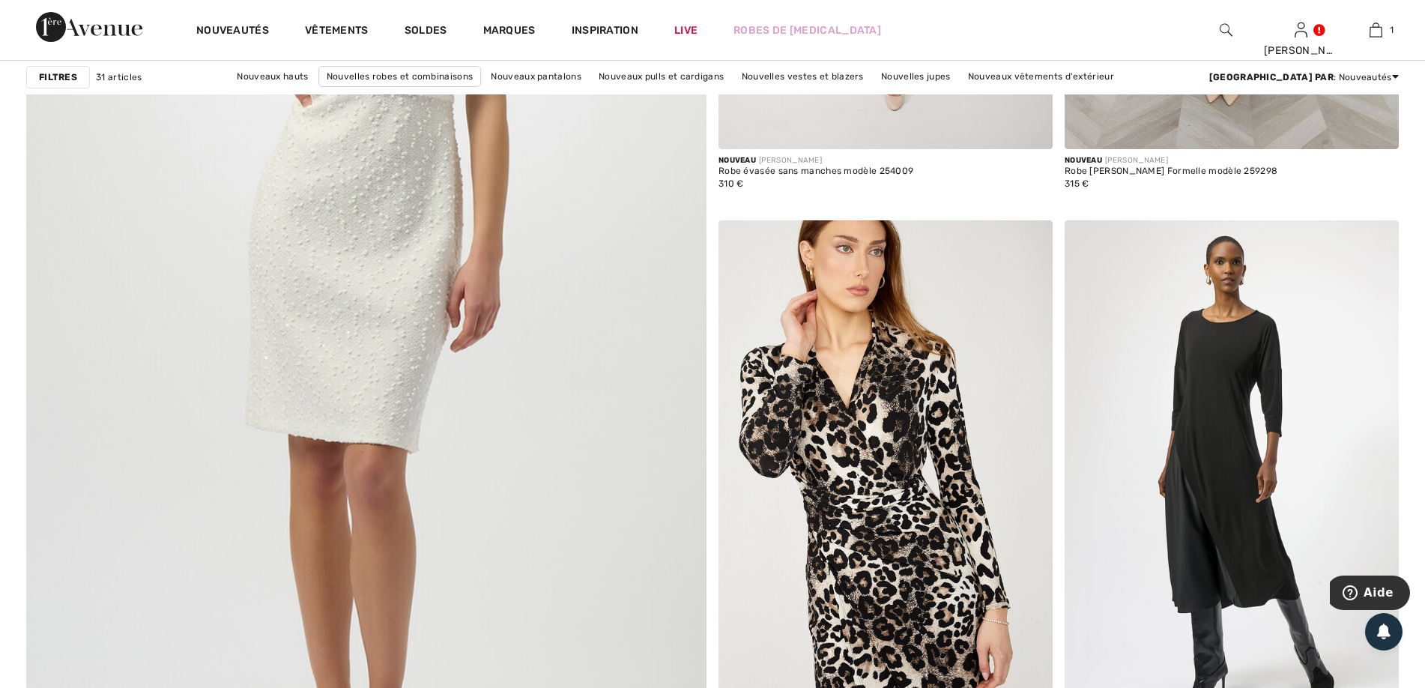
scroll to position [5018, 0]
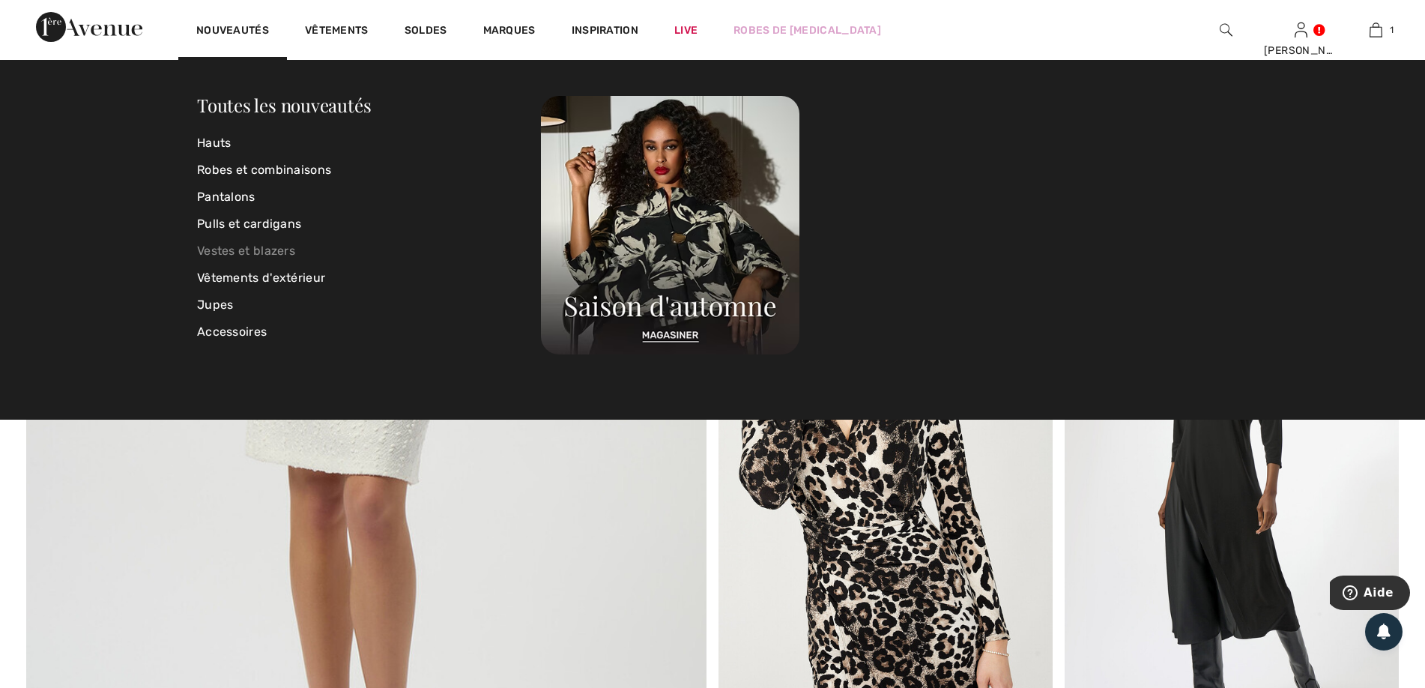
click at [235, 251] on link "Vestes et blazers" at bounding box center [369, 250] width 344 height 27
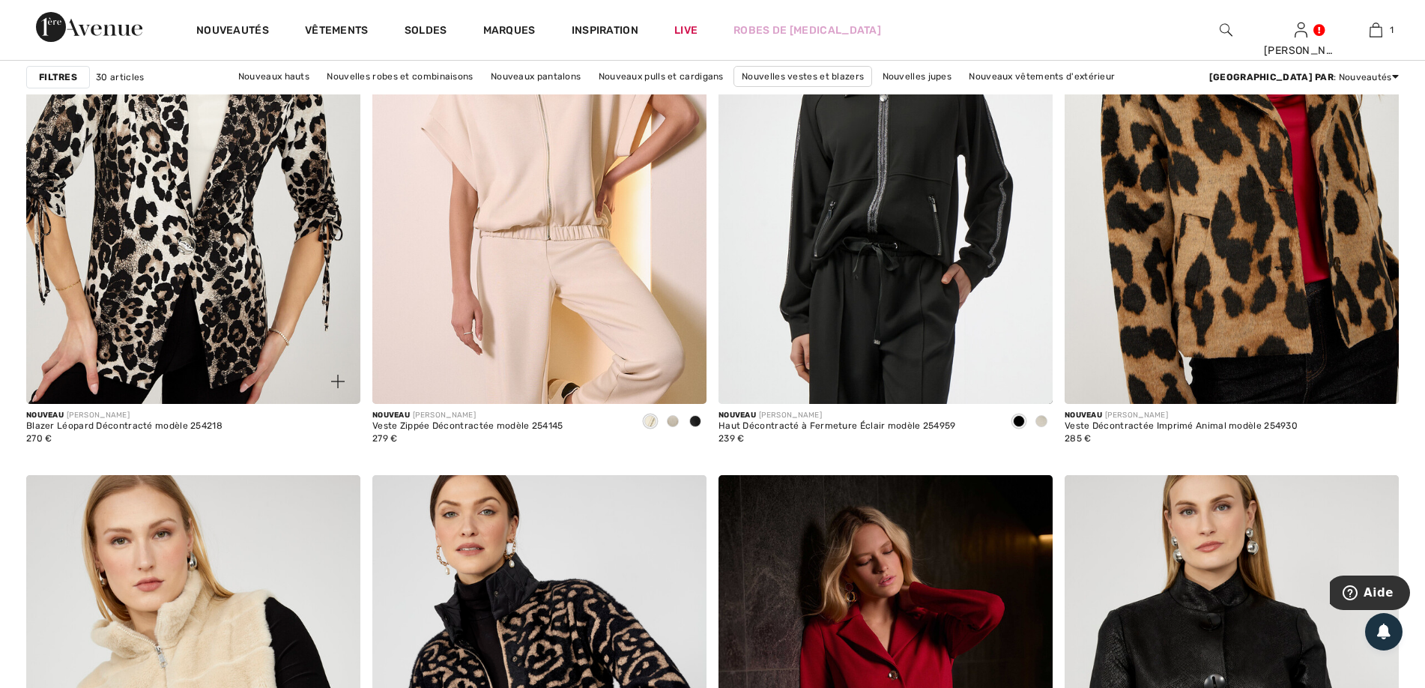
scroll to position [2921, 0]
